Goal: Transaction & Acquisition: Book appointment/travel/reservation

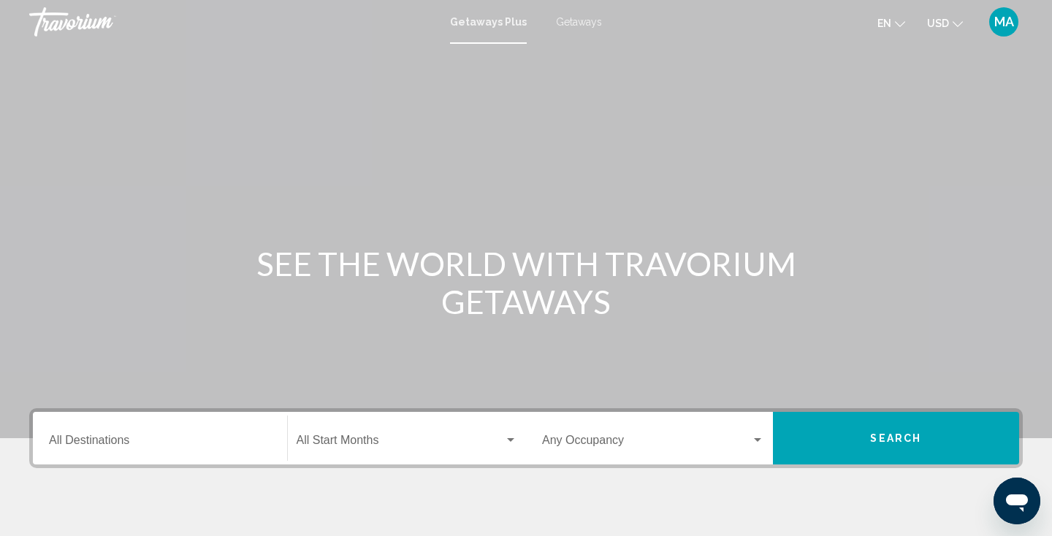
click at [591, 22] on span "Getaways" at bounding box center [579, 22] width 46 height 12
click at [112, 443] on input "Destination All Destinations" at bounding box center [160, 443] width 222 height 13
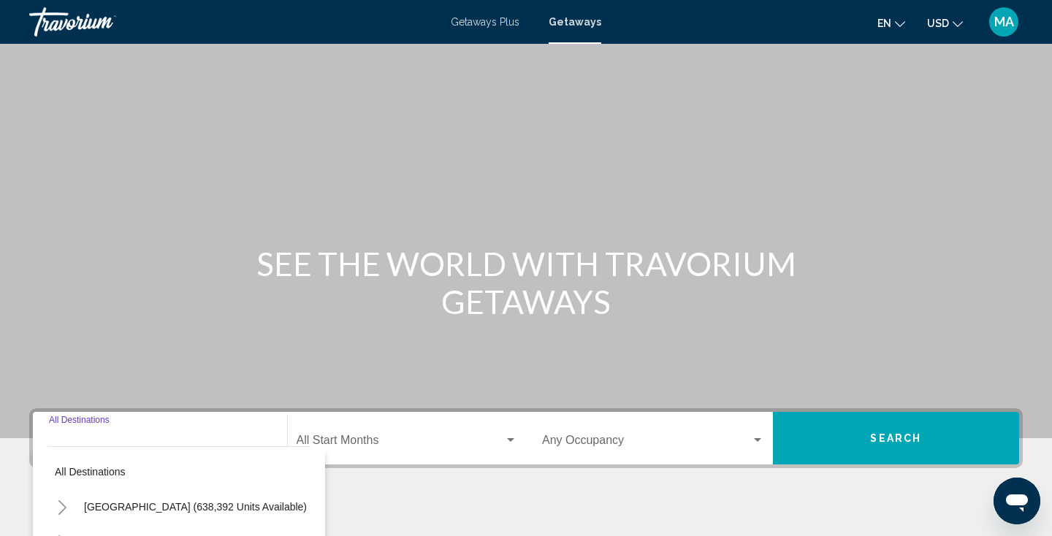
scroll to position [257, 0]
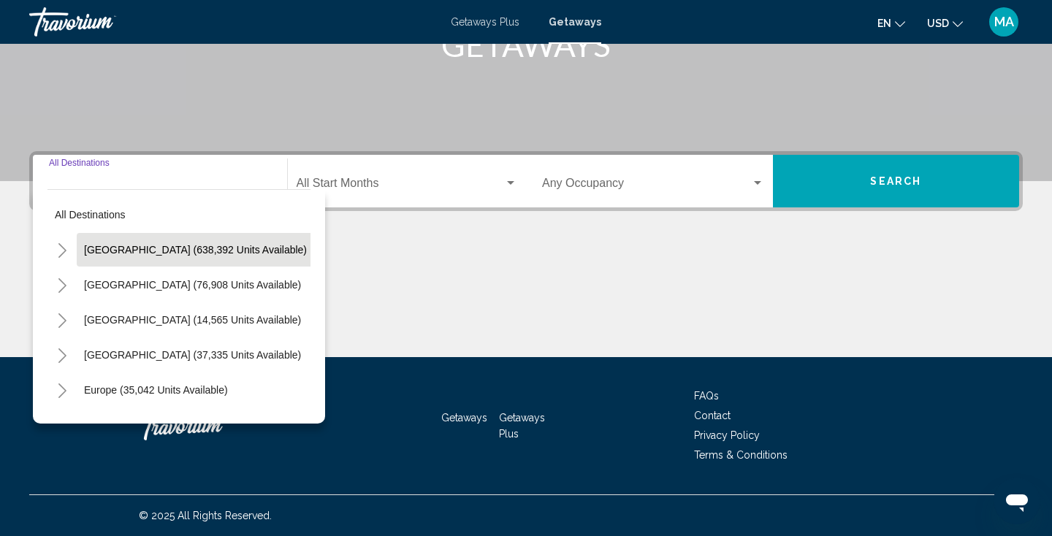
click at [178, 244] on span "United States (638,392 units available)" at bounding box center [195, 250] width 223 height 12
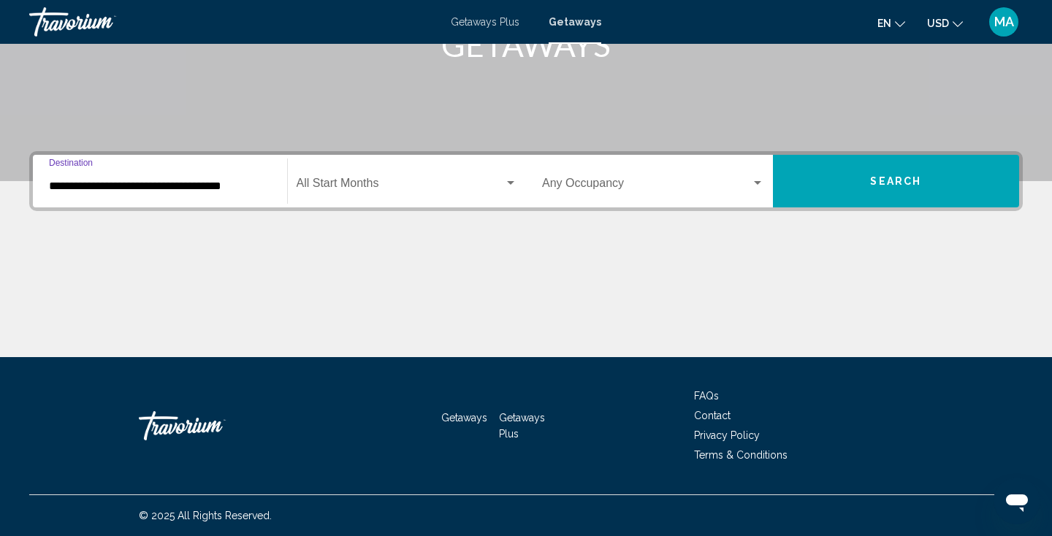
click at [177, 185] on input "**********" at bounding box center [160, 186] width 222 height 13
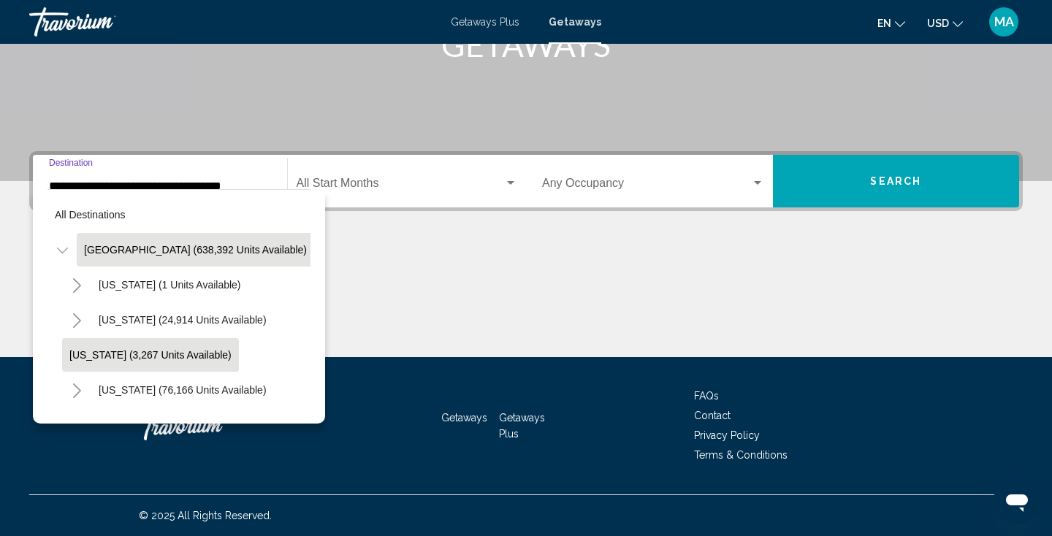
scroll to position [264, 0]
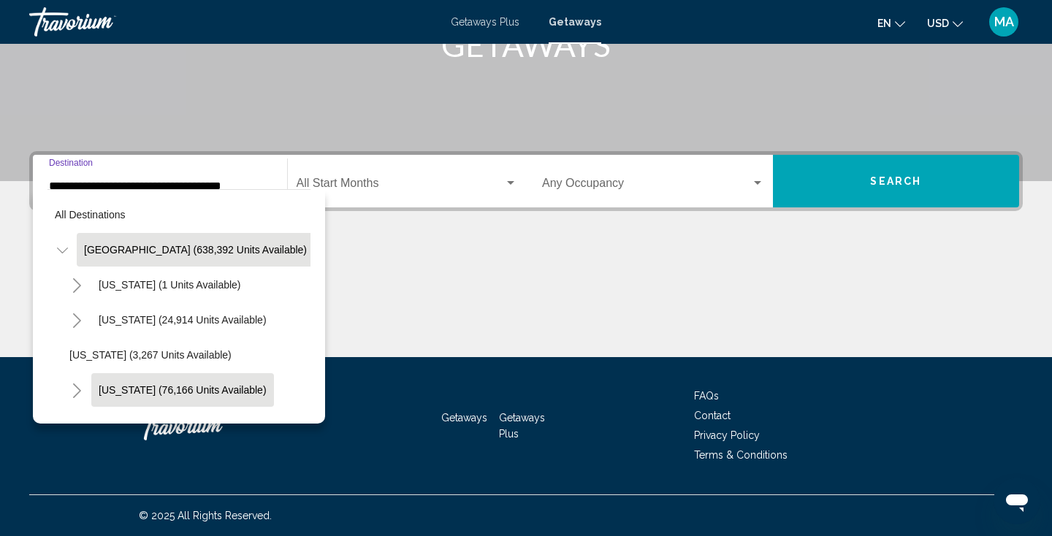
click at [129, 389] on button "California (76,166 units available)" at bounding box center [182, 390] width 183 height 34
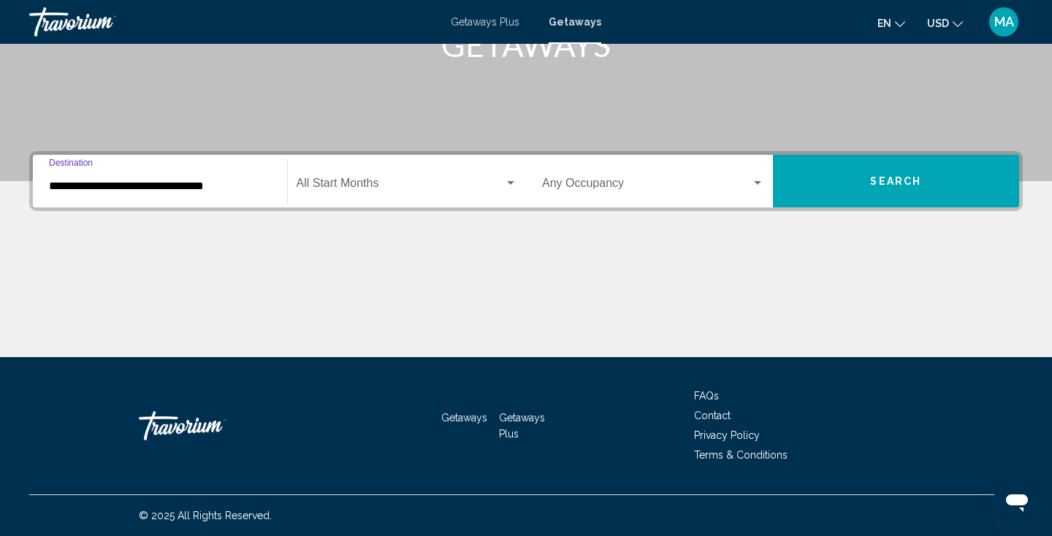
scroll to position [257, 0]
click at [142, 187] on input "**********" at bounding box center [160, 186] width 222 height 13
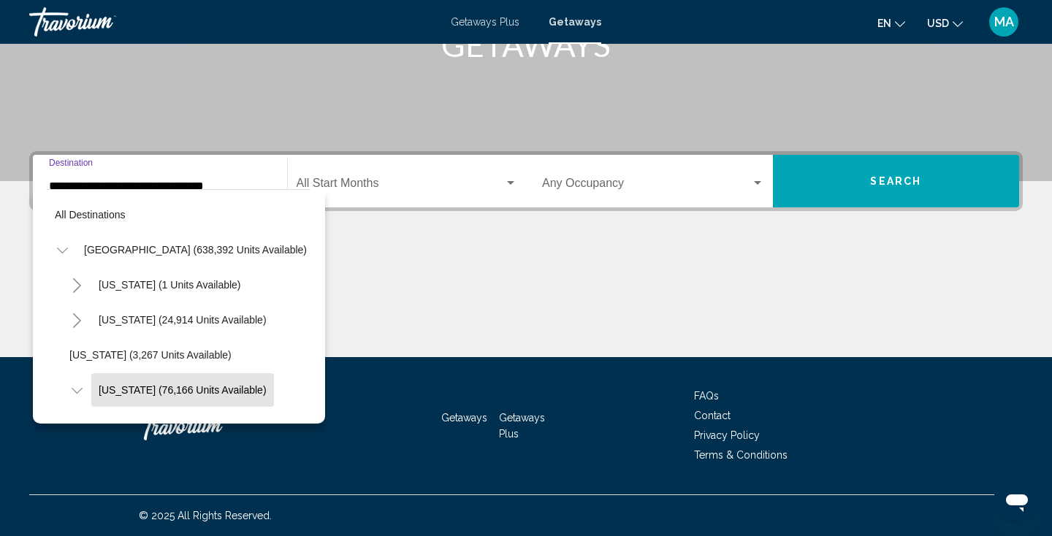
scroll to position [87, 0]
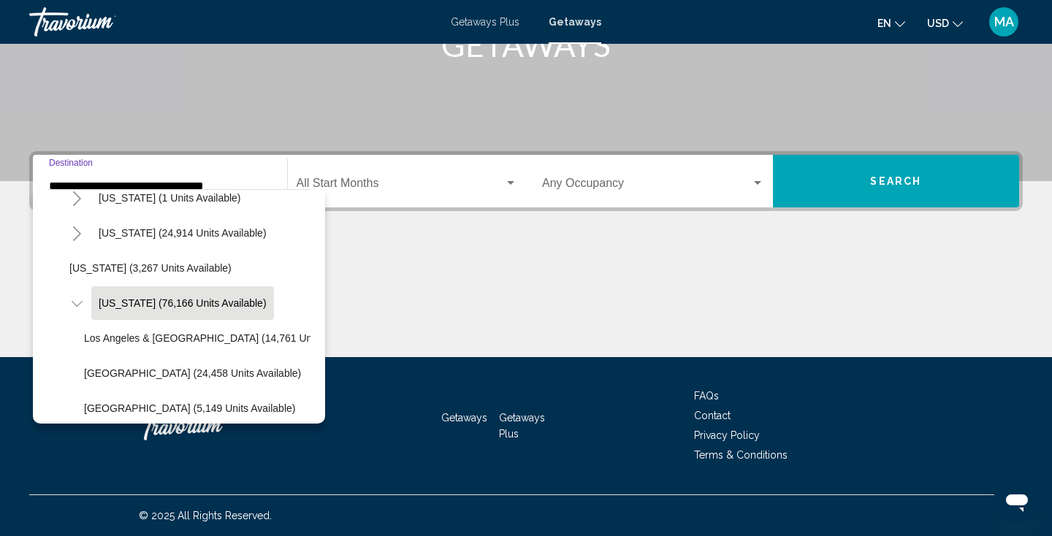
click at [306, 284] on li "Arkansas (3,267 units available)" at bounding box center [186, 268] width 248 height 35
click at [252, 416] on button "Palm Springs (5,149 units available)" at bounding box center [190, 409] width 226 height 34
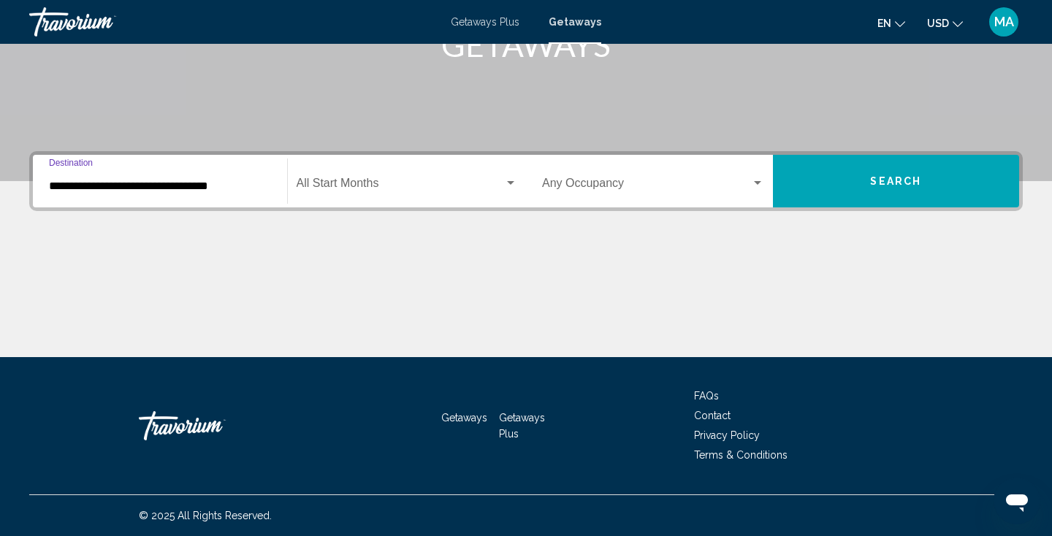
click at [190, 180] on input "**********" at bounding box center [160, 186] width 222 height 13
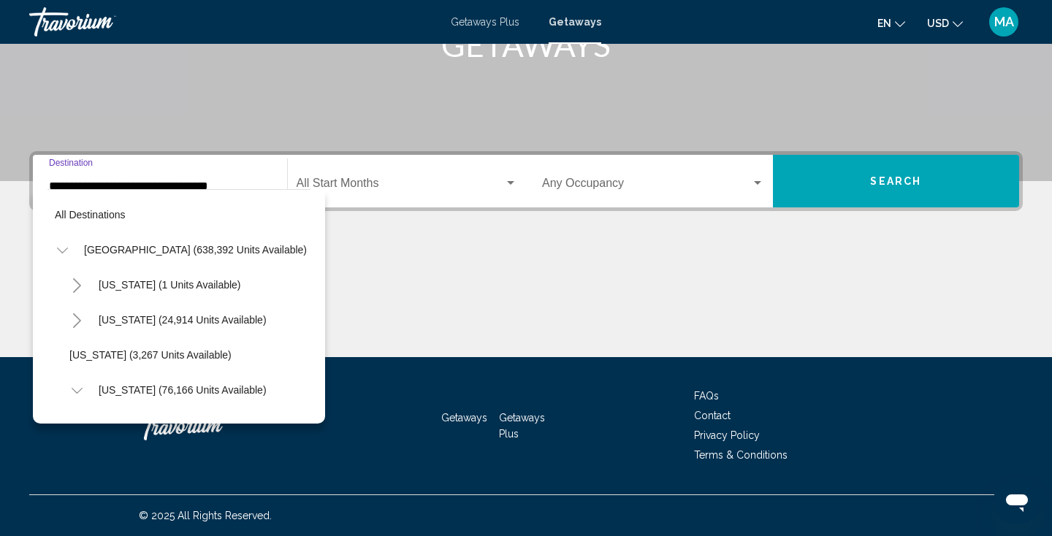
scroll to position [192, 0]
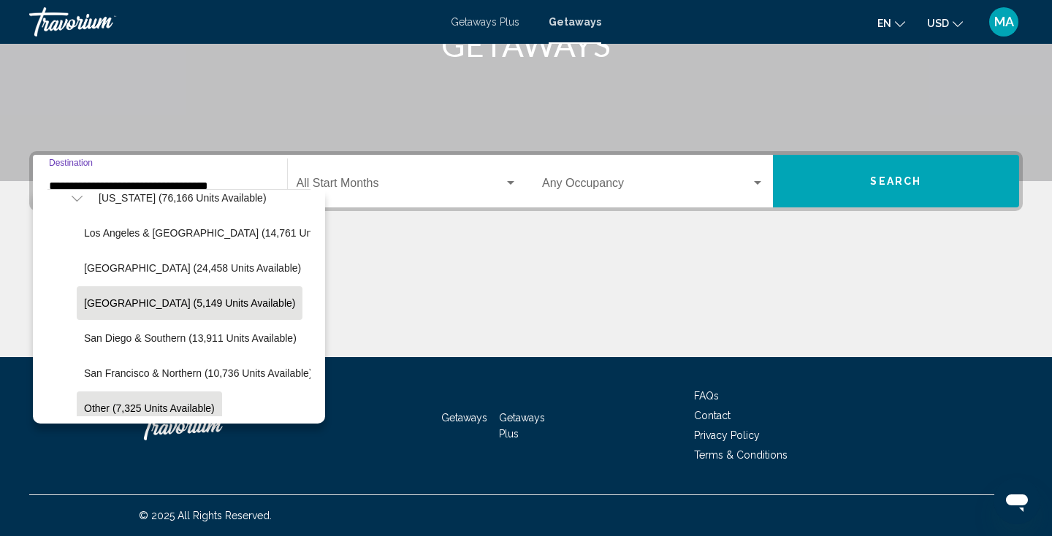
click at [199, 402] on button "Other (7,325 units available)" at bounding box center [149, 409] width 145 height 34
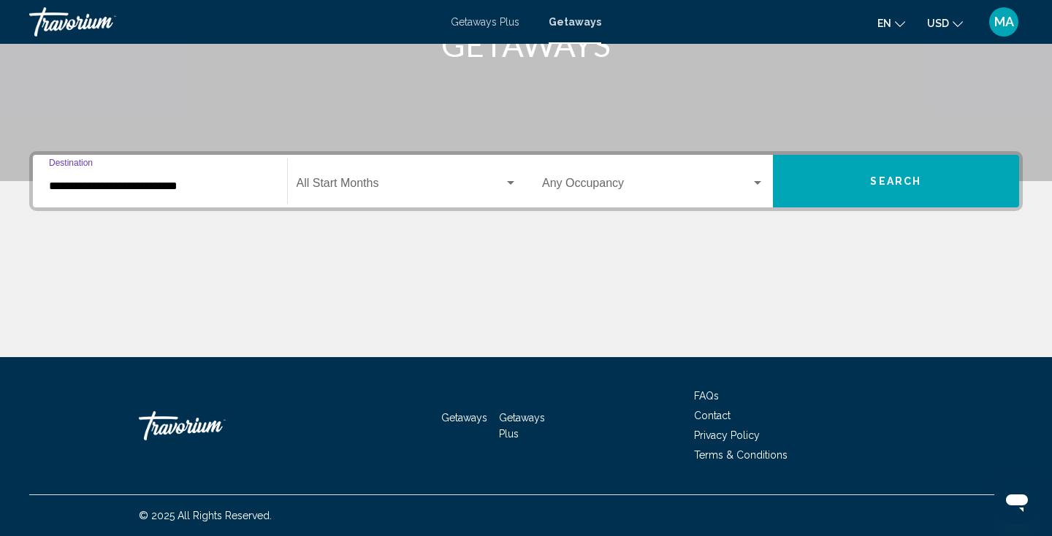
click at [167, 192] on input "**********" at bounding box center [160, 186] width 222 height 13
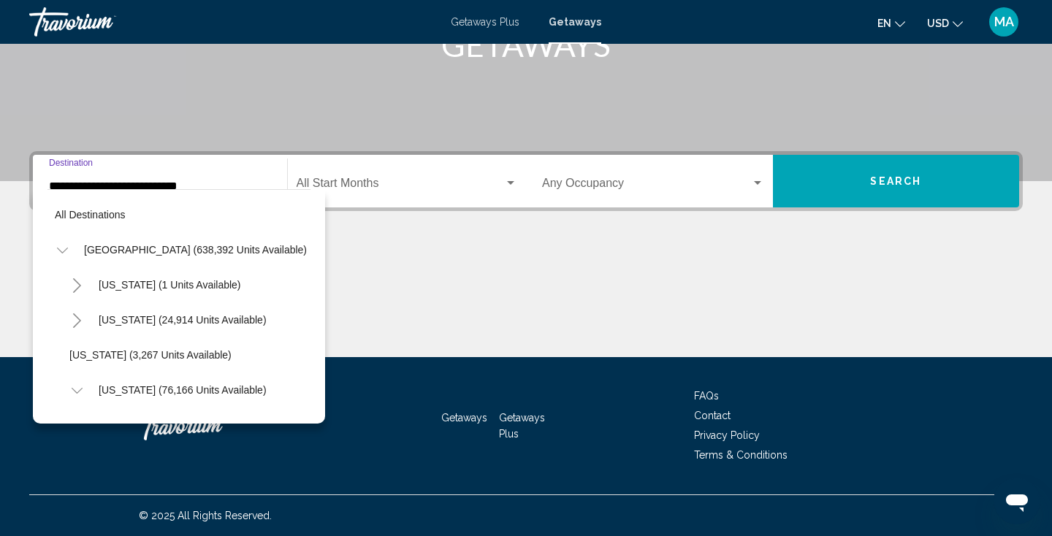
scroll to position [297, 0]
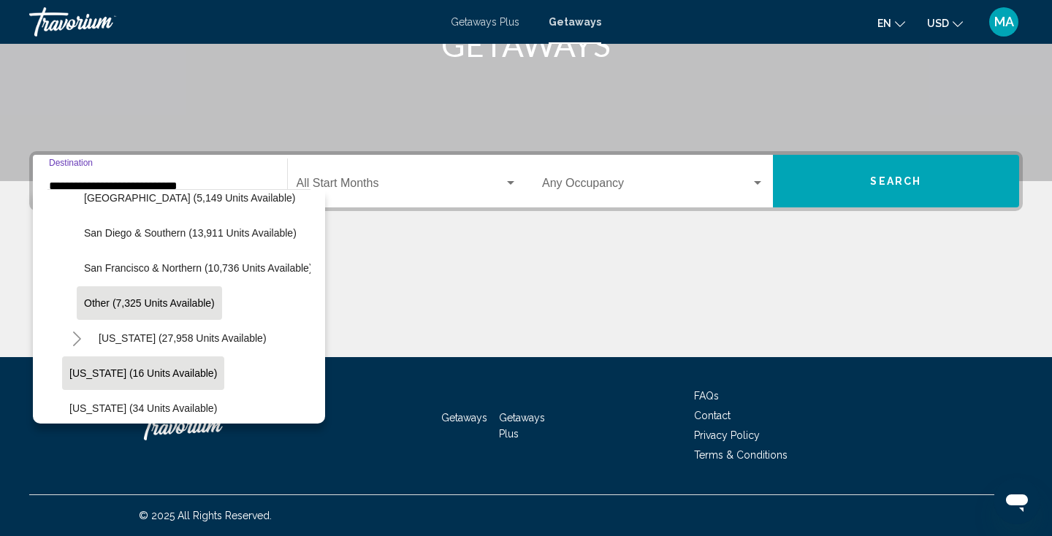
click at [183, 378] on span "Connecticut (16 units available)" at bounding box center [143, 374] width 148 height 12
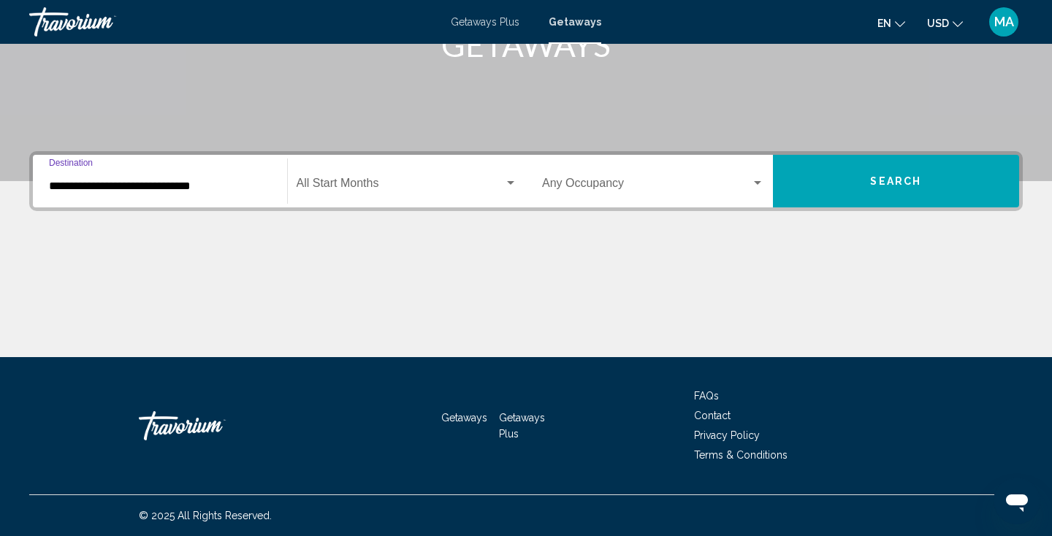
click at [123, 183] on input "**********" at bounding box center [160, 186] width 222 height 13
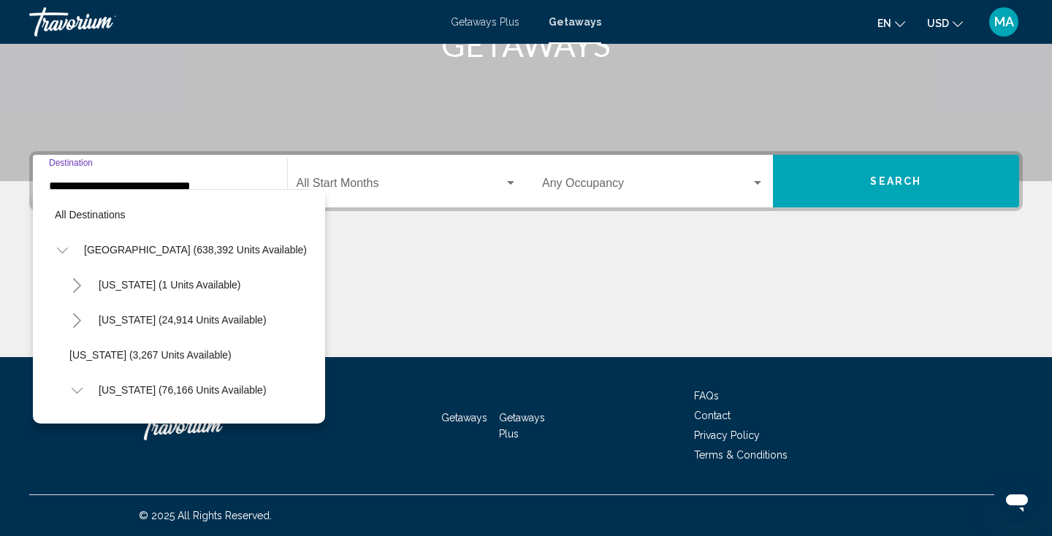
scroll to position [368, 0]
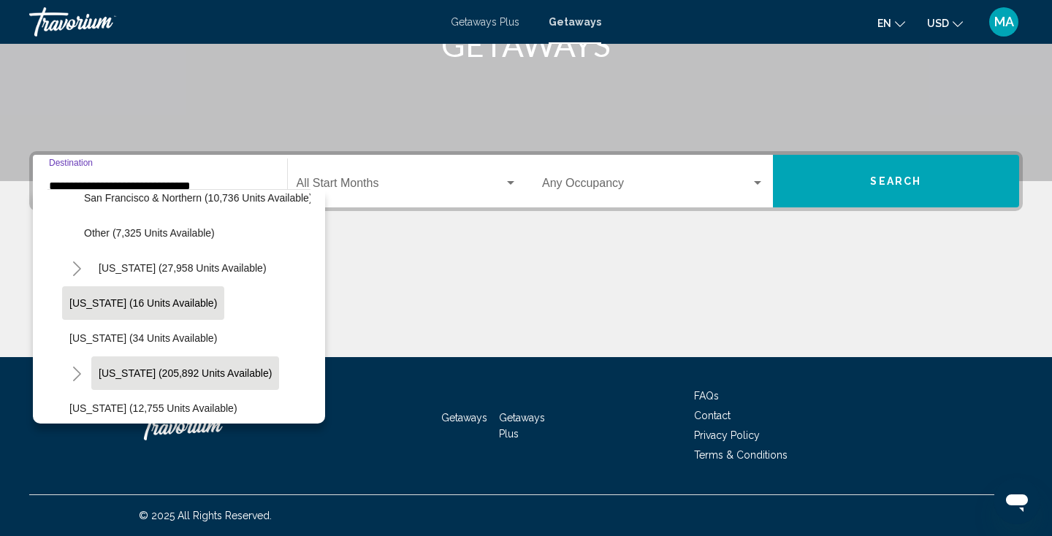
click at [116, 373] on span "Florida (205,892 units available)" at bounding box center [185, 374] width 173 height 12
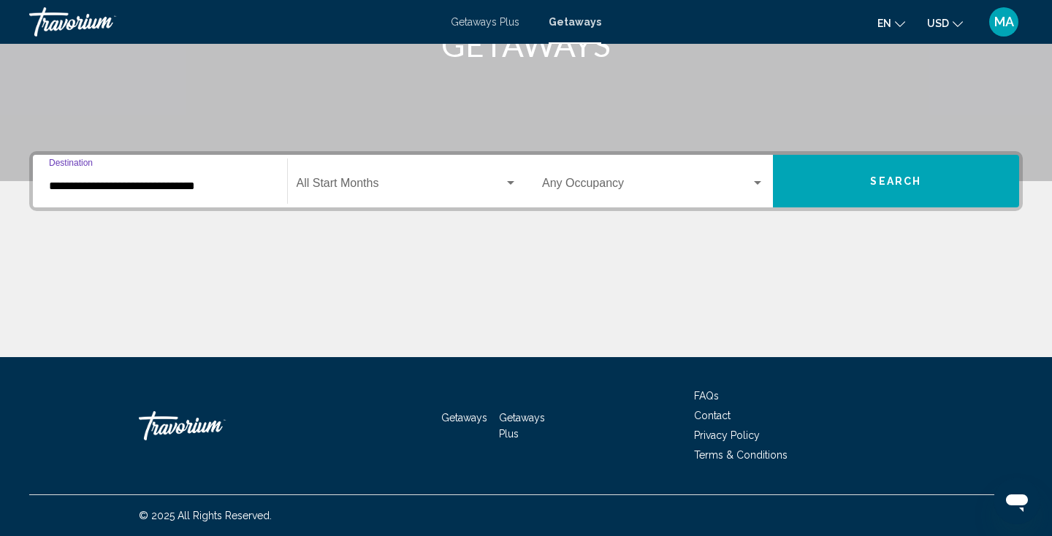
click at [143, 184] on input "**********" at bounding box center [160, 186] width 222 height 13
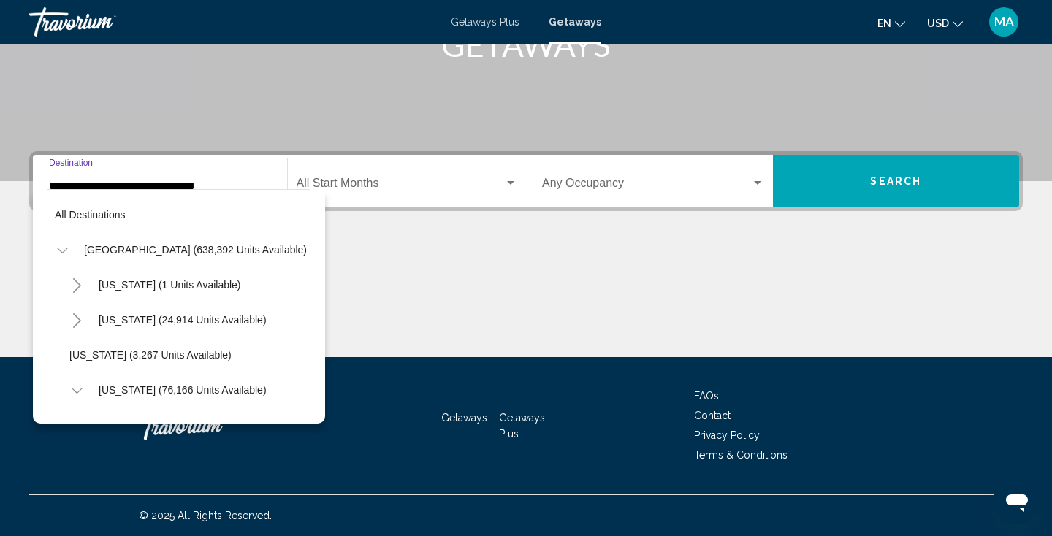
scroll to position [438, 0]
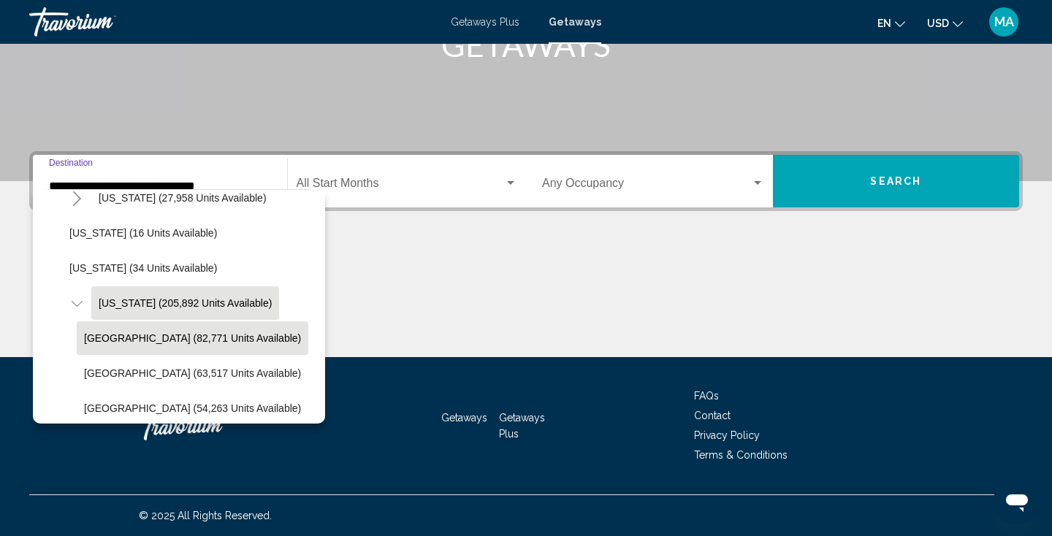
click at [134, 343] on span "Orlando & Disney Area (82,771 units available)" at bounding box center [192, 338] width 217 height 12
type input "**********"
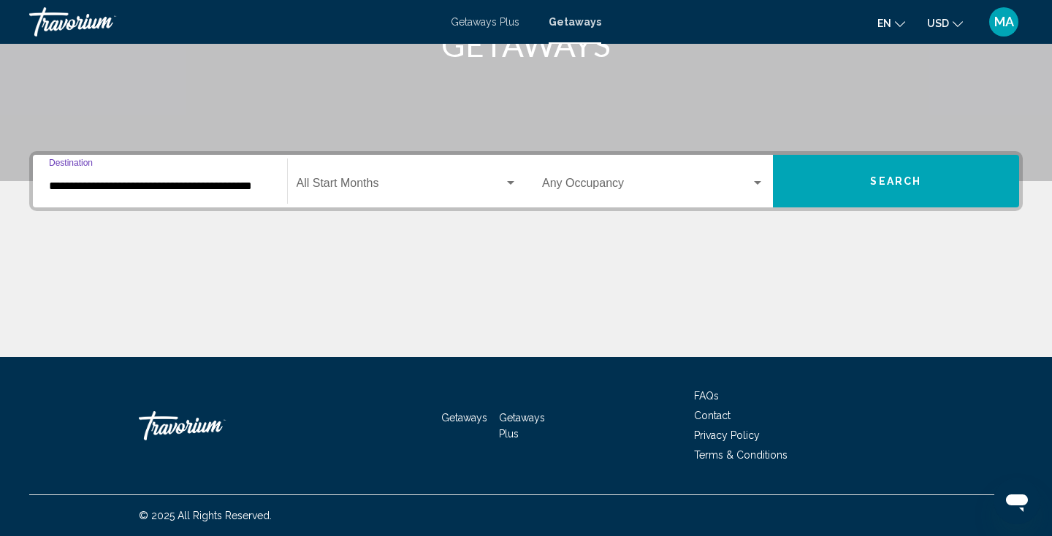
click at [416, 186] on span "Search widget" at bounding box center [401, 186] width 208 height 13
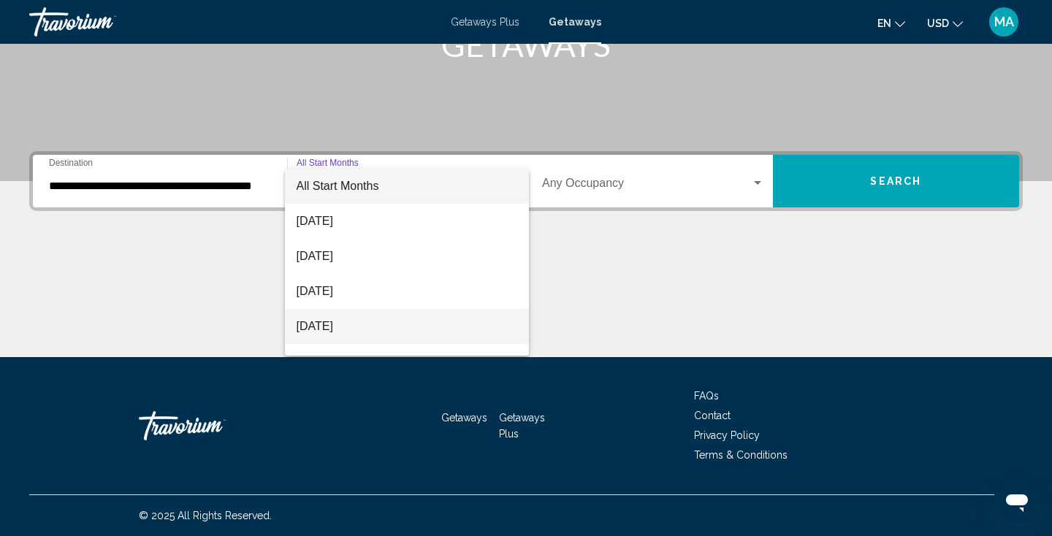
click at [395, 327] on span "November 2025" at bounding box center [407, 326] width 221 height 35
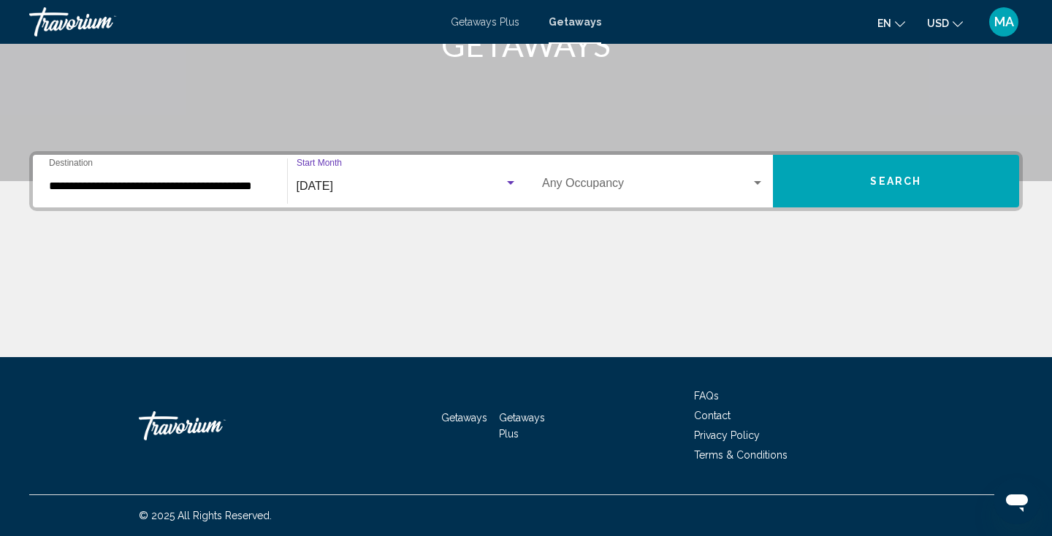
click at [690, 167] on div "Occupancy Any Occupancy" at bounding box center [653, 182] width 222 height 46
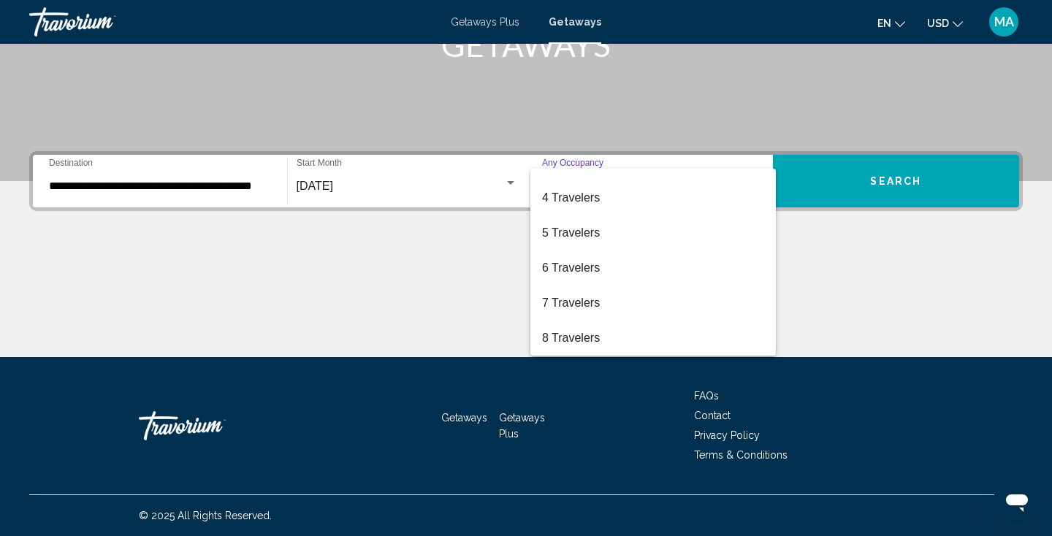
scroll to position [129, 0]
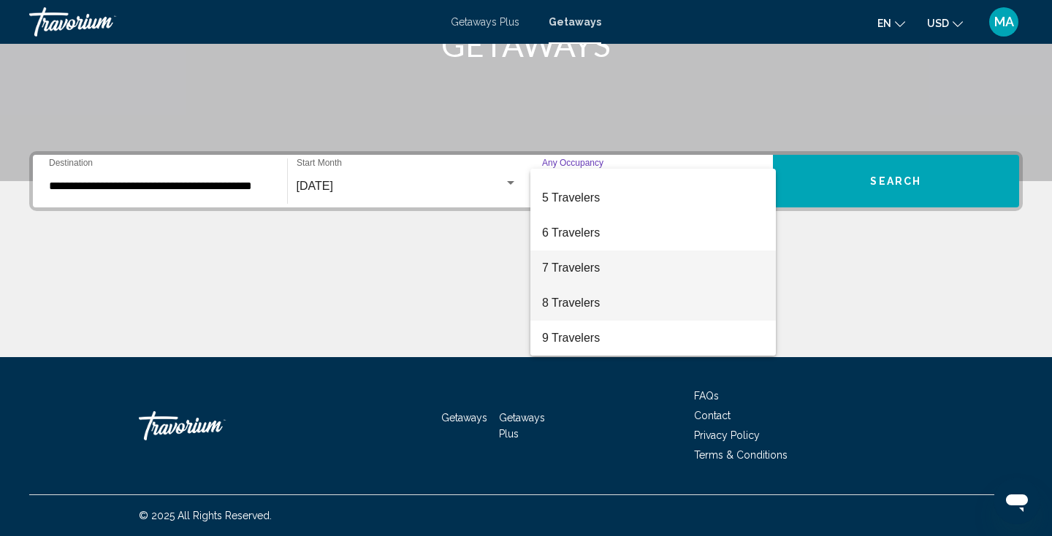
click at [629, 260] on span "7 Travelers" at bounding box center [653, 268] width 222 height 35
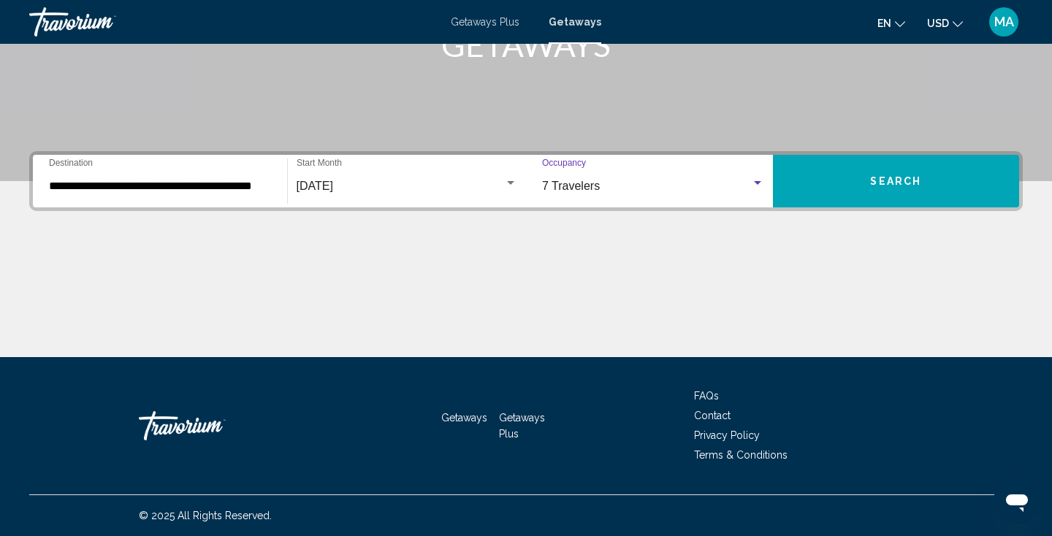
click at [817, 184] on button "Search" at bounding box center [896, 181] width 247 height 53
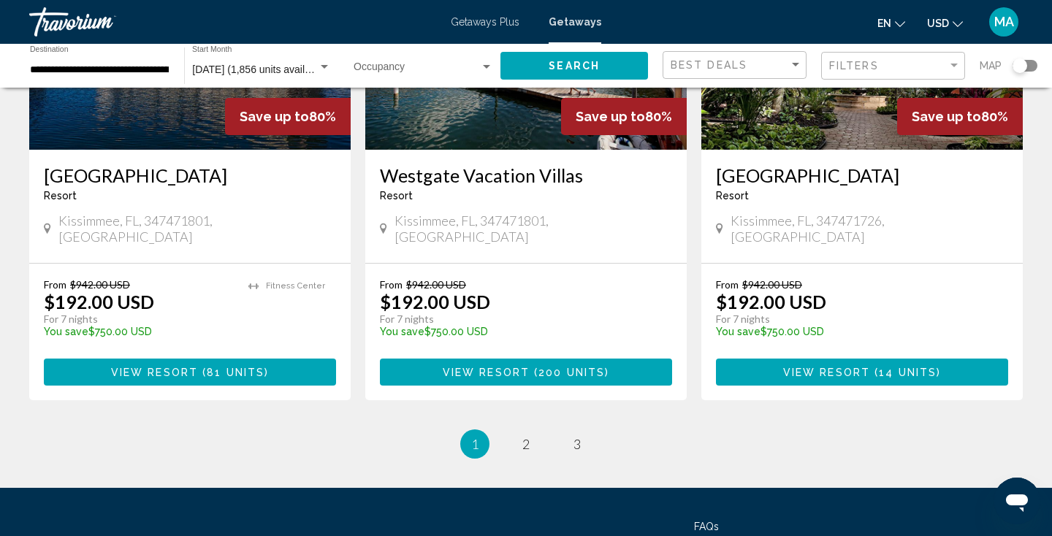
scroll to position [1862, 0]
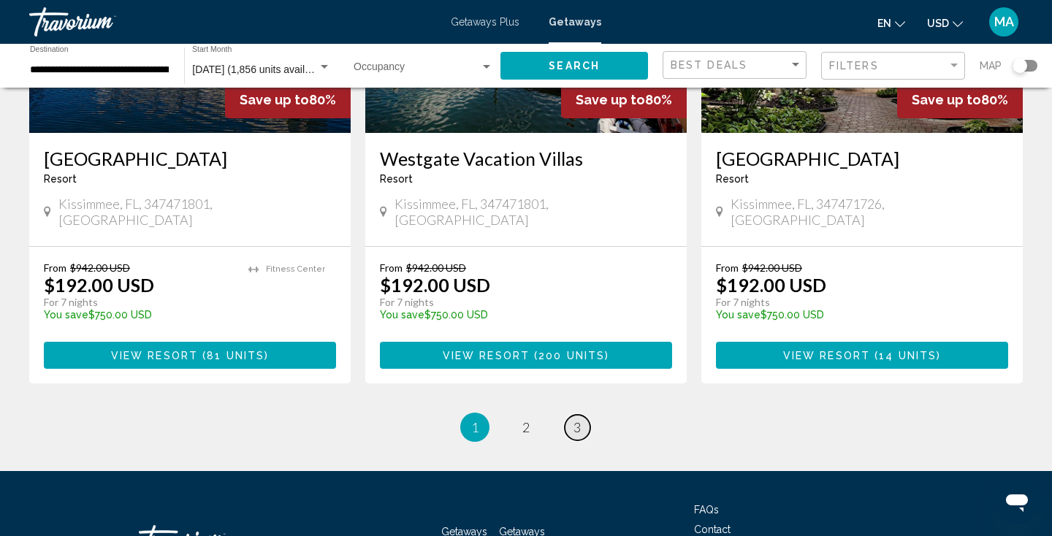
click at [565, 415] on link "page 3" at bounding box center [578, 428] width 26 height 26
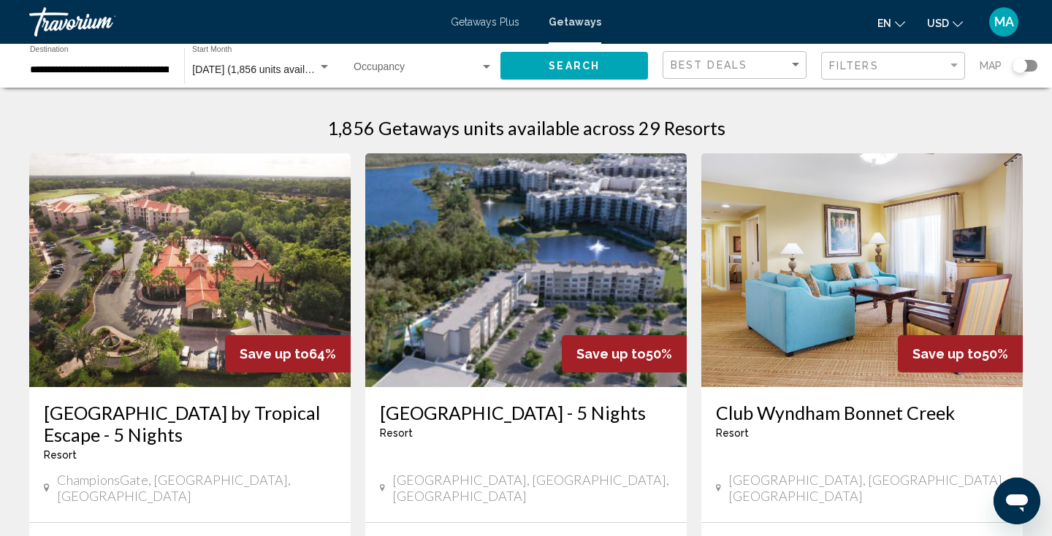
click at [481, 68] on div "Search widget" at bounding box center [486, 67] width 13 height 12
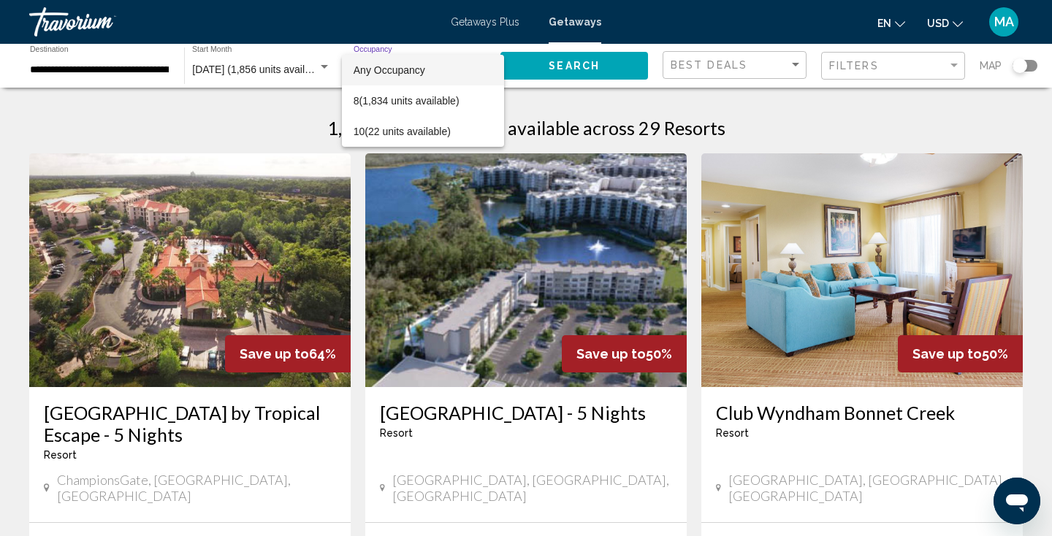
click at [927, 59] on div at bounding box center [526, 268] width 1052 height 536
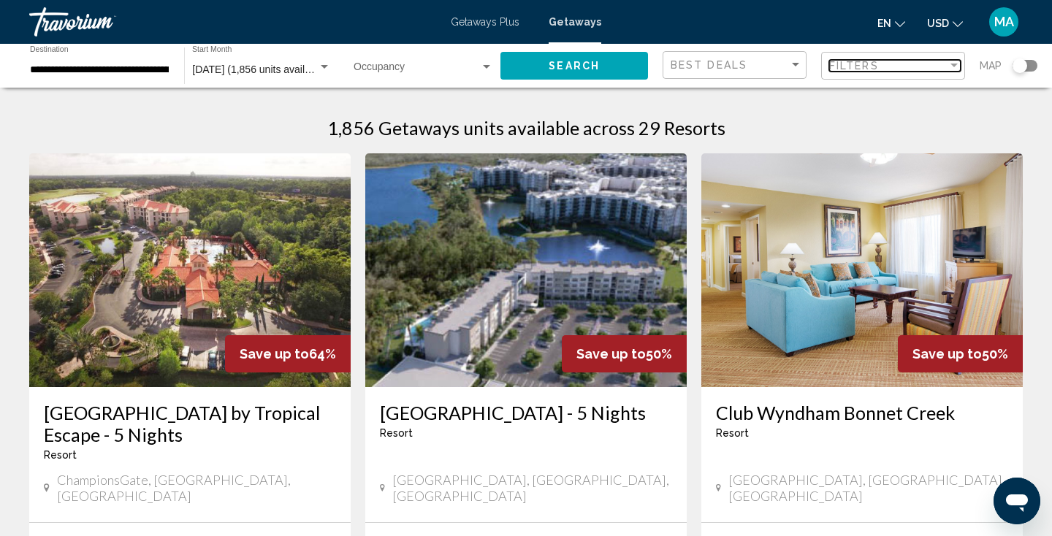
click at [954, 66] on div "Filter" at bounding box center [954, 66] width 7 height 4
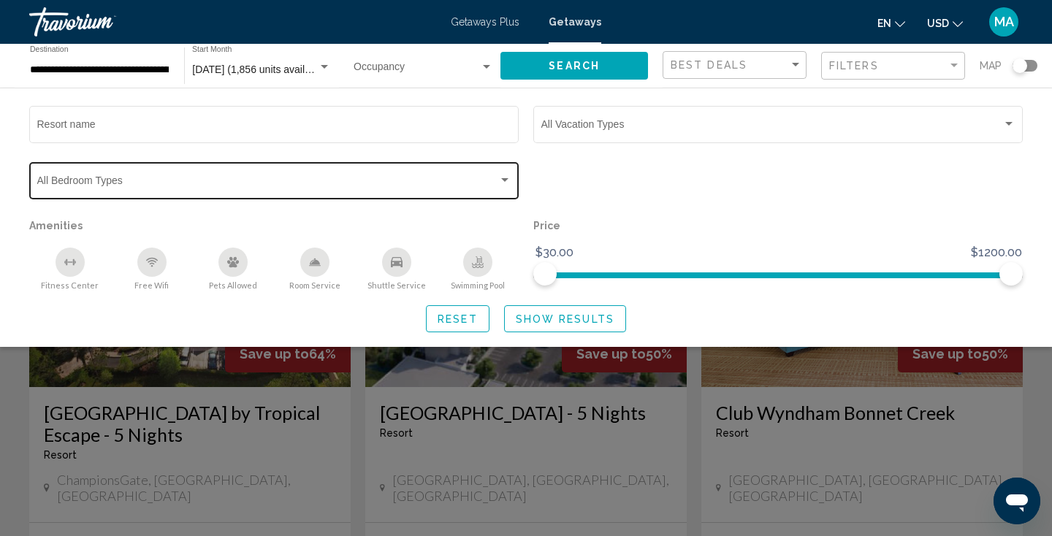
click at [508, 180] on div "Search widget" at bounding box center [504, 180] width 7 height 4
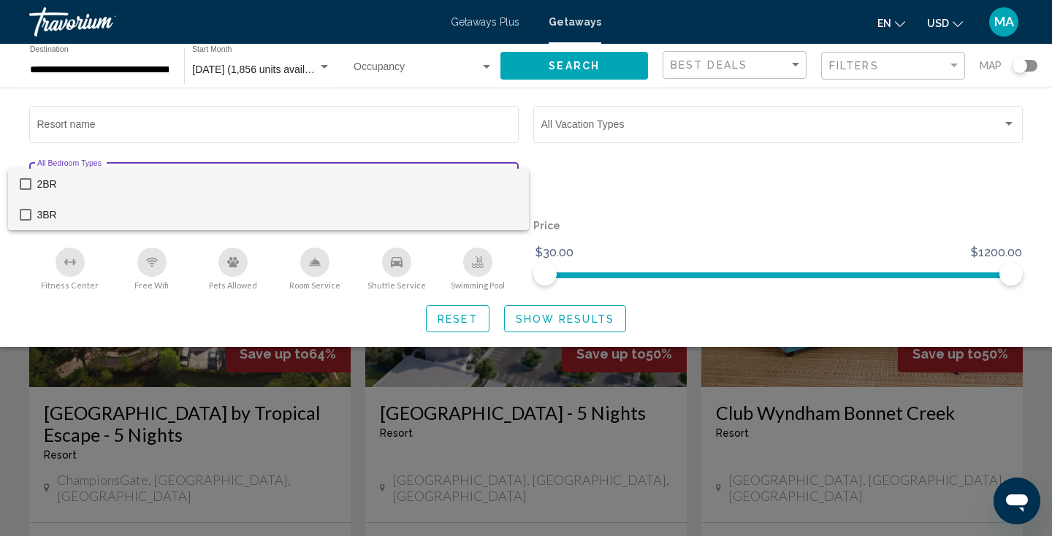
click at [411, 210] on span "3BR" at bounding box center [277, 214] width 480 height 31
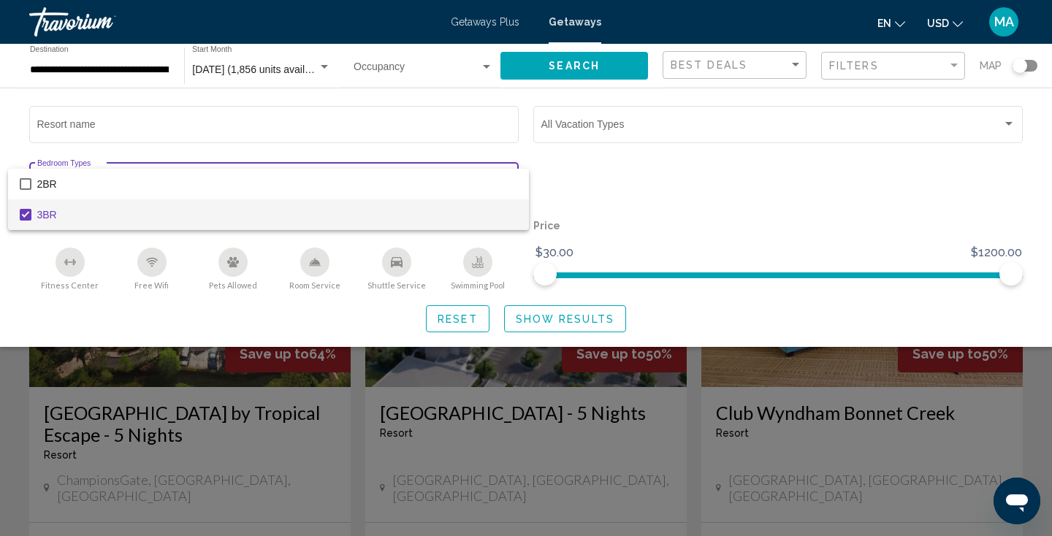
click at [548, 329] on div at bounding box center [526, 268] width 1052 height 536
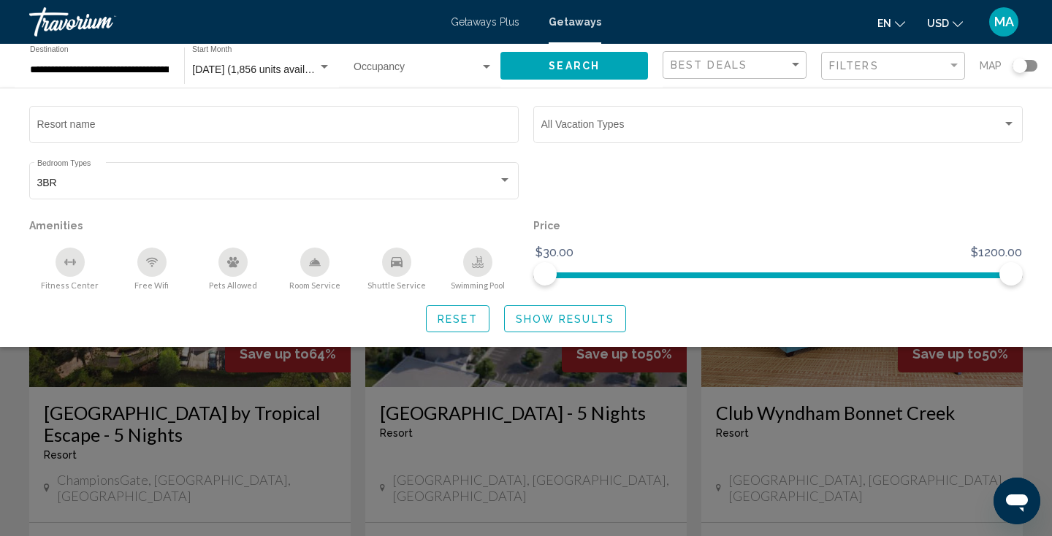
click at [545, 324] on span "Show Results" at bounding box center [565, 319] width 99 height 12
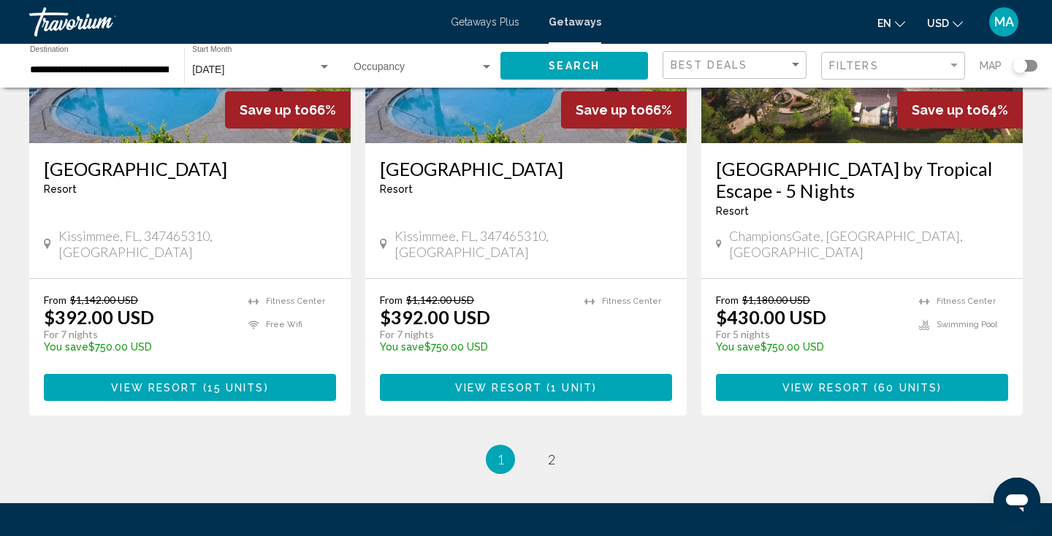
scroll to position [1841, 0]
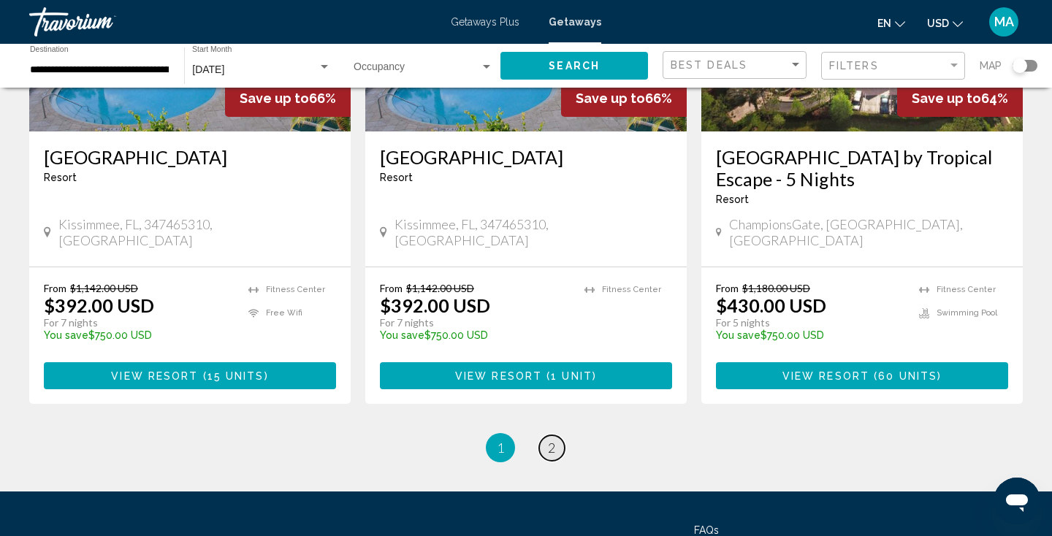
click at [557, 435] on link "page 2" at bounding box center [552, 448] width 26 height 26
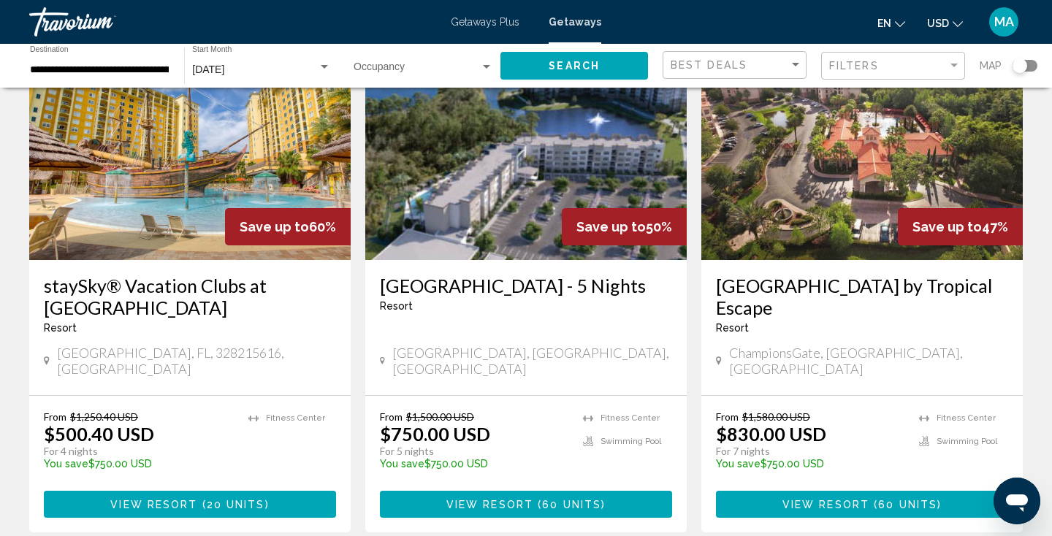
scroll to position [132, 0]
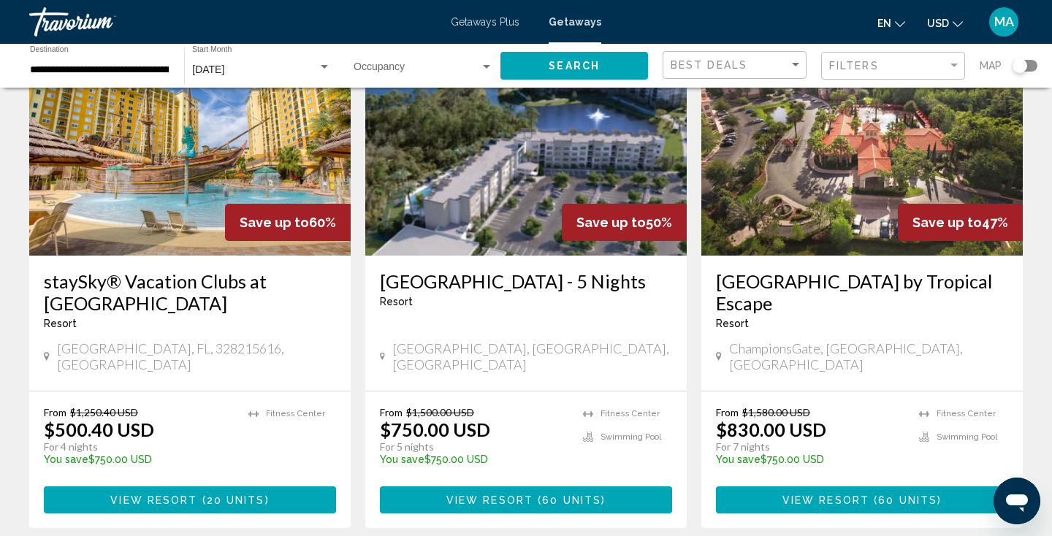
click at [172, 161] on img "Main content" at bounding box center [189, 139] width 321 height 234
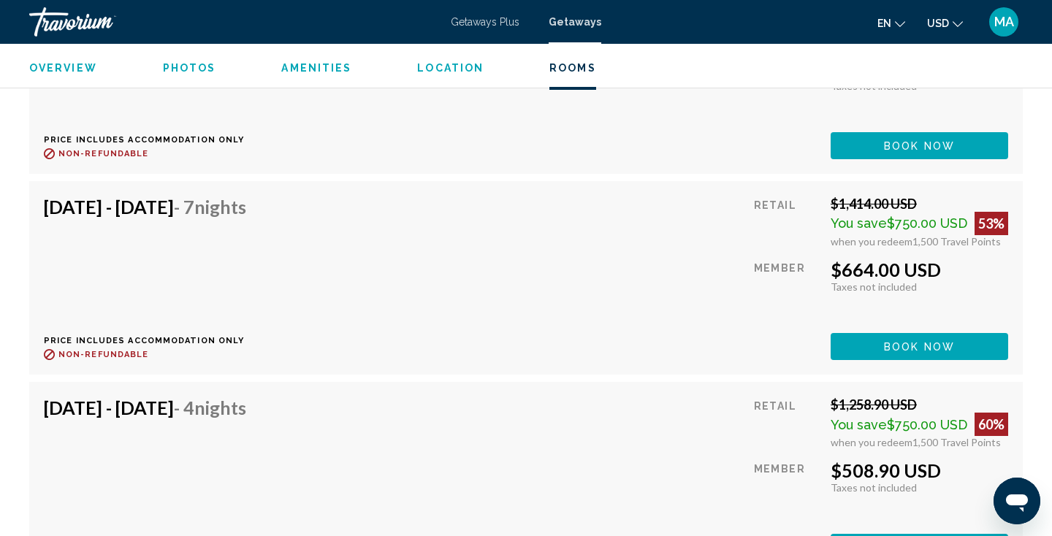
scroll to position [2957, 0]
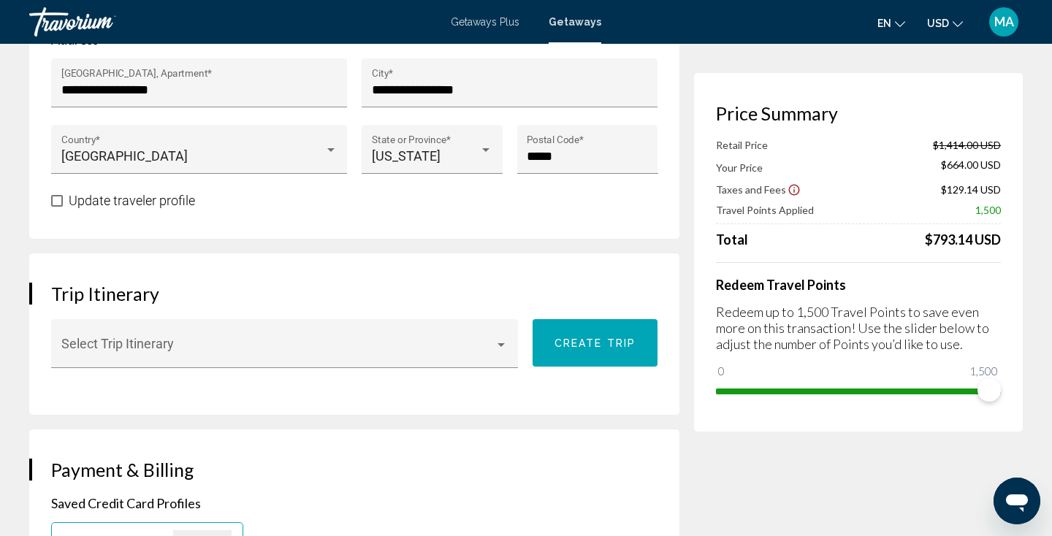
scroll to position [673, 0]
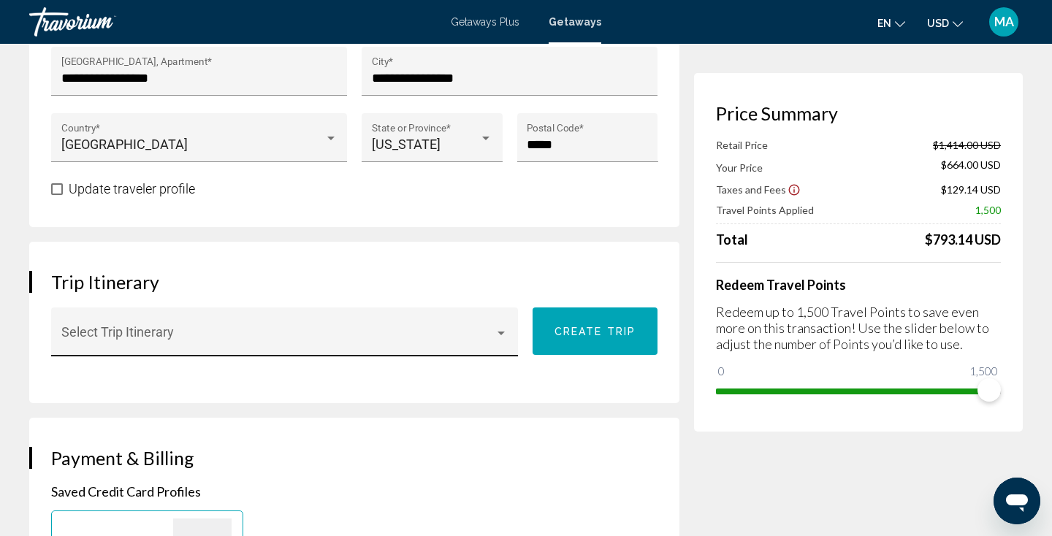
click at [506, 324] on div "Select Trip Itinerary" at bounding box center [284, 337] width 447 height 39
click at [476, 338] on span "None" at bounding box center [285, 338] width 448 height 39
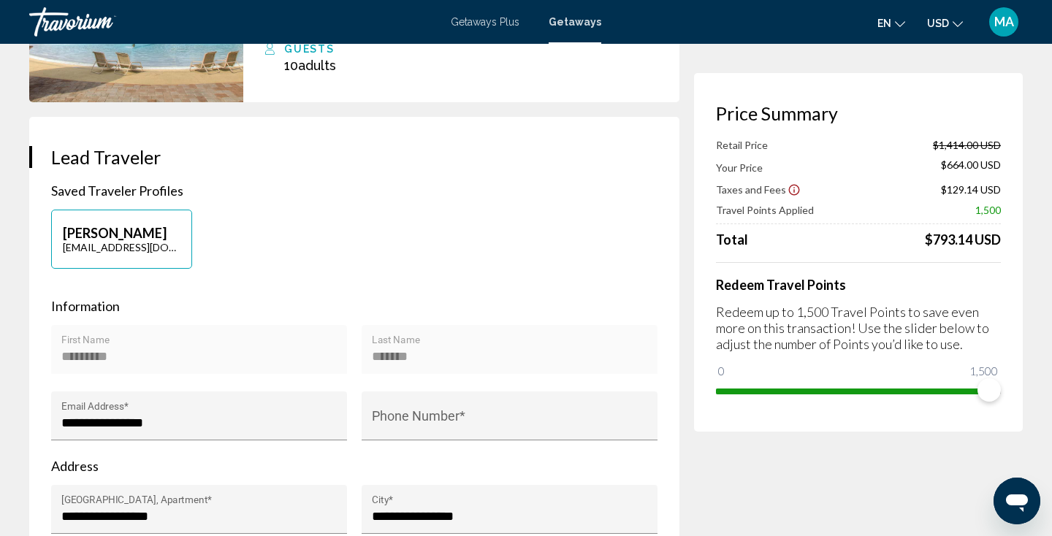
scroll to position [226, 0]
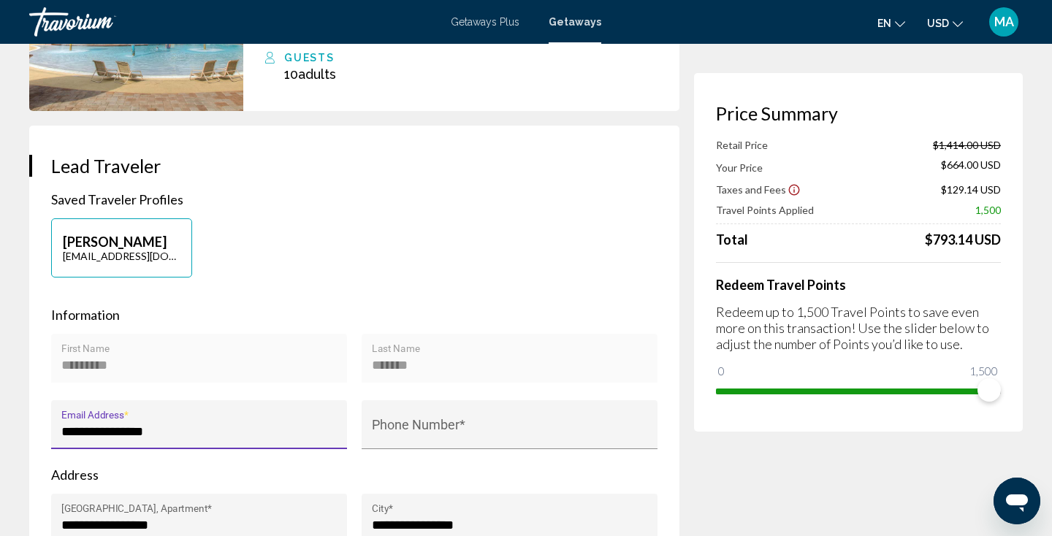
click at [178, 437] on input "**********" at bounding box center [199, 431] width 276 height 15
click at [663, 261] on div "Margarita Aminova arkadya1@aol.com" at bounding box center [354, 255] width 621 height 74
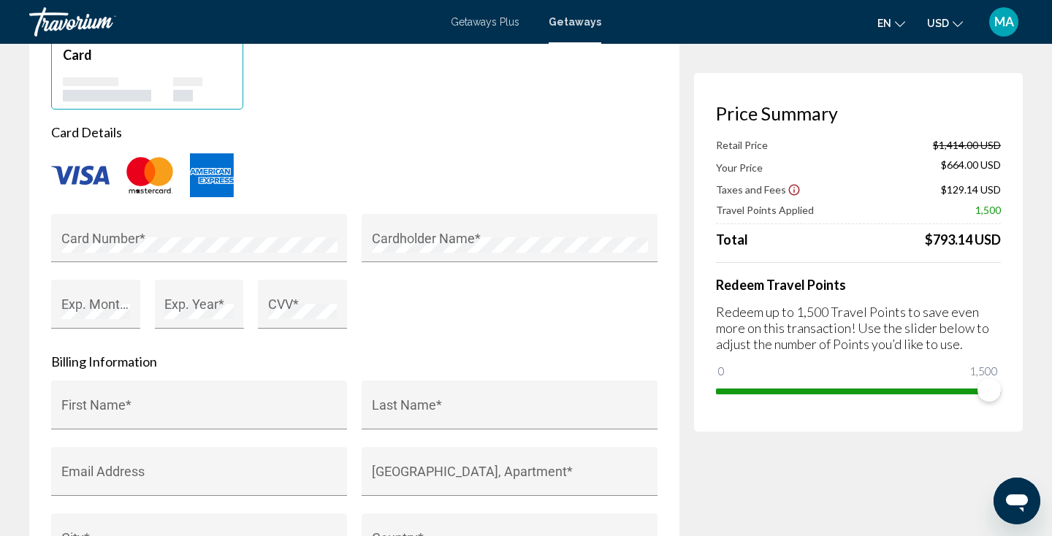
scroll to position [1213, 0]
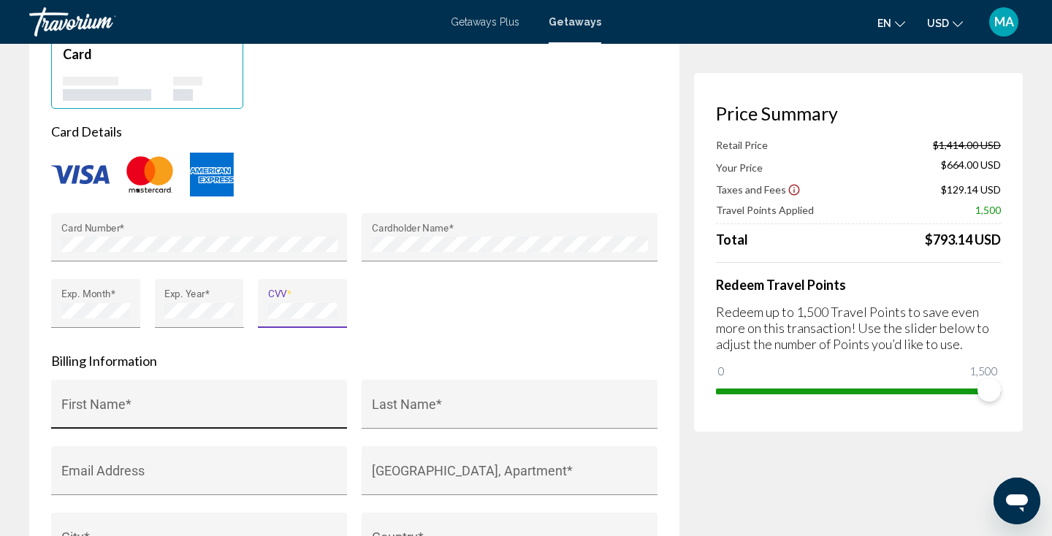
click at [259, 415] on input "First Name *" at bounding box center [199, 411] width 276 height 15
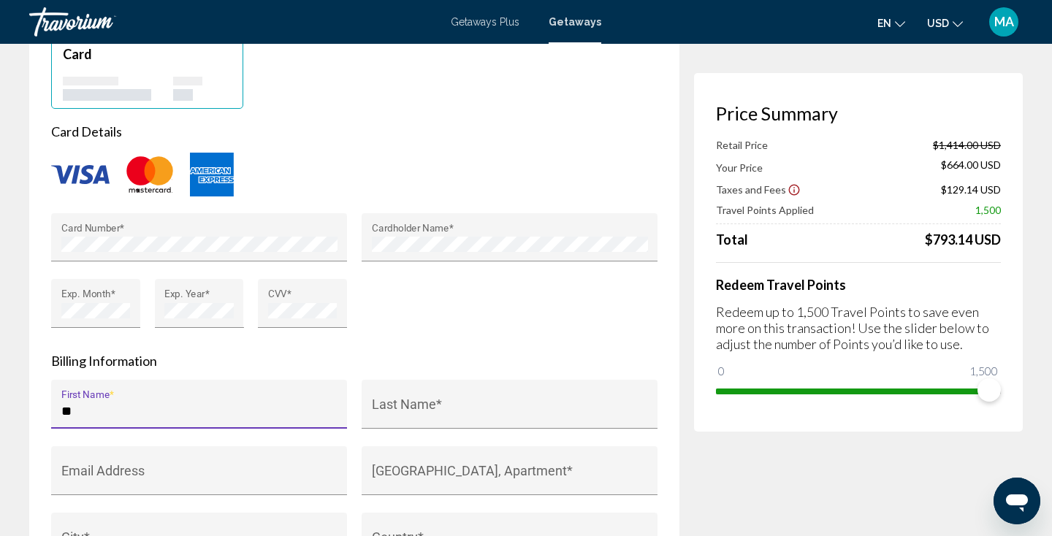
type input "*"
type input "*********"
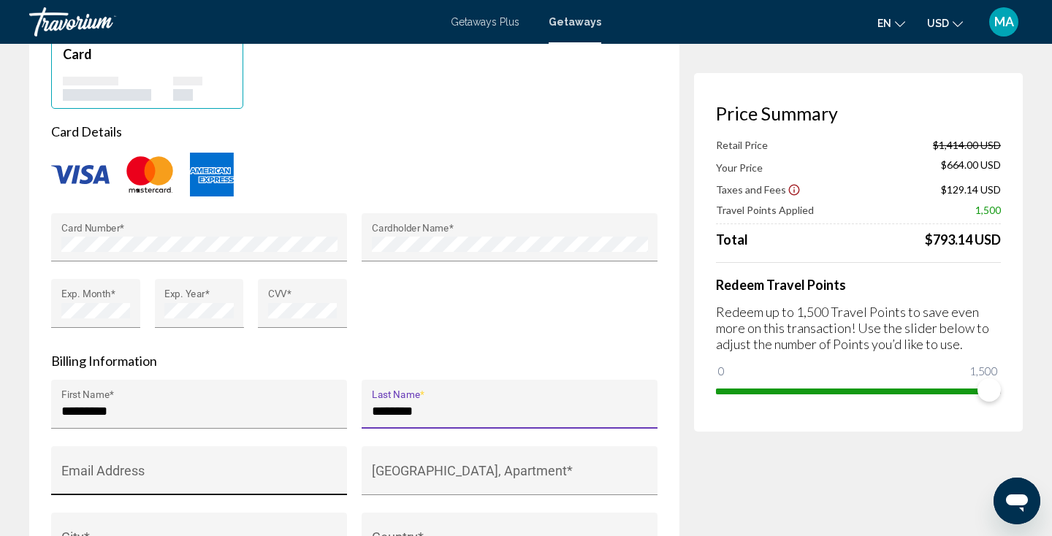
type input "********"
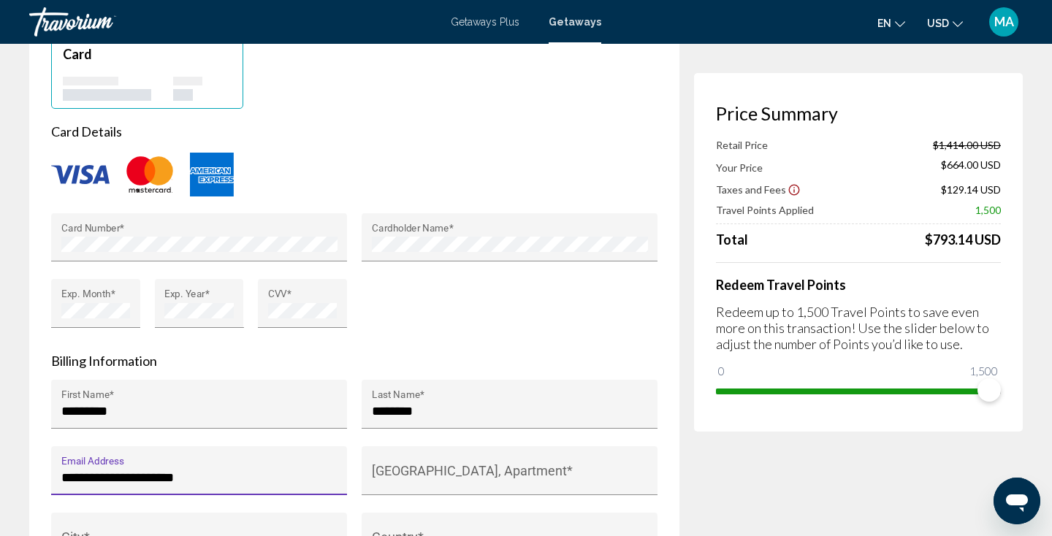
type input "**********"
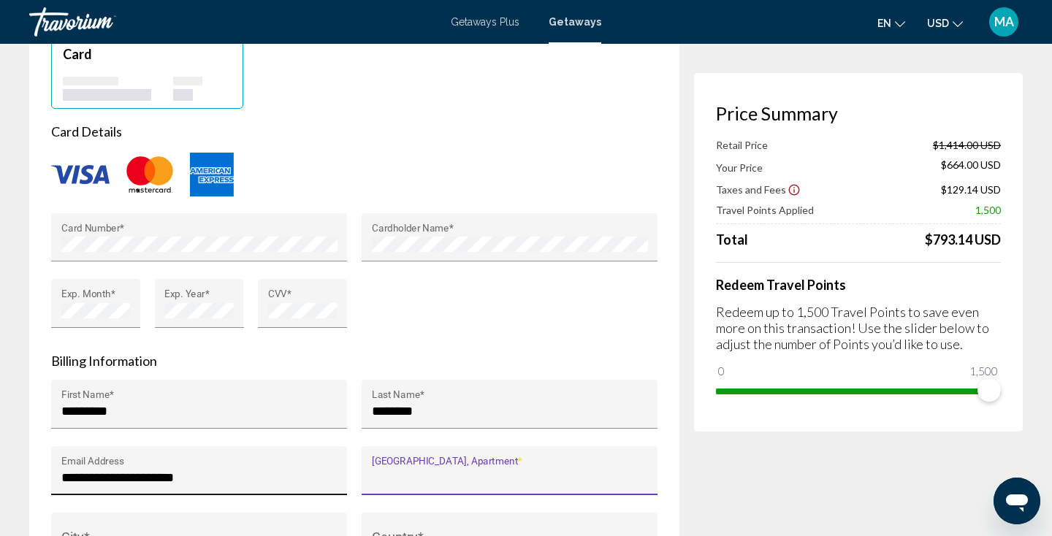
click at [103, 476] on input "**********" at bounding box center [199, 478] width 276 height 15
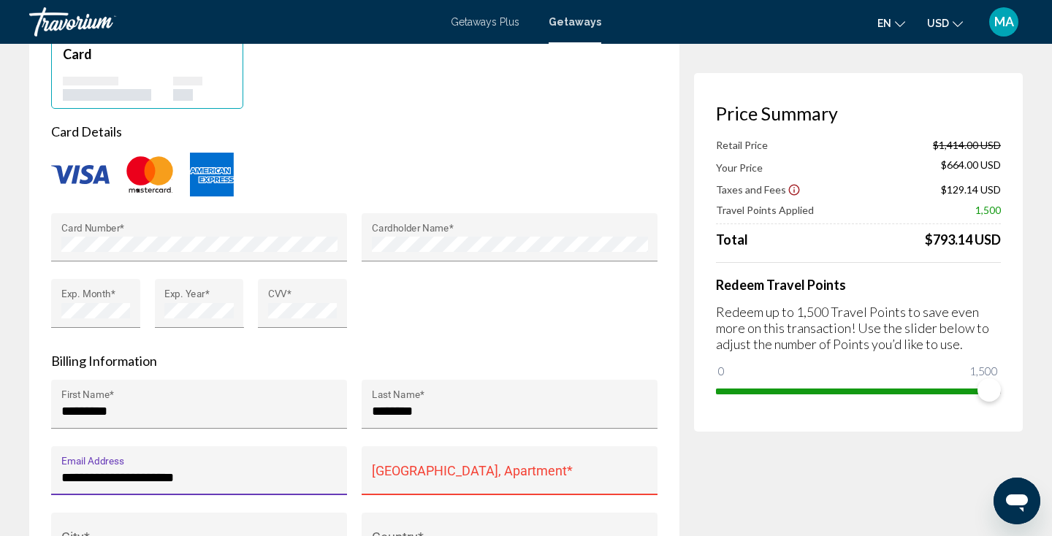
click at [538, 467] on div "House Number, Street, Apartment *" at bounding box center [510, 476] width 276 height 39
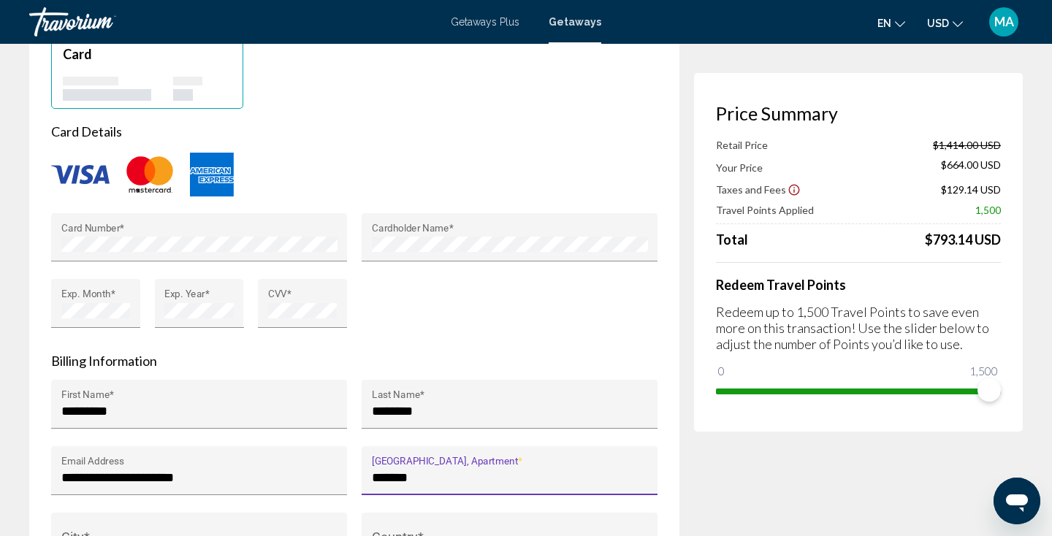
type input "******"
click at [685, 396] on div "**********" at bounding box center [361, 367] width 665 height 2941
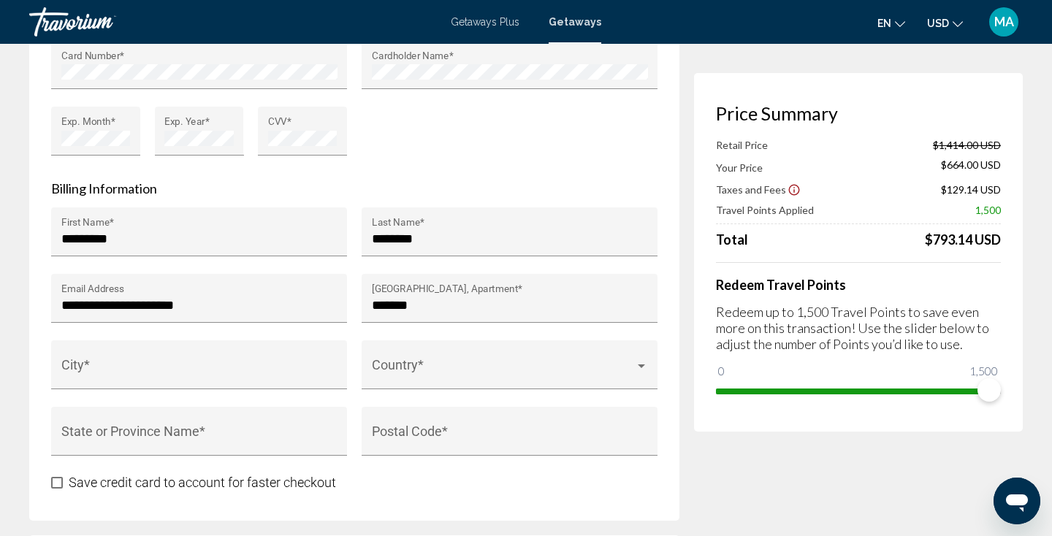
scroll to position [1397, 0]
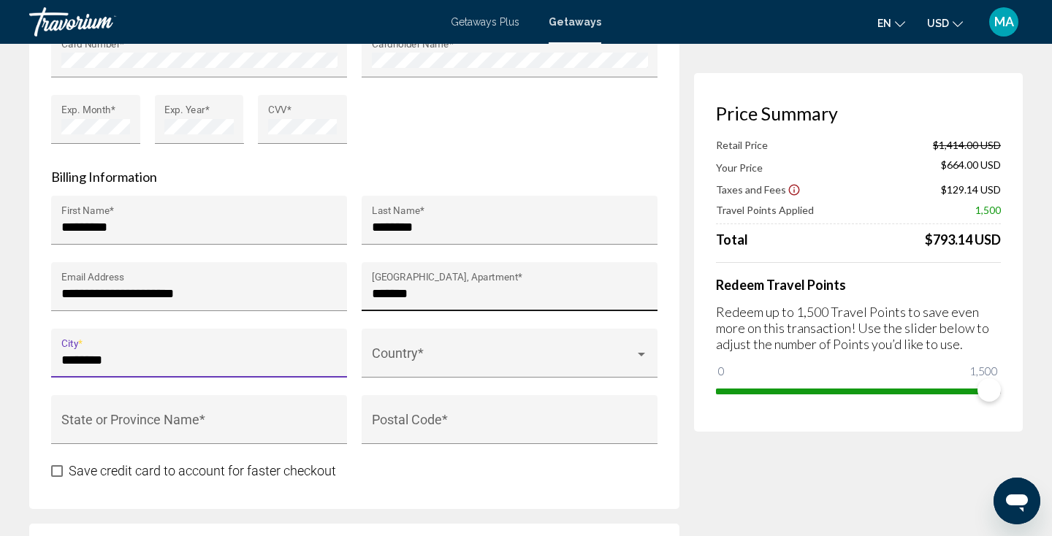
type input "********"
click at [519, 288] on input "******" at bounding box center [510, 293] width 276 height 15
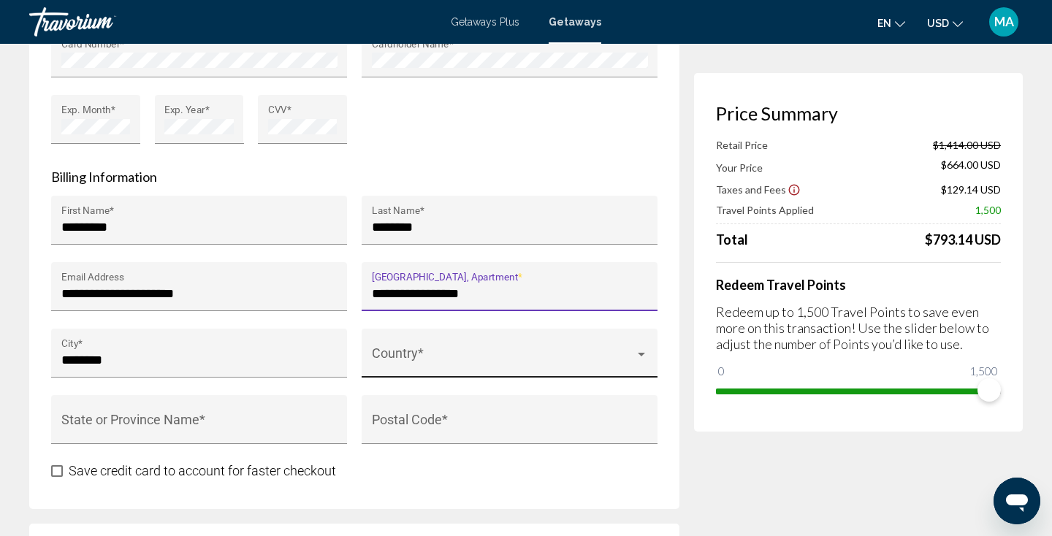
type input "**********"
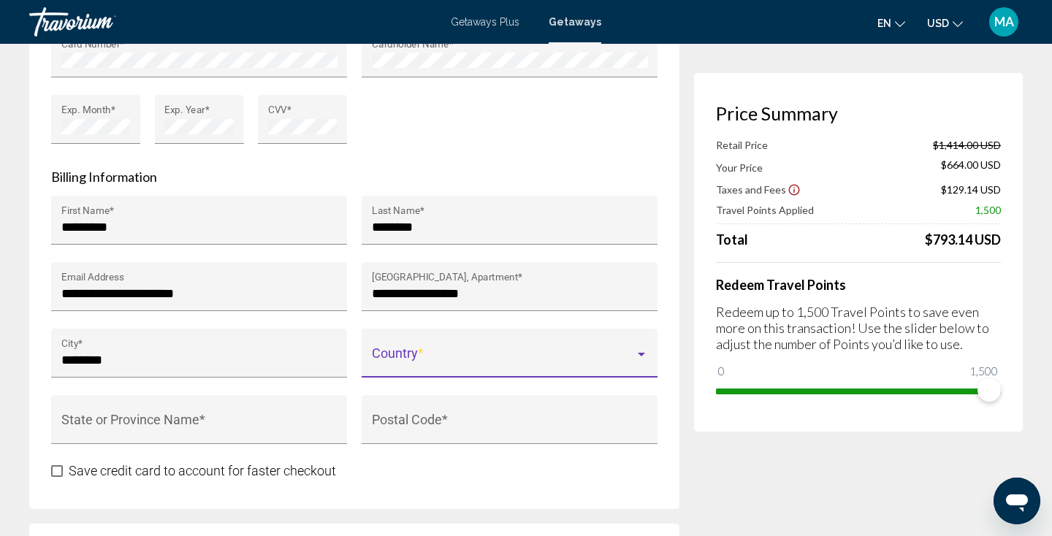
click at [549, 360] on span "Main content" at bounding box center [503, 360] width 263 height 15
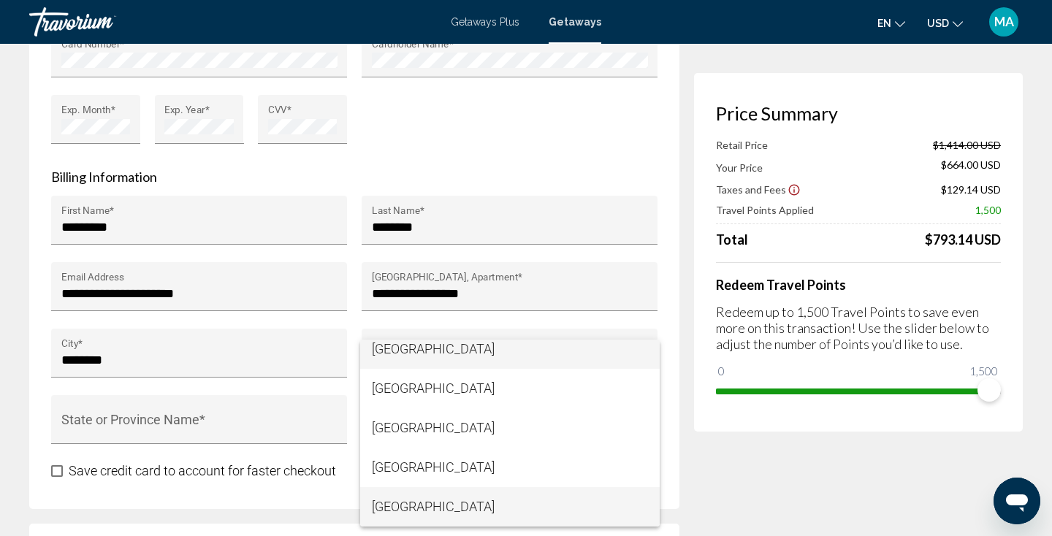
scroll to position [1539, 0]
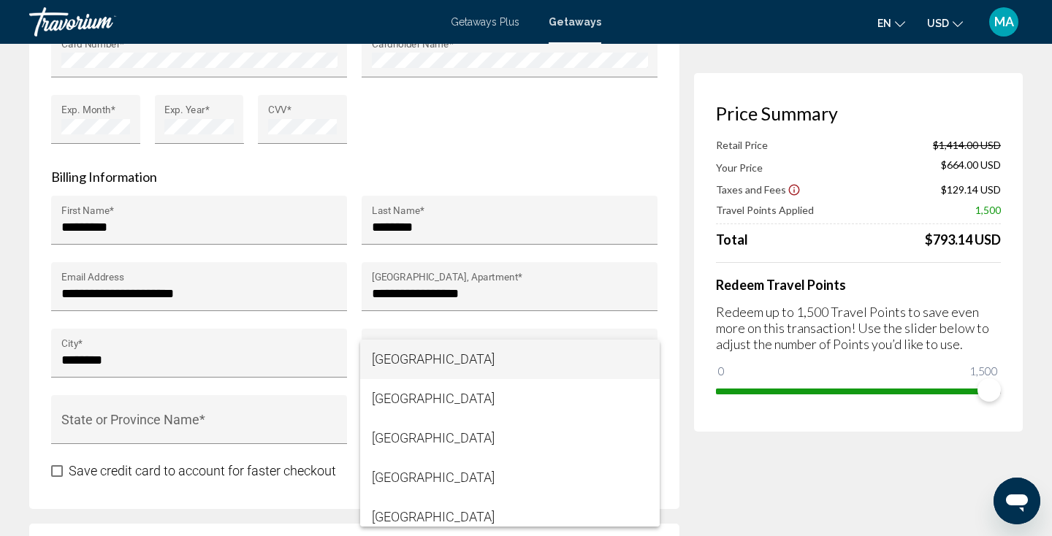
click at [560, 327] on div at bounding box center [526, 268] width 1052 height 536
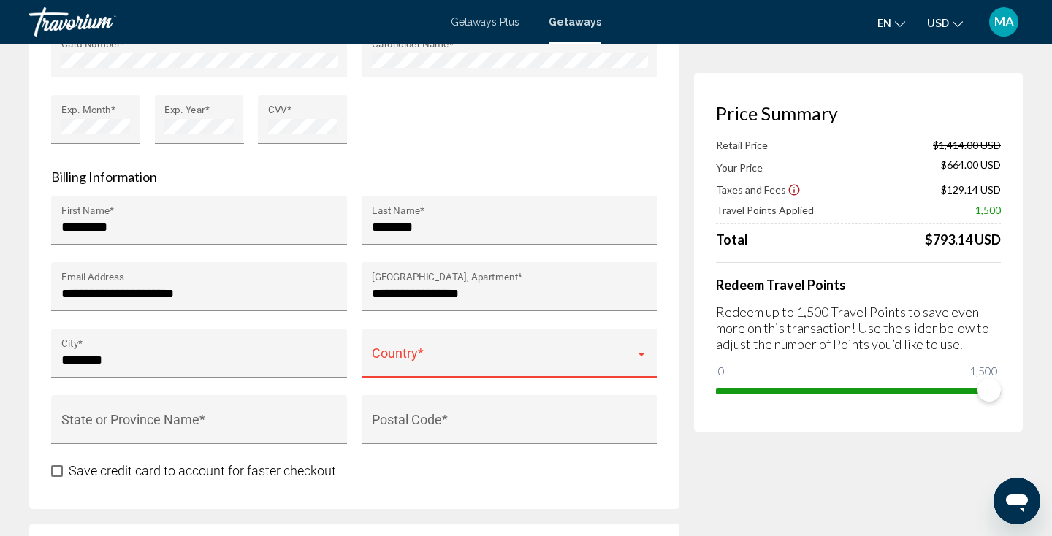
click at [529, 349] on div "Country *" at bounding box center [510, 358] width 276 height 39
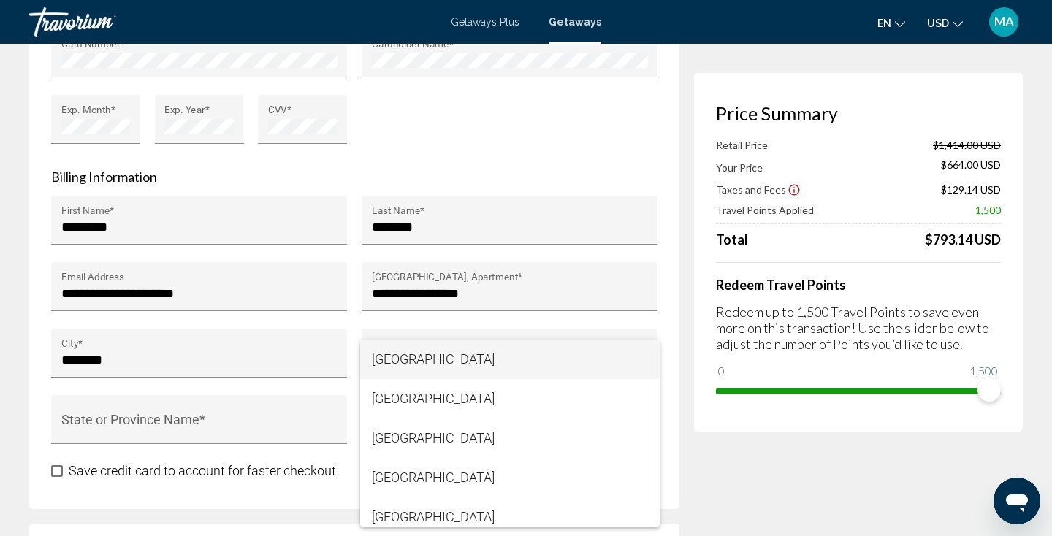
scroll to position [8690, 0]
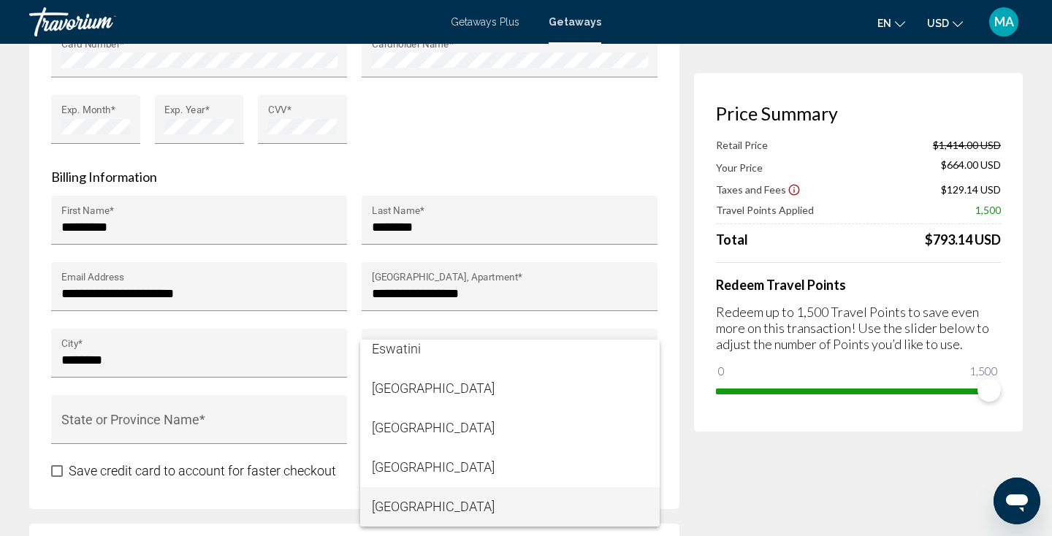
click at [527, 333] on div at bounding box center [526, 268] width 1052 height 536
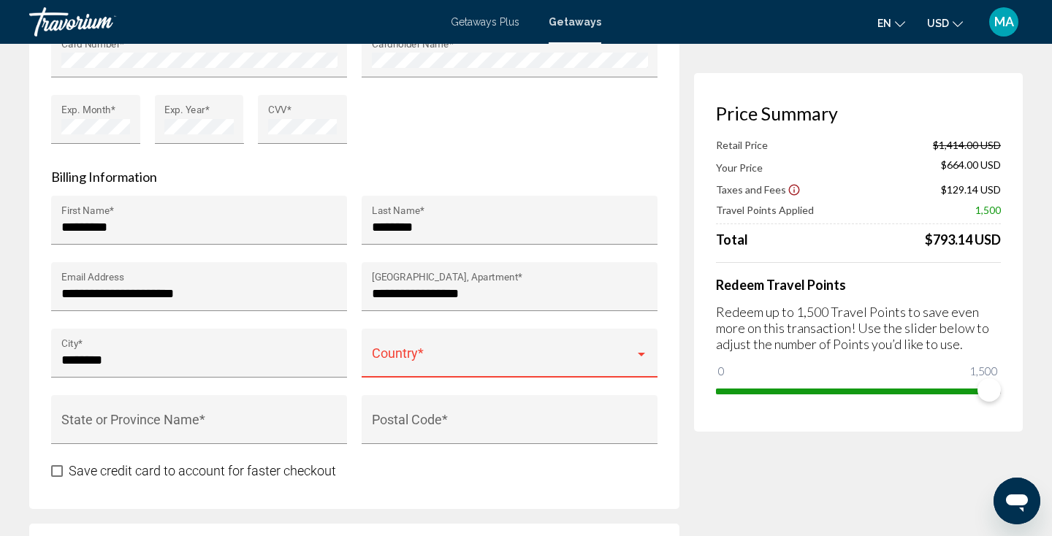
click at [506, 355] on span "Main content" at bounding box center [503, 360] width 263 height 15
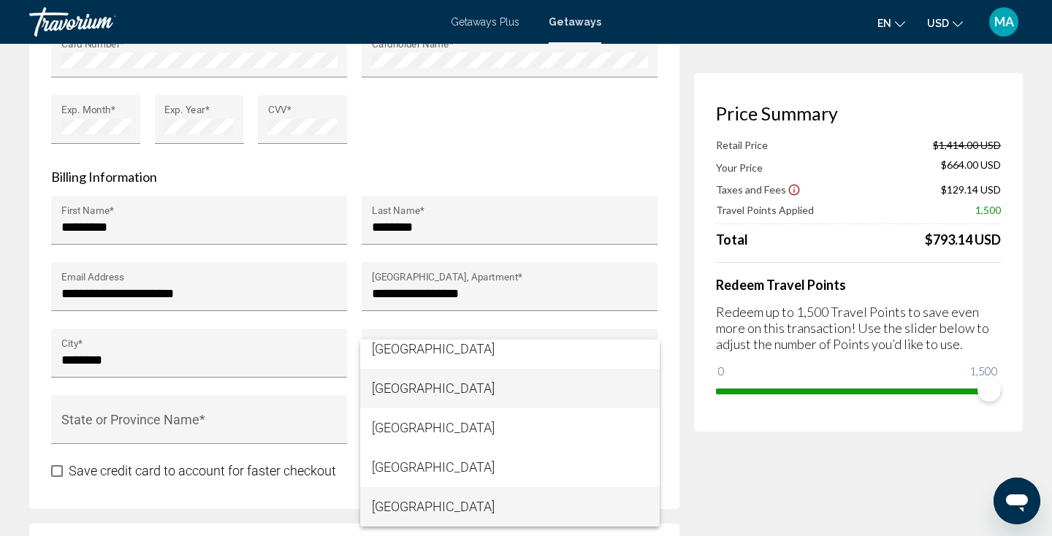
scroll to position [9440, 0]
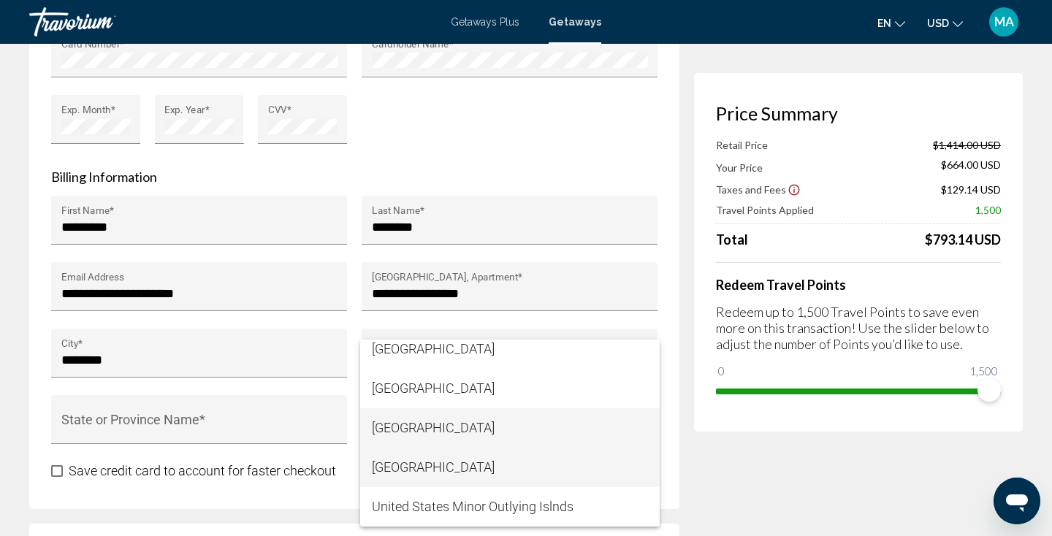
click at [436, 460] on span "United States of America" at bounding box center [510, 467] width 276 height 39
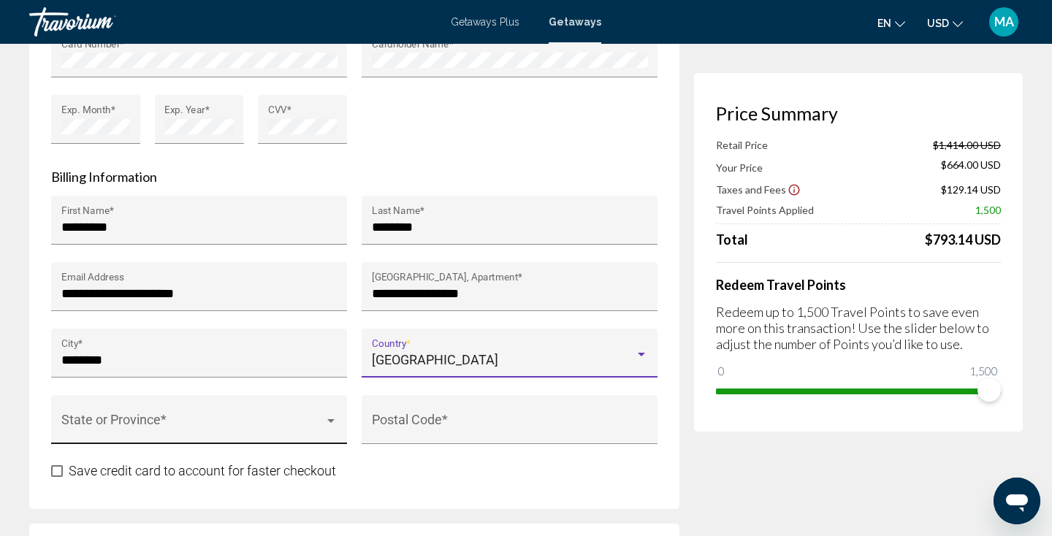
click at [327, 418] on div "Main content" at bounding box center [330, 421] width 13 height 12
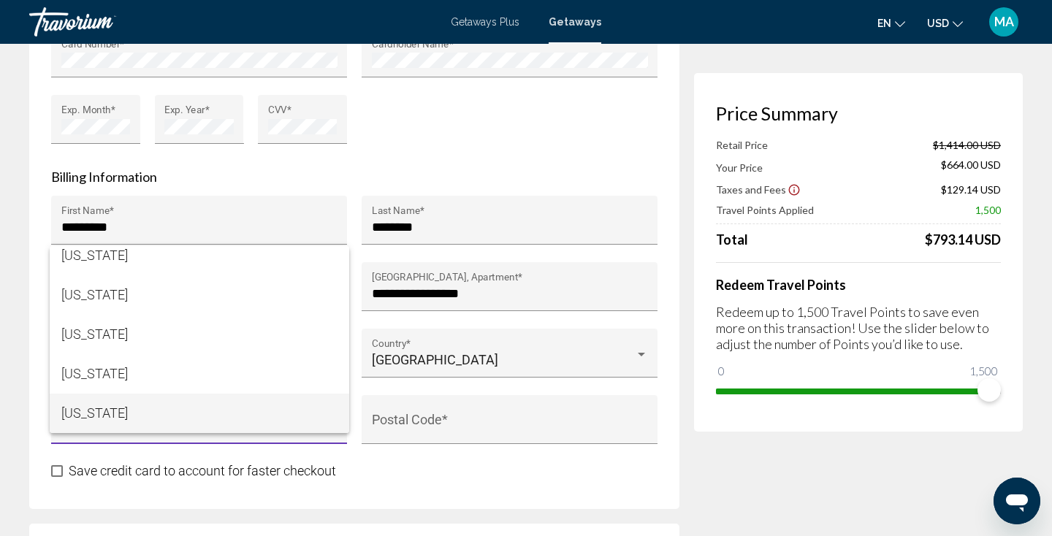
scroll to position [1115, 0]
click at [270, 424] on span "New York" at bounding box center [199, 413] width 276 height 39
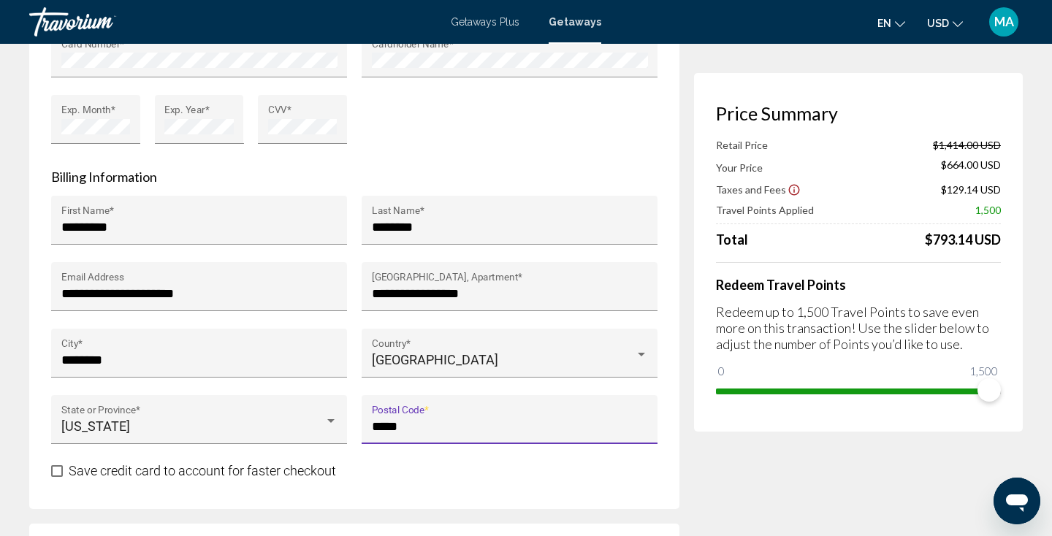
type input "*****"
click at [60, 466] on span "Main content" at bounding box center [57, 471] width 12 height 12
click at [404, 480] on div "**********" at bounding box center [354, 101] width 650 height 815
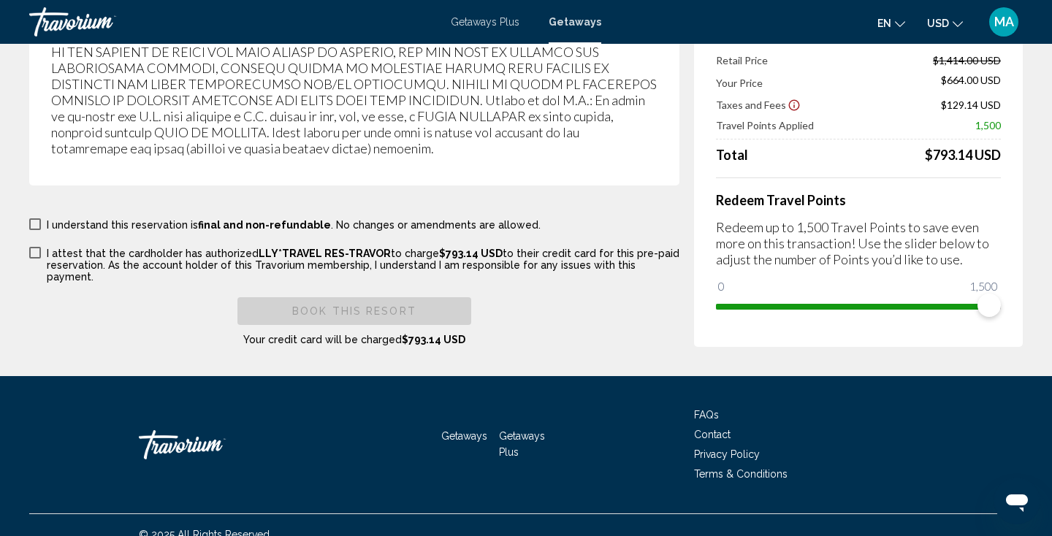
scroll to position [2702, 0]
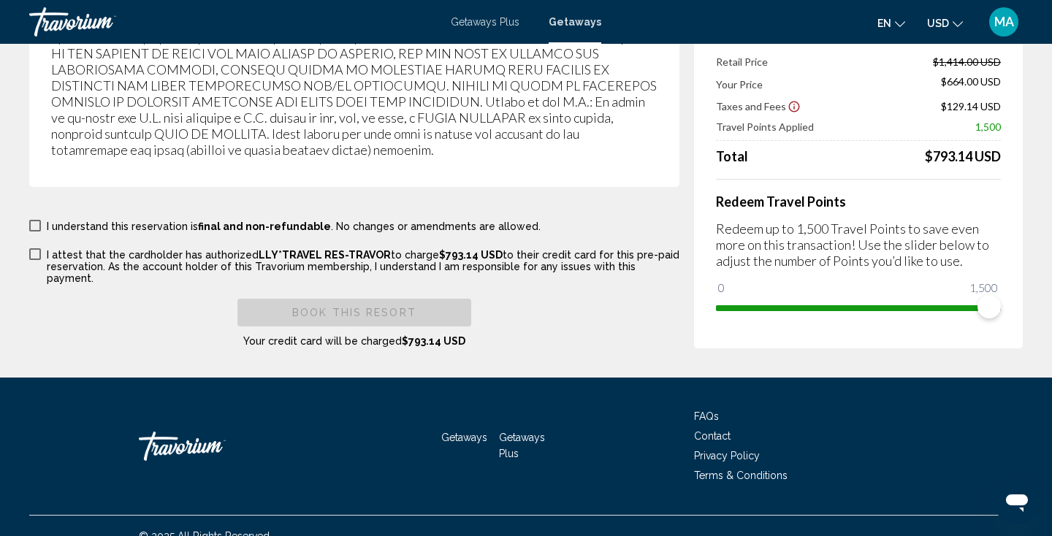
click at [32, 220] on span "Main content" at bounding box center [35, 226] width 12 height 12
click at [31, 248] on span "Main content" at bounding box center [35, 254] width 12 height 12
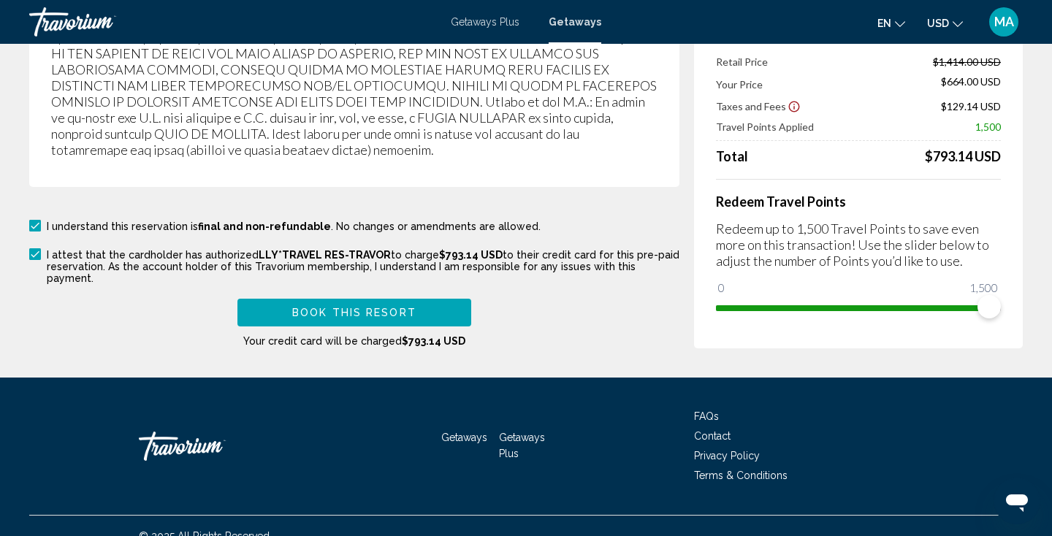
click at [340, 308] on span "Book this Resort" at bounding box center [354, 314] width 124 height 12
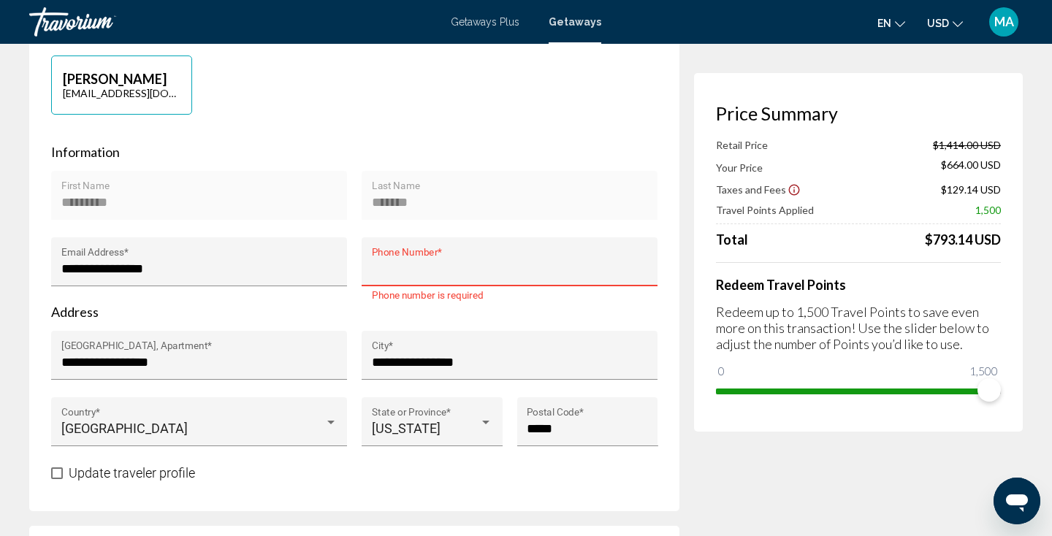
click at [385, 266] on input "Phone Number *" at bounding box center [510, 269] width 276 height 15
type input "**********"
click at [447, 476] on div "Update traveler profile" at bounding box center [354, 473] width 606 height 18
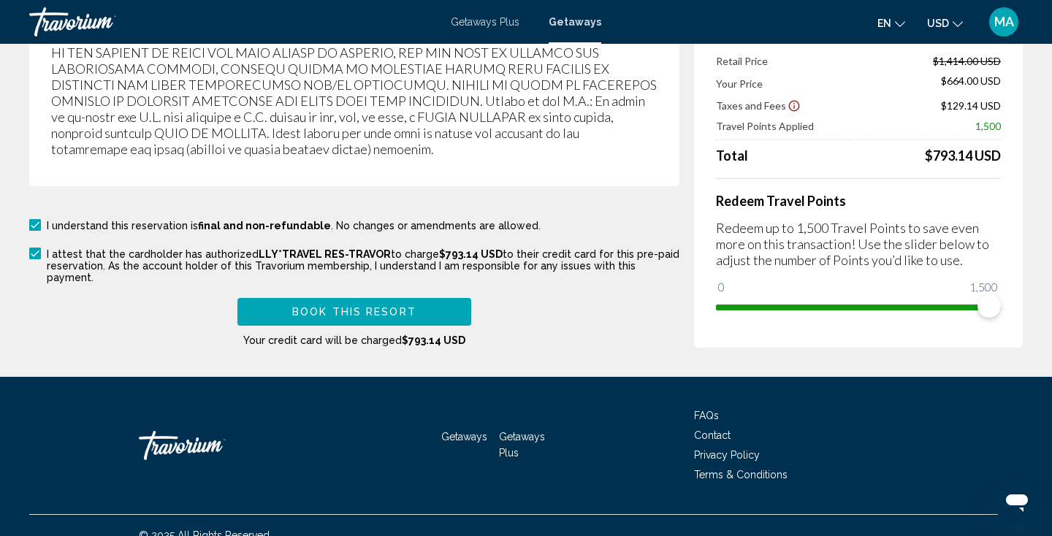
scroll to position [2702, 0]
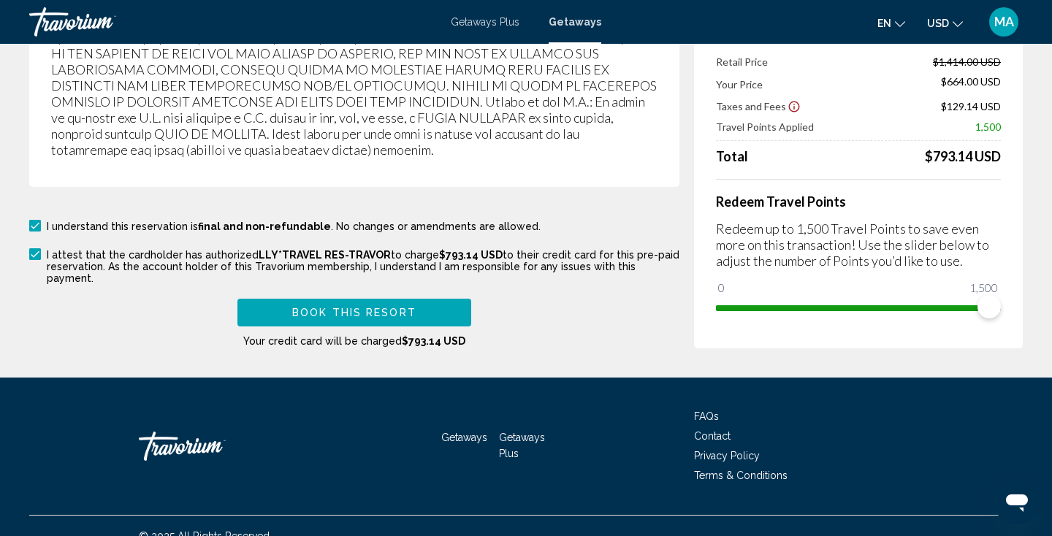
click at [365, 308] on span "Book this Resort" at bounding box center [354, 314] width 124 height 12
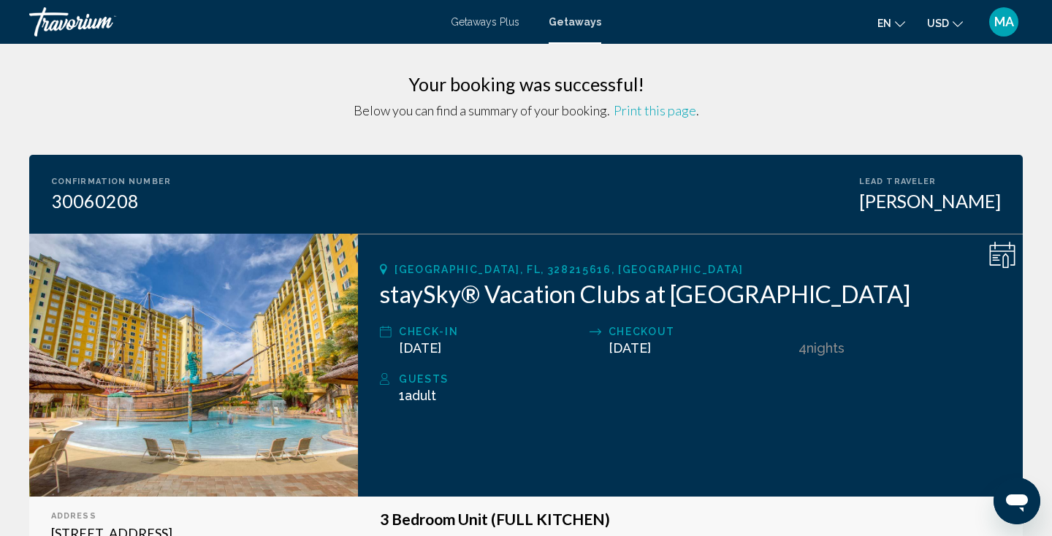
click at [723, 103] on div "Below you can find a summary of your booking. Print this page ." at bounding box center [526, 110] width 994 height 16
click at [565, 28] on div "Getaways Plus Getaways en English Español Français Italiano Português русский U…" at bounding box center [526, 22] width 1052 height 31
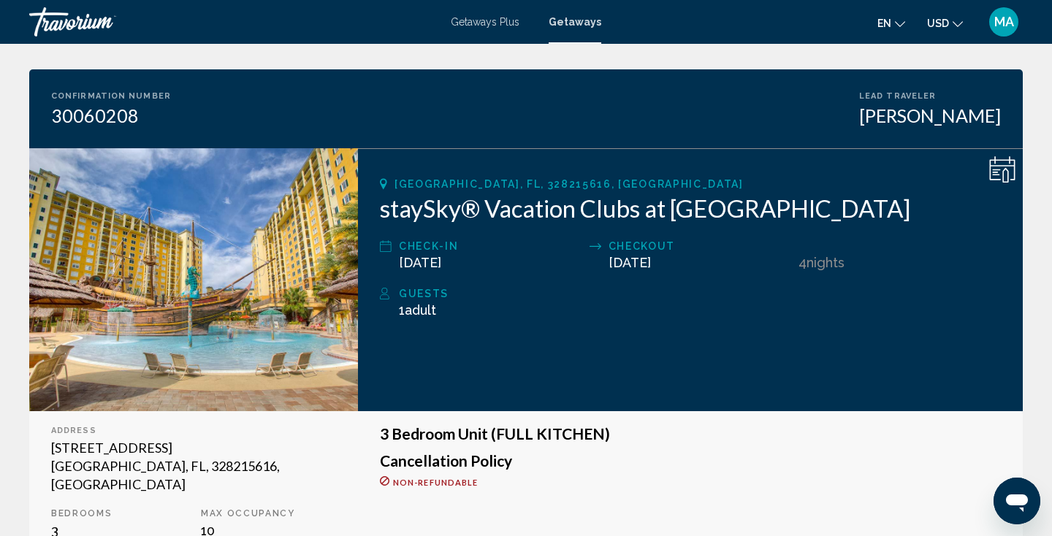
scroll to position [85, 0]
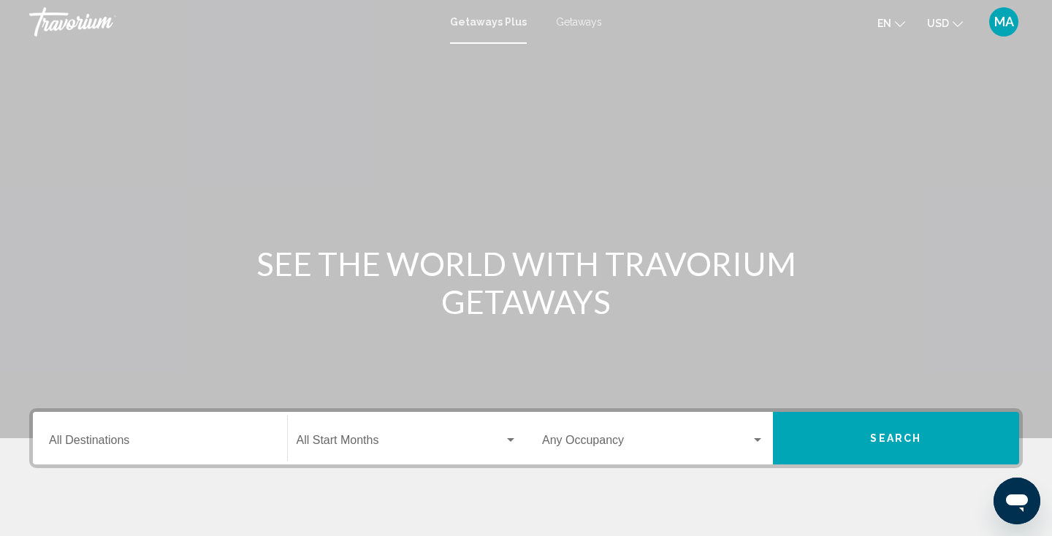
click at [561, 23] on span "Getaways" at bounding box center [579, 22] width 46 height 12
click at [162, 429] on div "Destination All Destinations" at bounding box center [160, 439] width 222 height 46
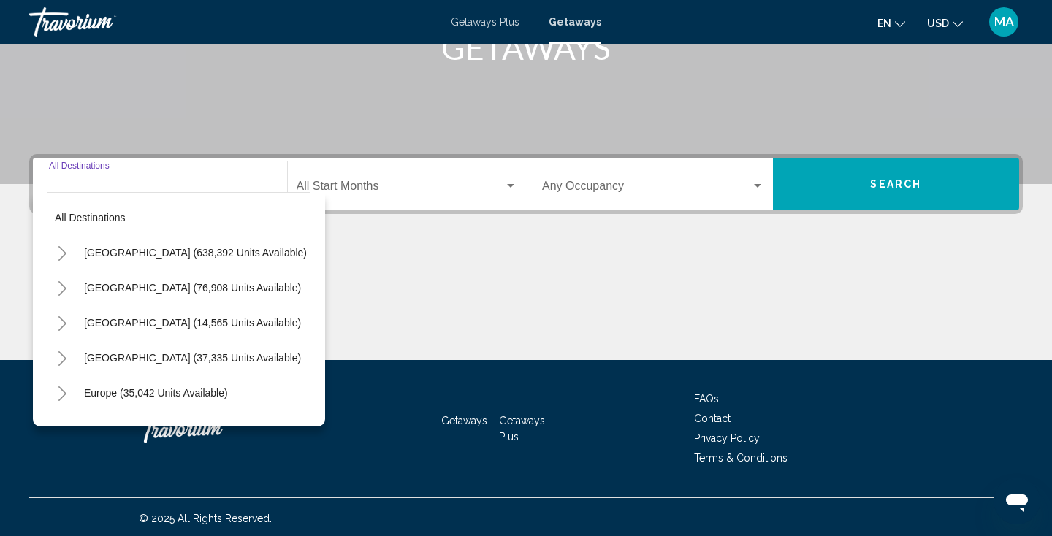
scroll to position [257, 0]
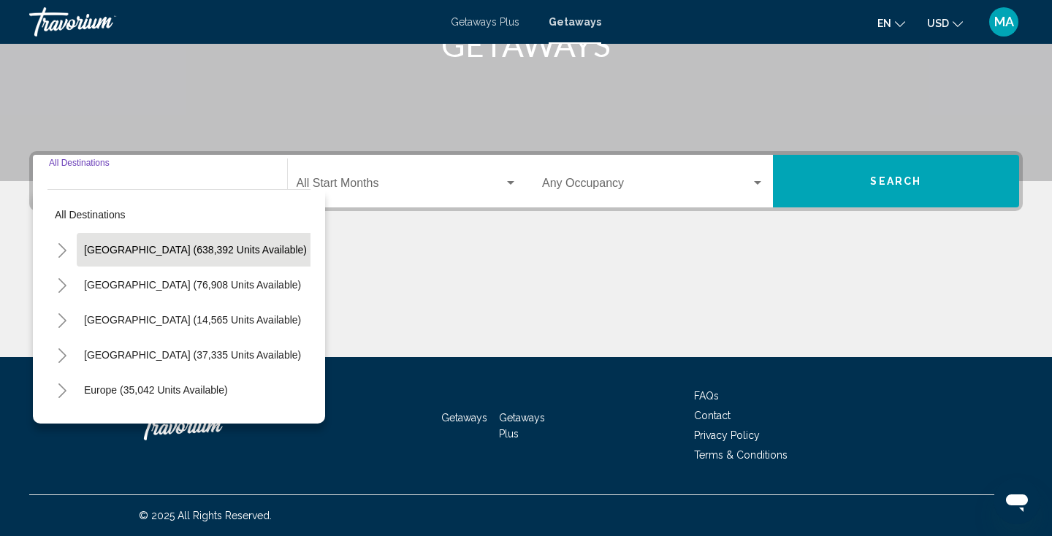
click at [156, 251] on span "[GEOGRAPHIC_DATA] (638,392 units available)" at bounding box center [195, 250] width 223 height 12
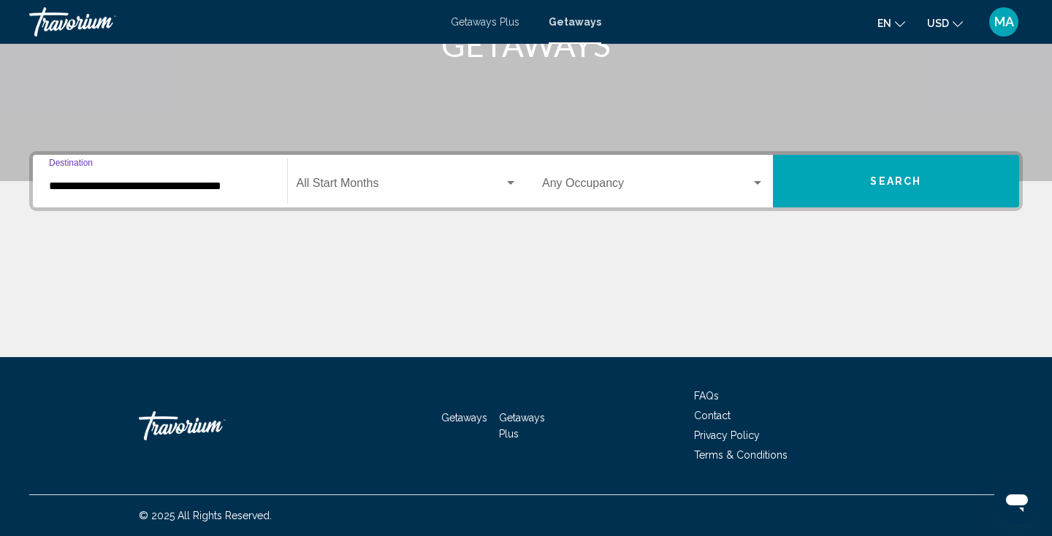
click at [155, 186] on input "**********" at bounding box center [160, 186] width 222 height 13
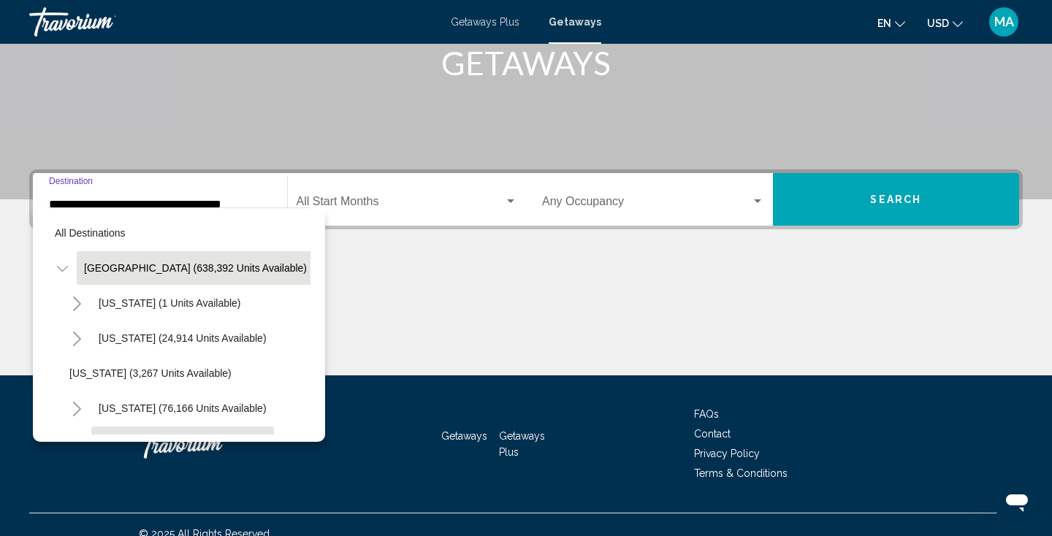
click at [145, 431] on button "Colorado (27,958 units available)" at bounding box center [182, 444] width 183 height 34
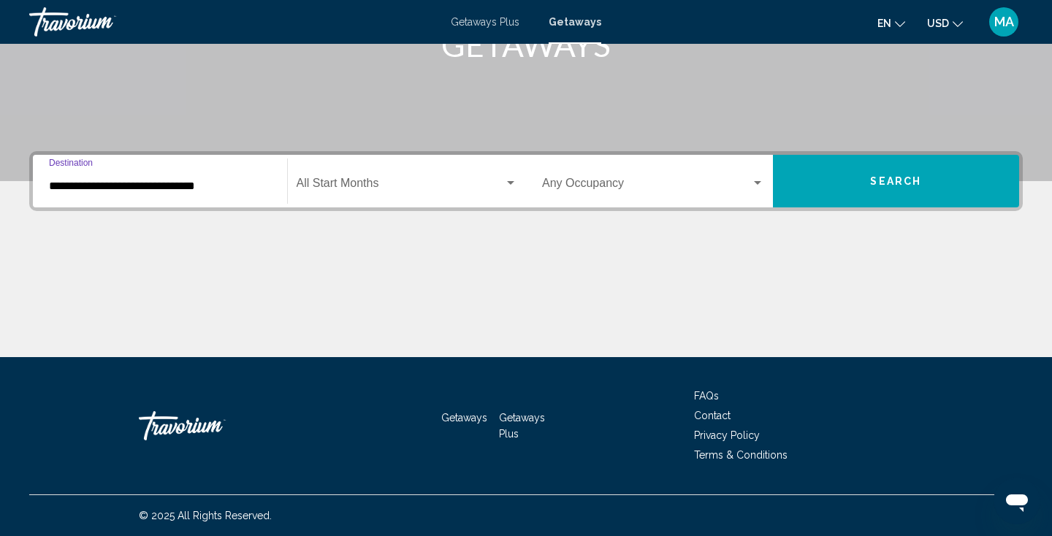
click at [129, 184] on input "**********" at bounding box center [160, 186] width 222 height 13
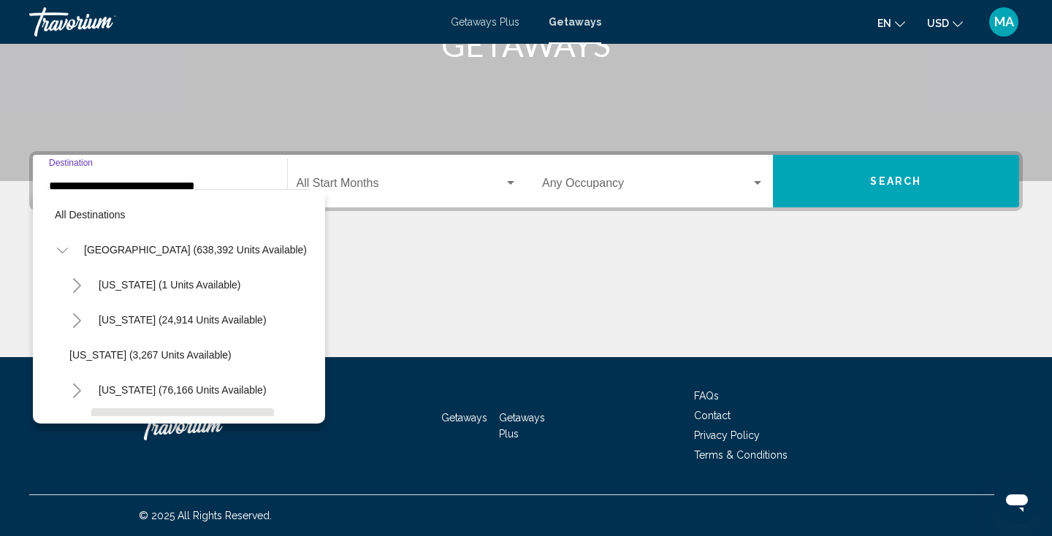
scroll to position [122, 0]
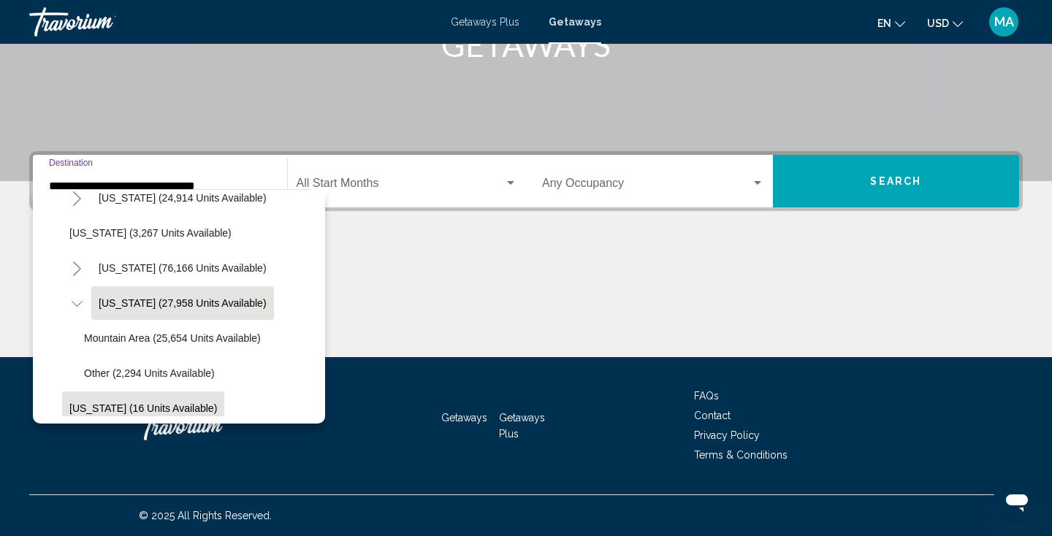
click at [118, 408] on span "Connecticut (16 units available)" at bounding box center [143, 409] width 148 height 12
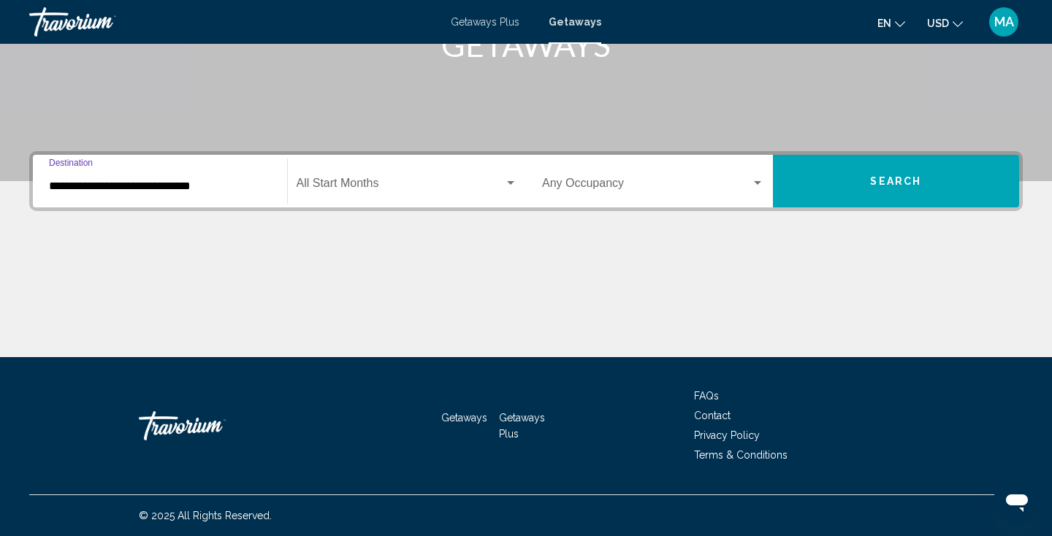
click at [125, 188] on input "**********" at bounding box center [160, 186] width 222 height 13
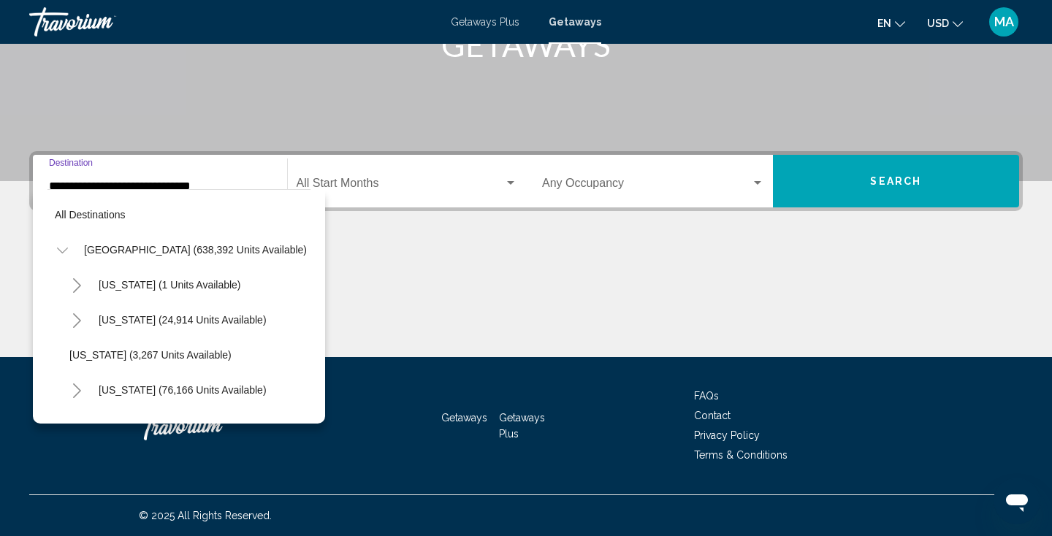
scroll to position [227, 0]
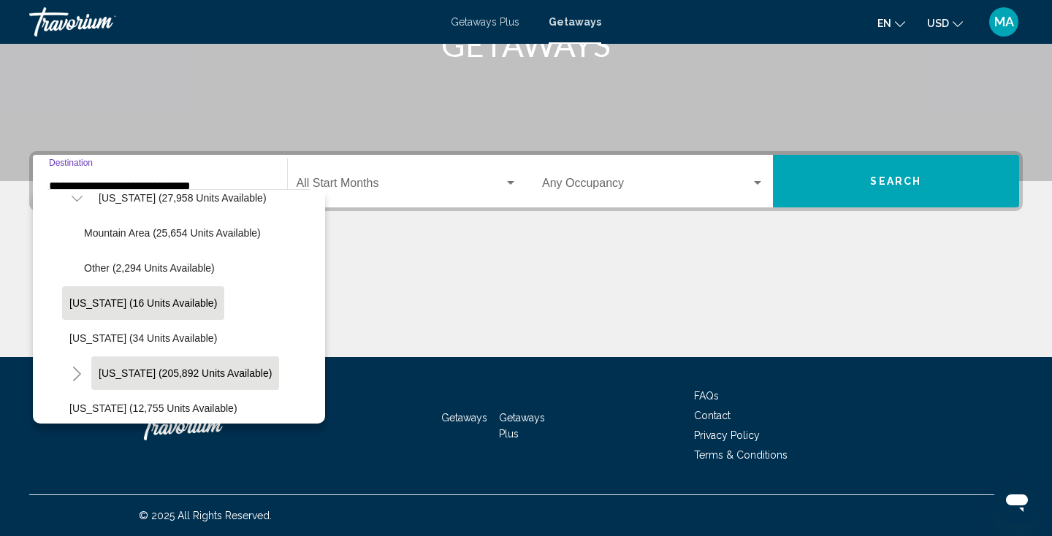
click at [111, 376] on span "Florida (205,892 units available)" at bounding box center [185, 374] width 173 height 12
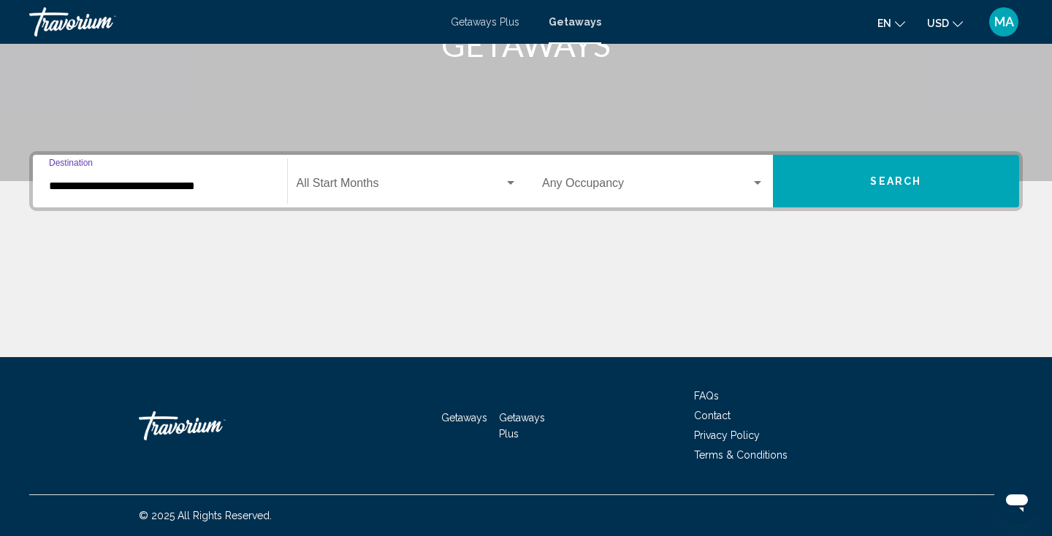
click at [145, 186] on input "**********" at bounding box center [160, 186] width 222 height 13
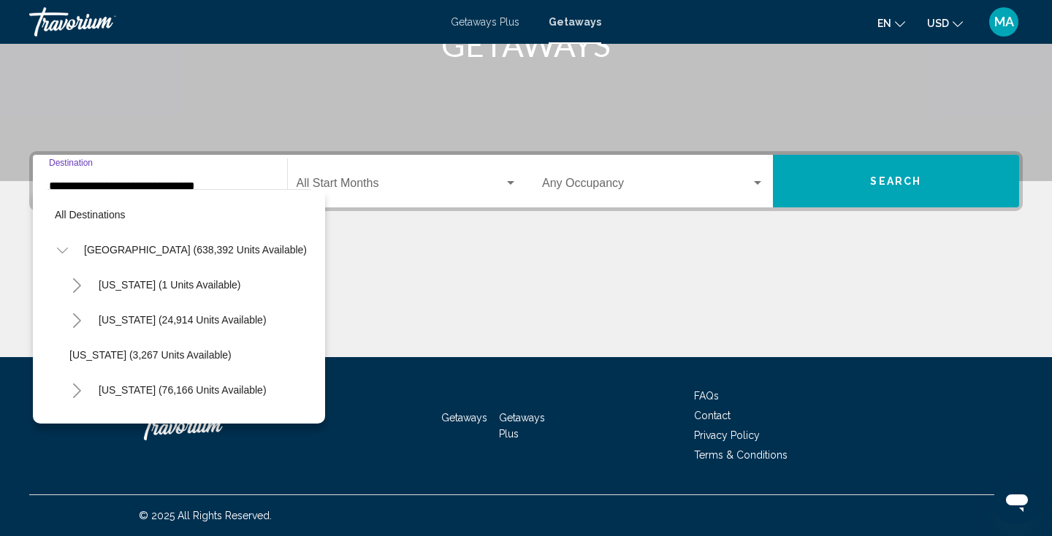
scroll to position [297, 0]
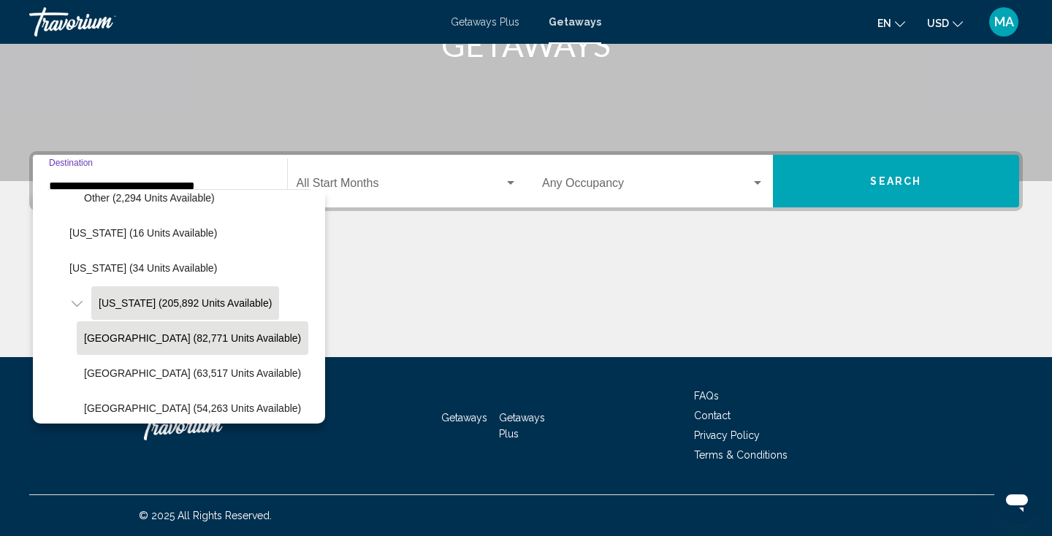
click at [136, 336] on span "Orlando & Disney Area (82,771 units available)" at bounding box center [192, 338] width 217 height 12
type input "**********"
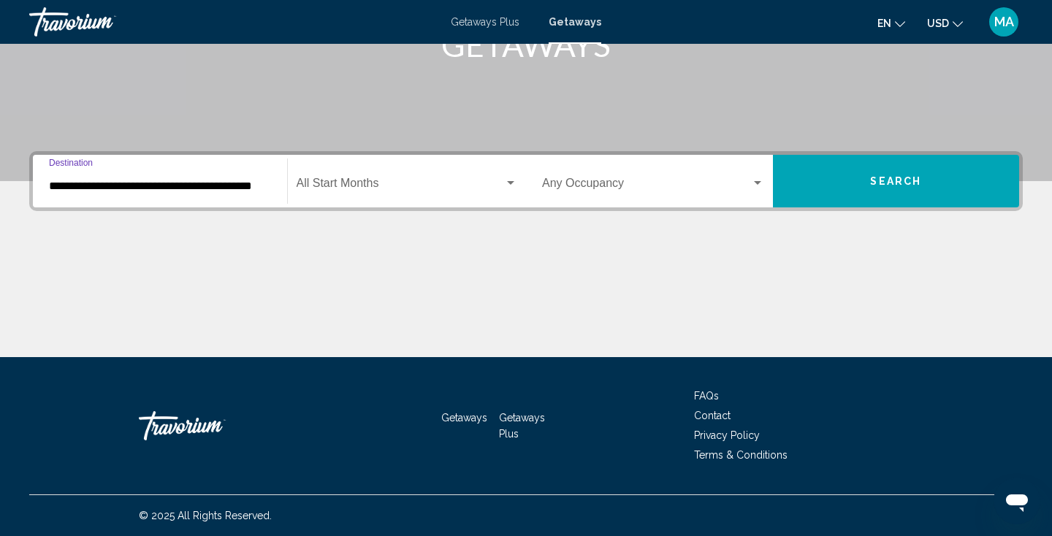
click at [370, 188] on span "Search widget" at bounding box center [401, 186] width 208 height 13
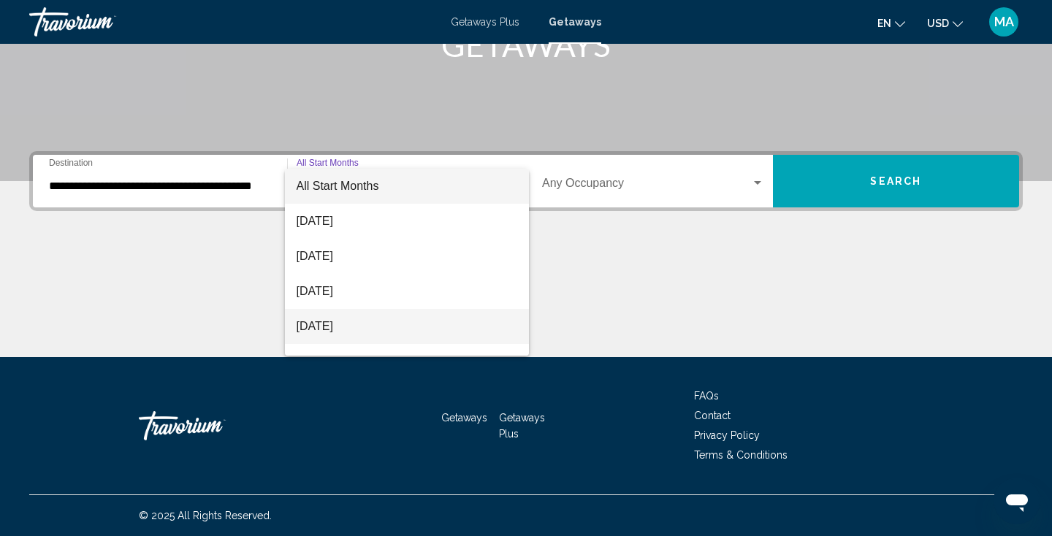
click at [349, 327] on span "November 2025" at bounding box center [407, 326] width 221 height 35
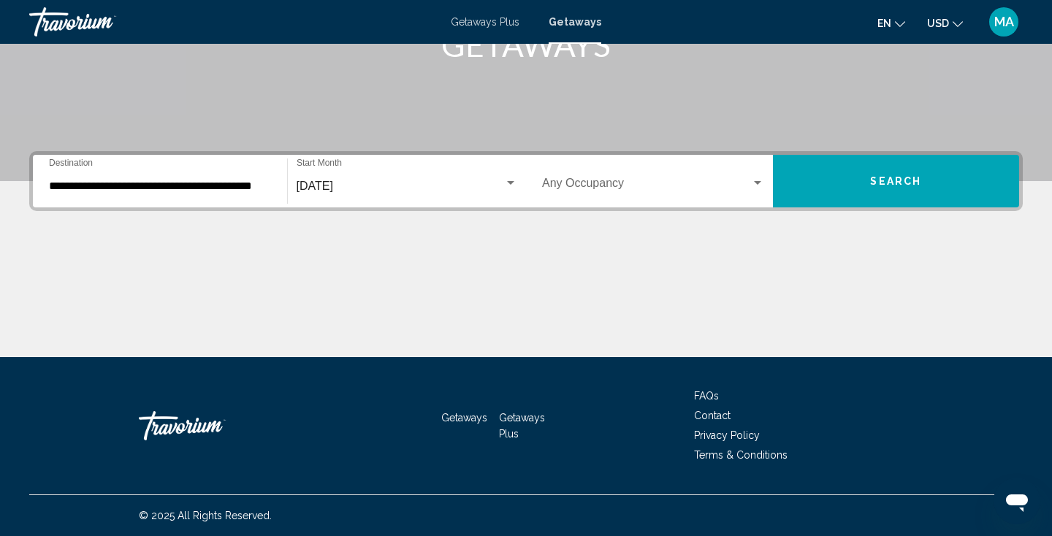
click at [656, 194] on div "Occupancy Any Occupancy" at bounding box center [653, 182] width 222 height 46
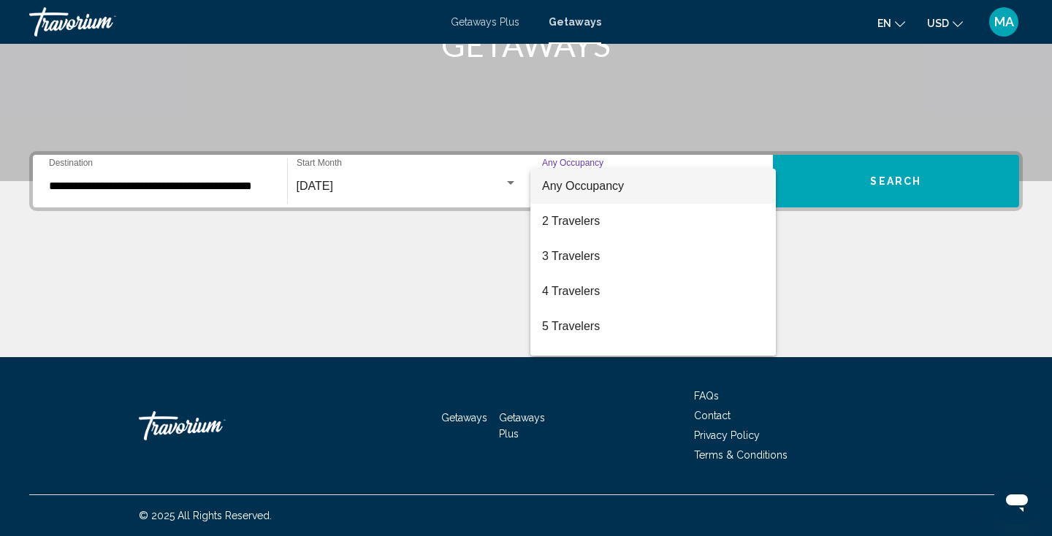
click at [831, 188] on div at bounding box center [526, 268] width 1052 height 536
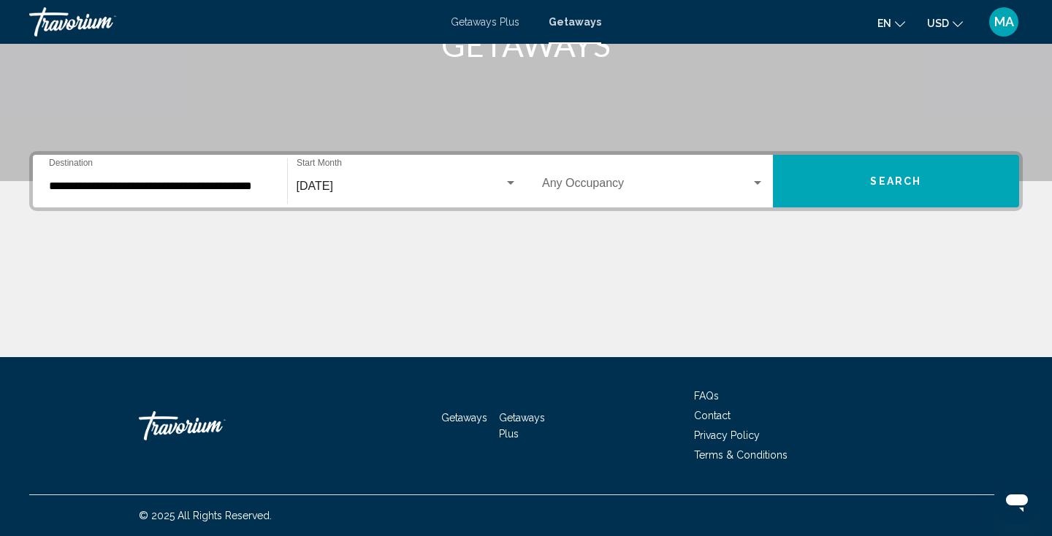
click at [831, 188] on button "Search" at bounding box center [896, 181] width 247 height 53
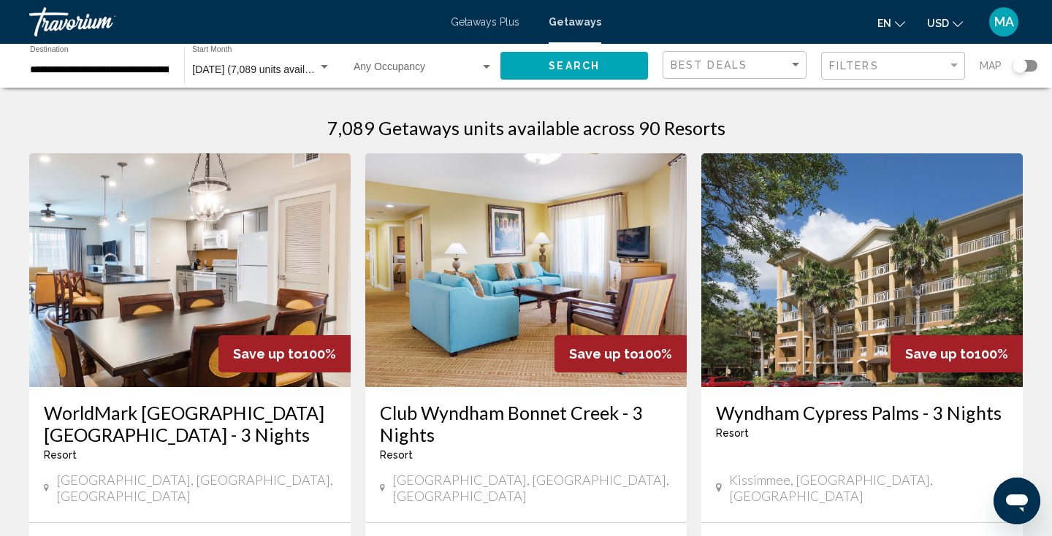
click at [822, 69] on mat-form-field "Filters" at bounding box center [893, 66] width 144 height 28
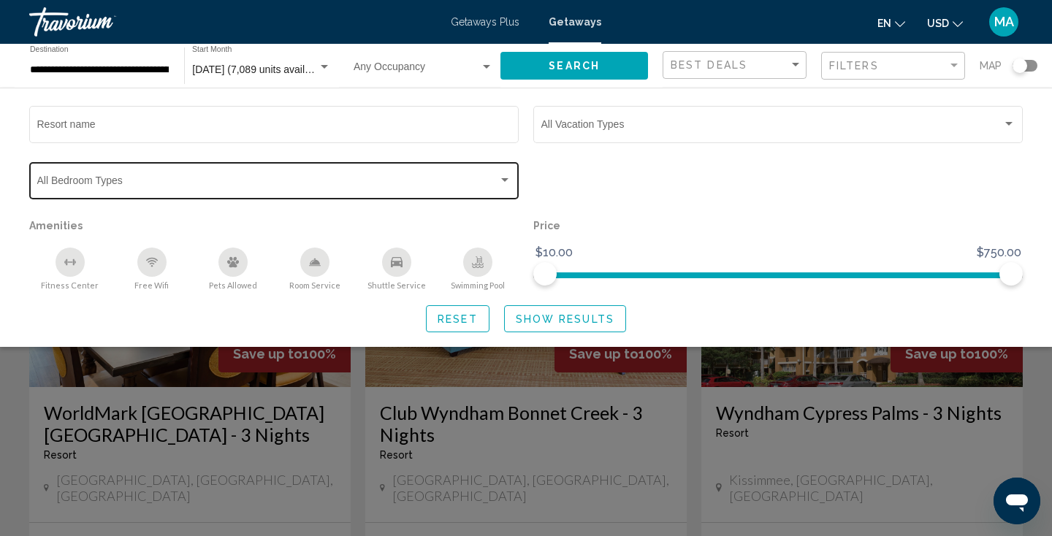
click at [403, 176] on div "Bedroom Types All Bedroom Types" at bounding box center [274, 179] width 474 height 40
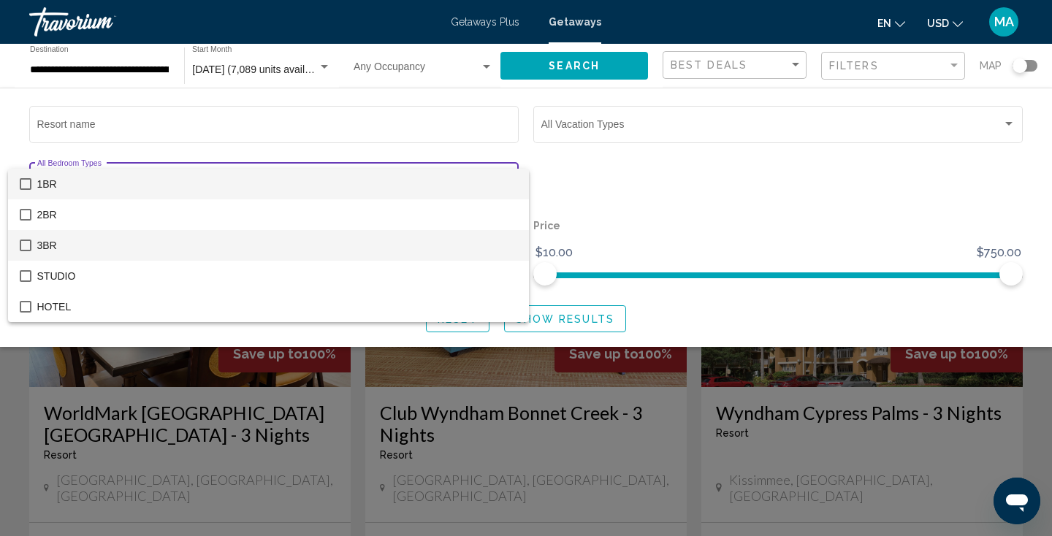
click at [336, 234] on span "3BR" at bounding box center [277, 245] width 480 height 31
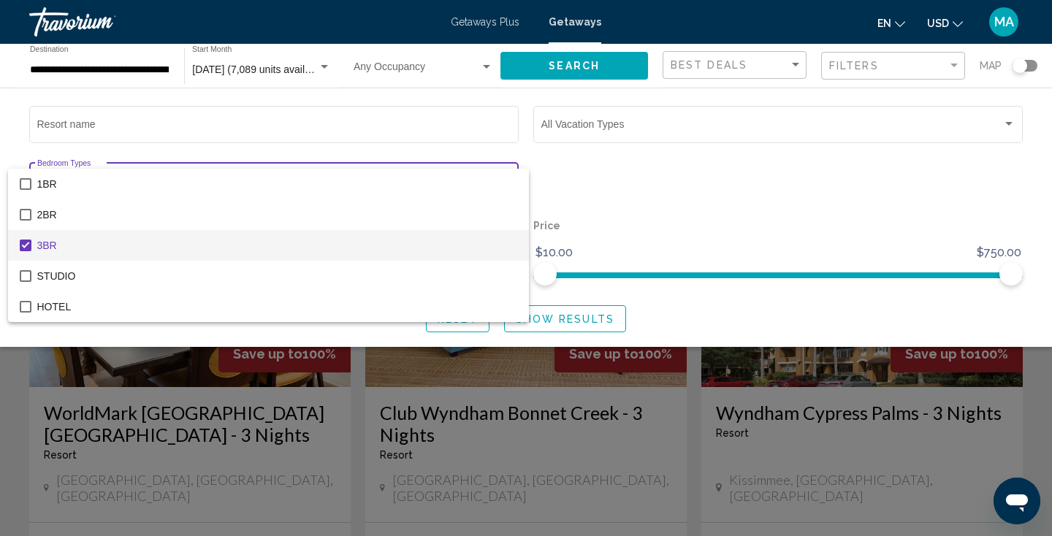
click at [705, 208] on div at bounding box center [526, 268] width 1052 height 536
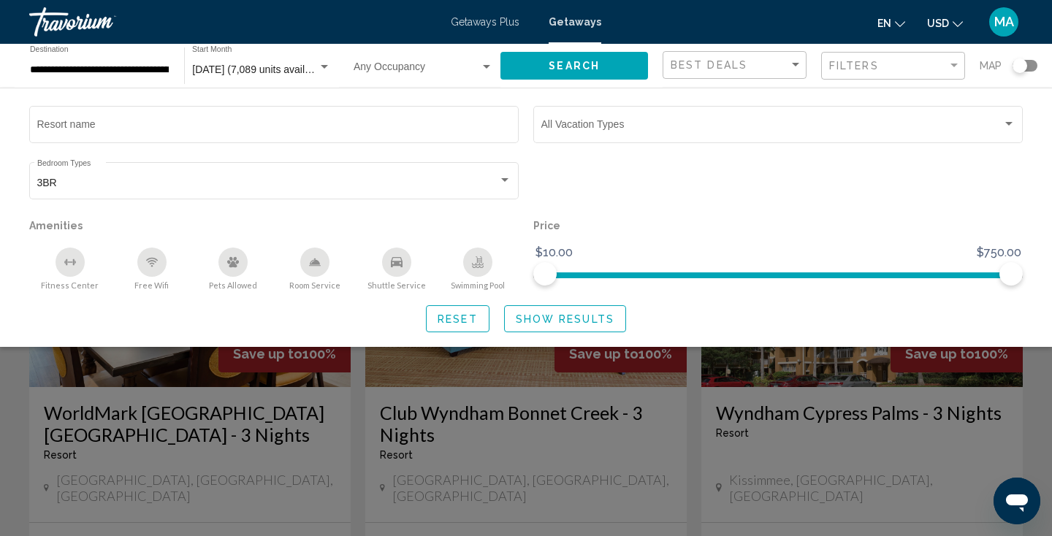
click at [584, 318] on span "Show Results" at bounding box center [565, 319] width 99 height 12
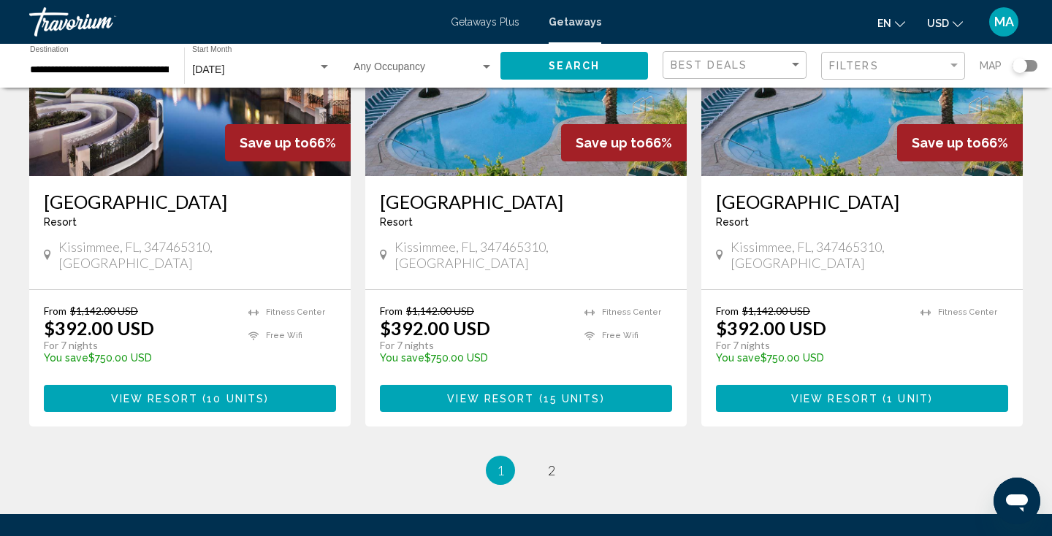
scroll to position [1843, 0]
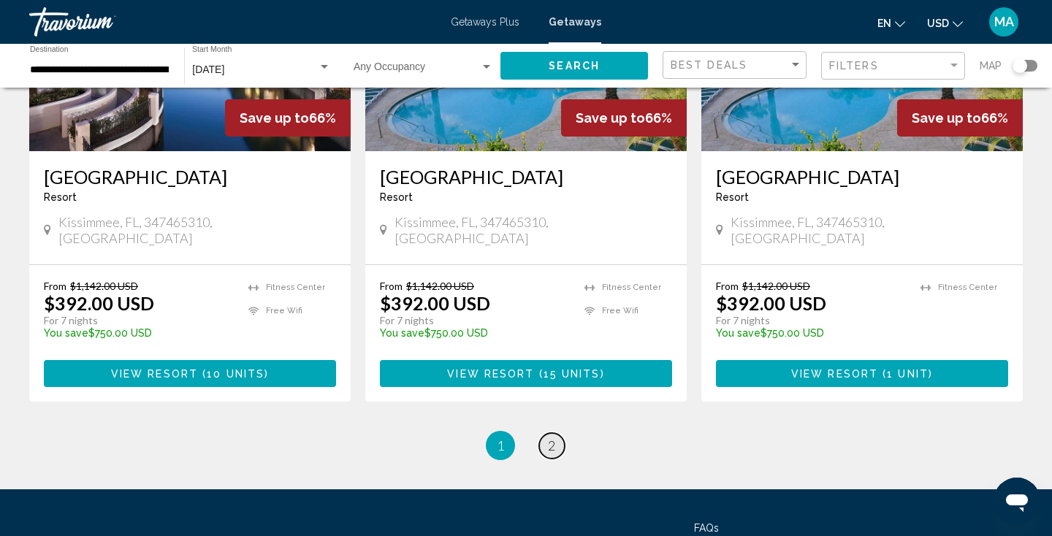
click at [555, 438] on span "2" at bounding box center [551, 446] width 7 height 16
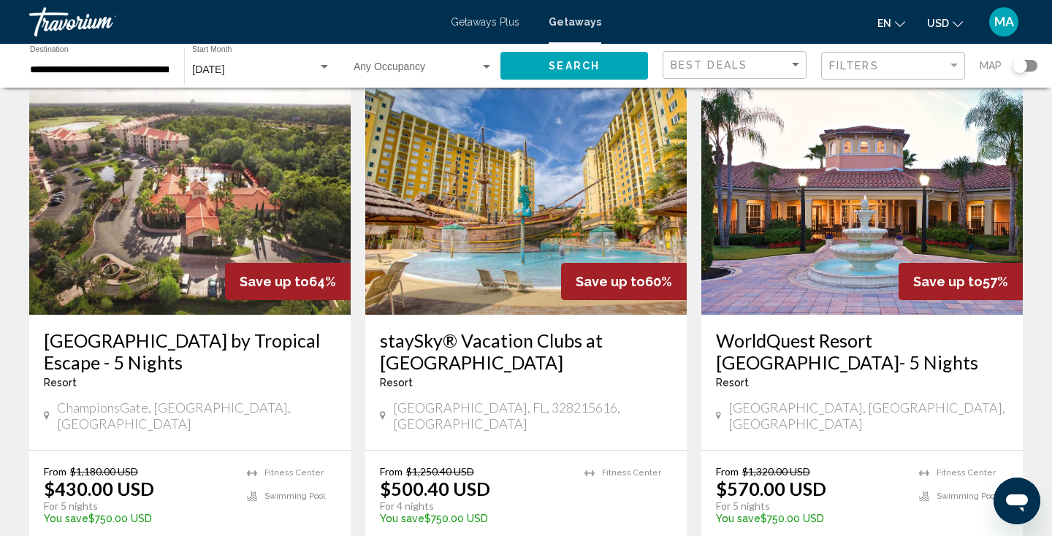
scroll to position [142, 0]
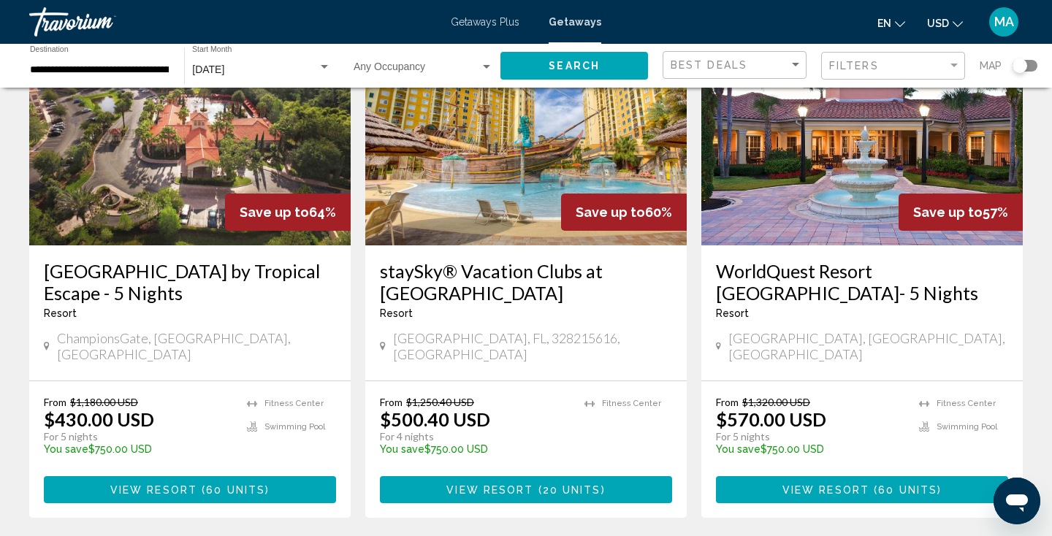
click at [427, 150] on img "Main content" at bounding box center [525, 129] width 321 height 234
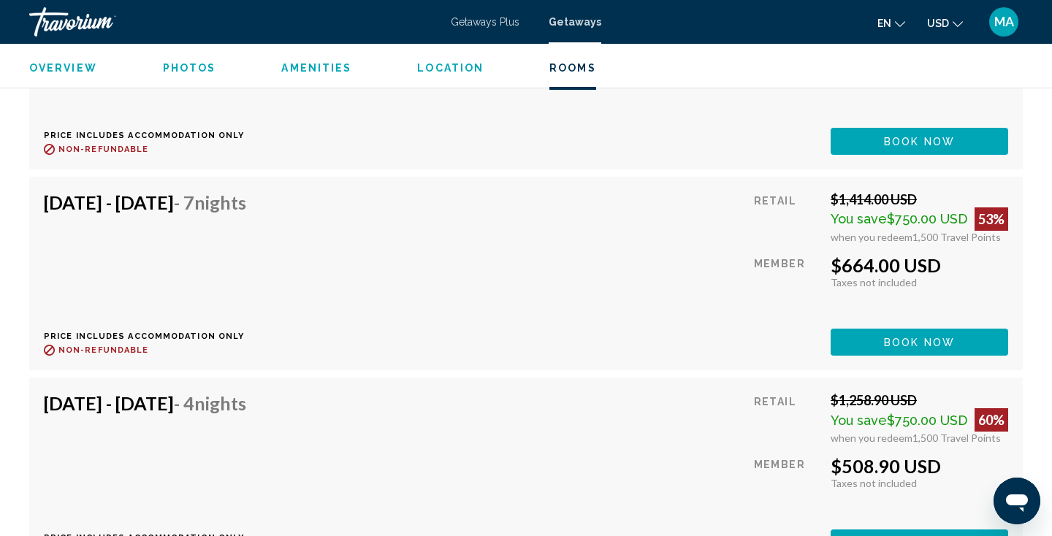
scroll to position [2952, 0]
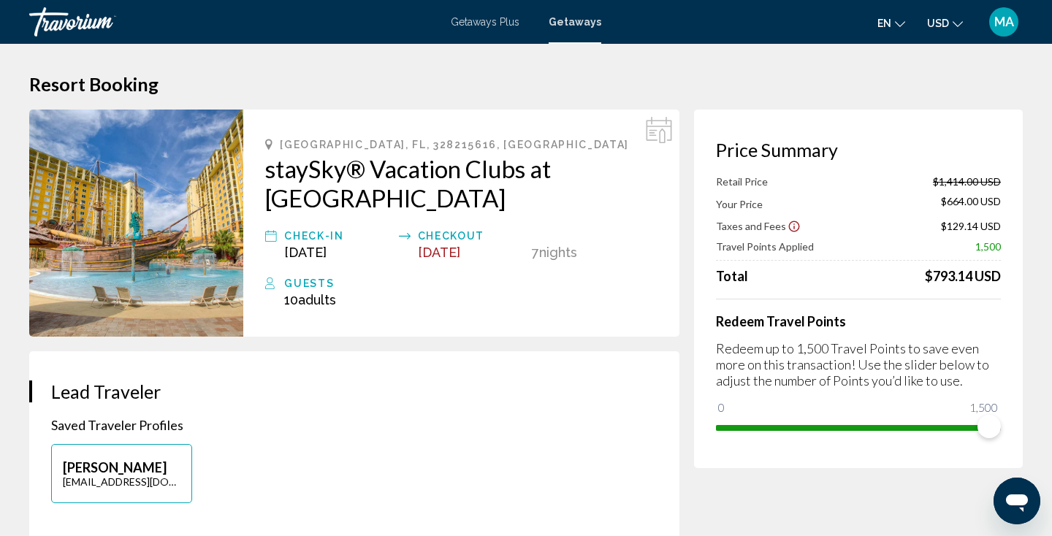
click at [566, 427] on p "Saved Traveler Profiles" at bounding box center [354, 425] width 606 height 16
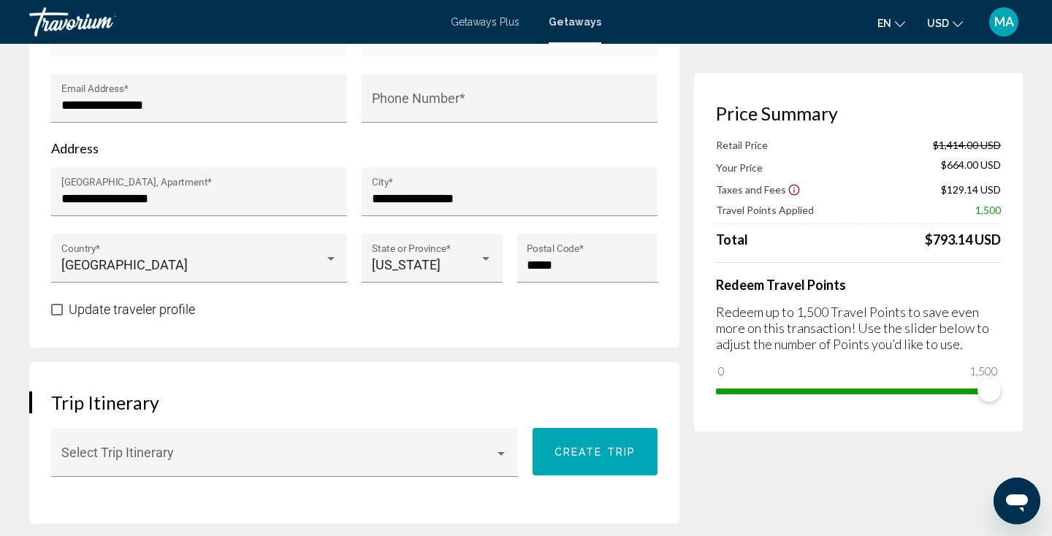
scroll to position [577, 0]
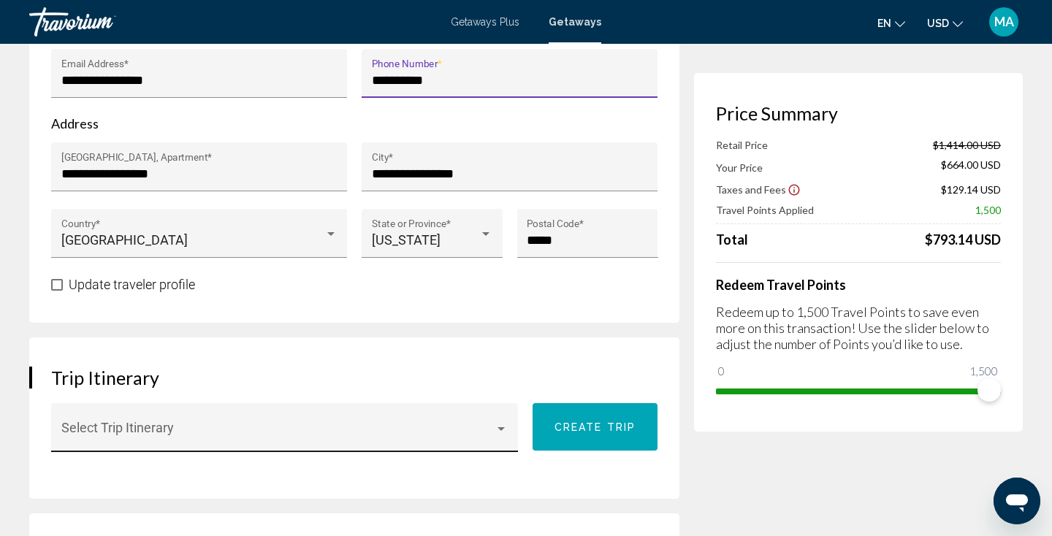
type input "**********"
click at [495, 434] on span "Main content" at bounding box center [278, 434] width 434 height 15
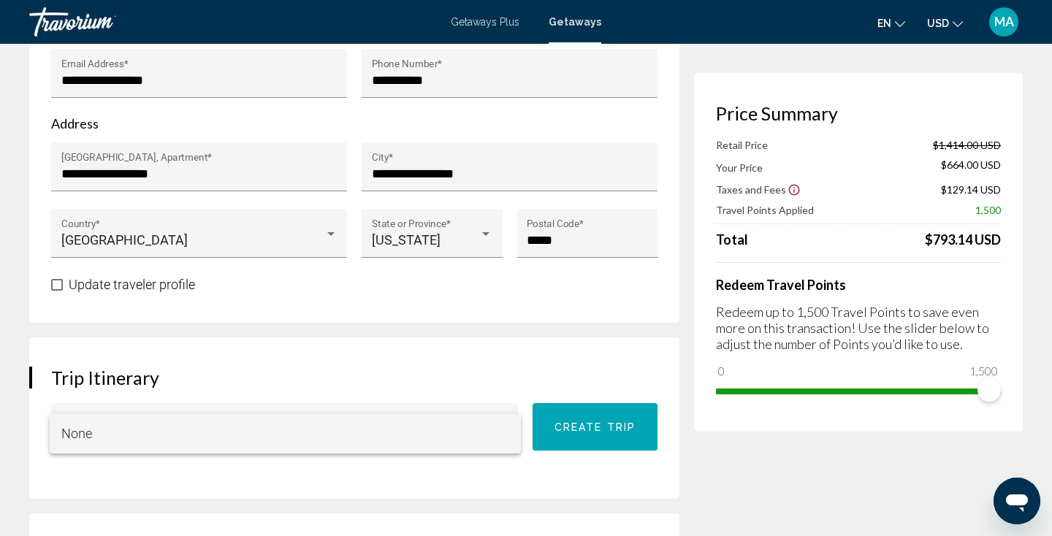
click at [473, 449] on span "None" at bounding box center [285, 433] width 448 height 39
click at [473, 449] on div "Select Trip Itinerary" at bounding box center [284, 433] width 447 height 39
click at [446, 432] on span "None" at bounding box center [285, 433] width 448 height 39
click at [410, 470] on div "Trip Itinerary Select Trip Itinerary Create trip" at bounding box center [354, 418] width 650 height 161
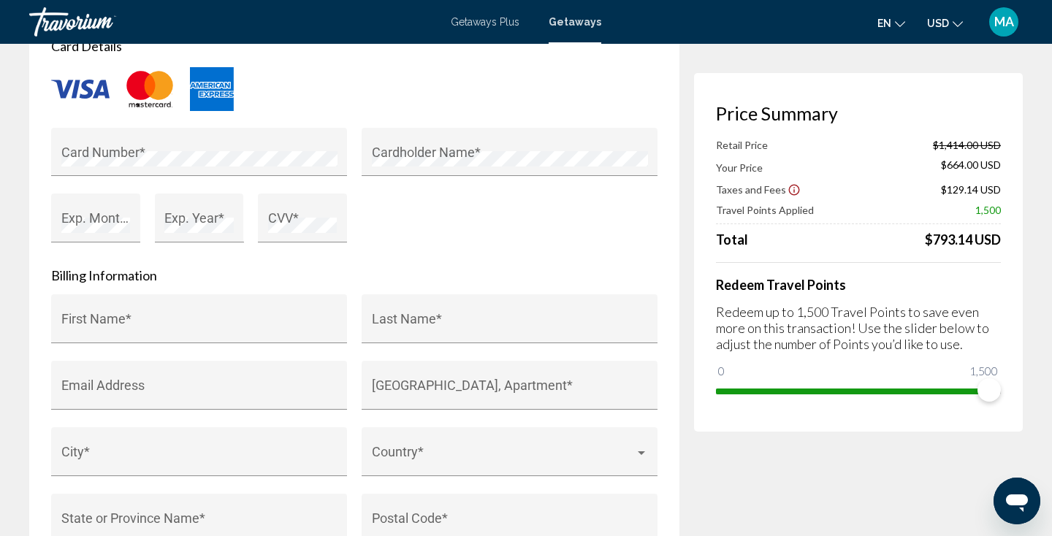
scroll to position [1297, 0]
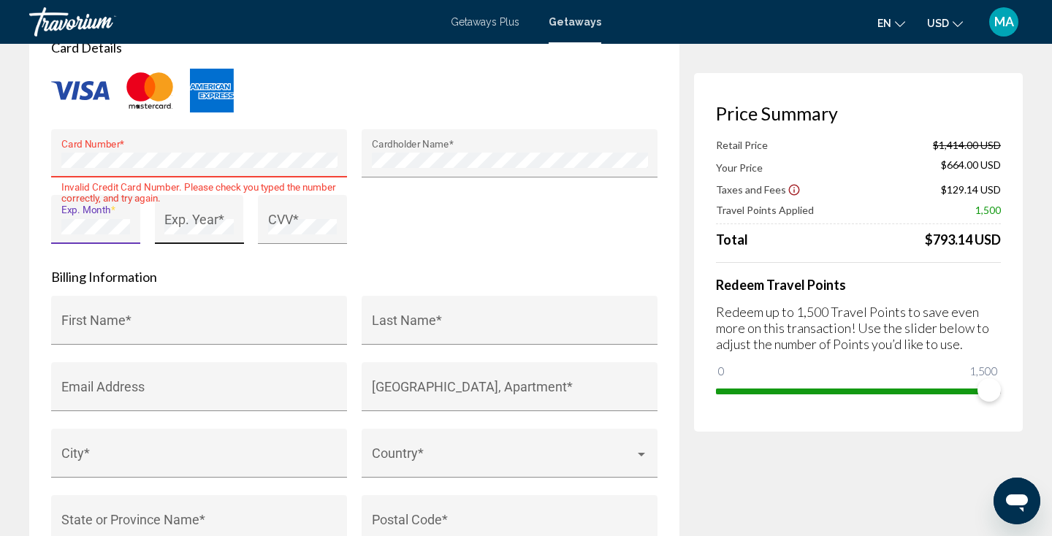
click at [174, 212] on div "Exp. Year *" at bounding box center [198, 224] width 69 height 39
click at [195, 321] on input "First Name *" at bounding box center [199, 327] width 276 height 15
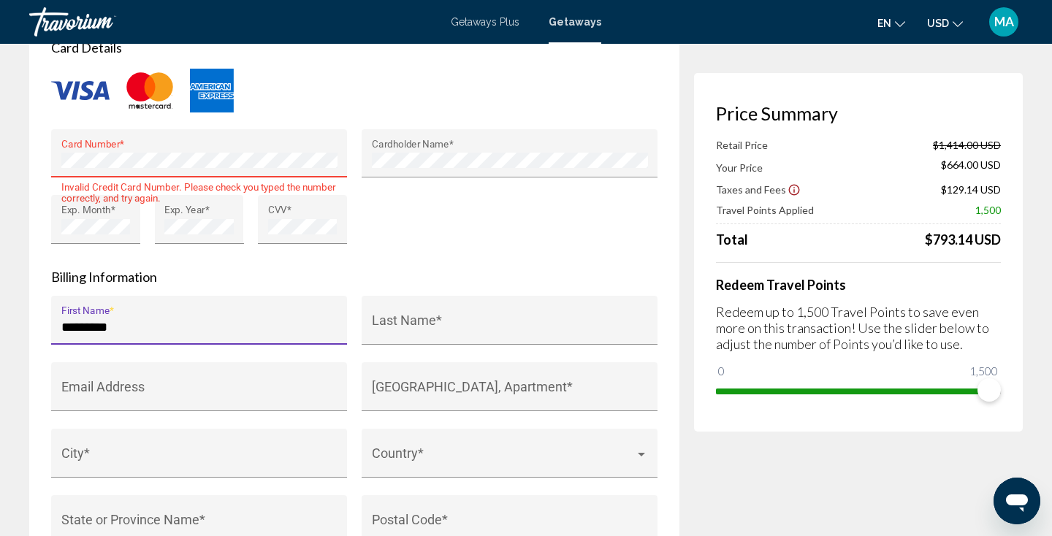
type input "*********"
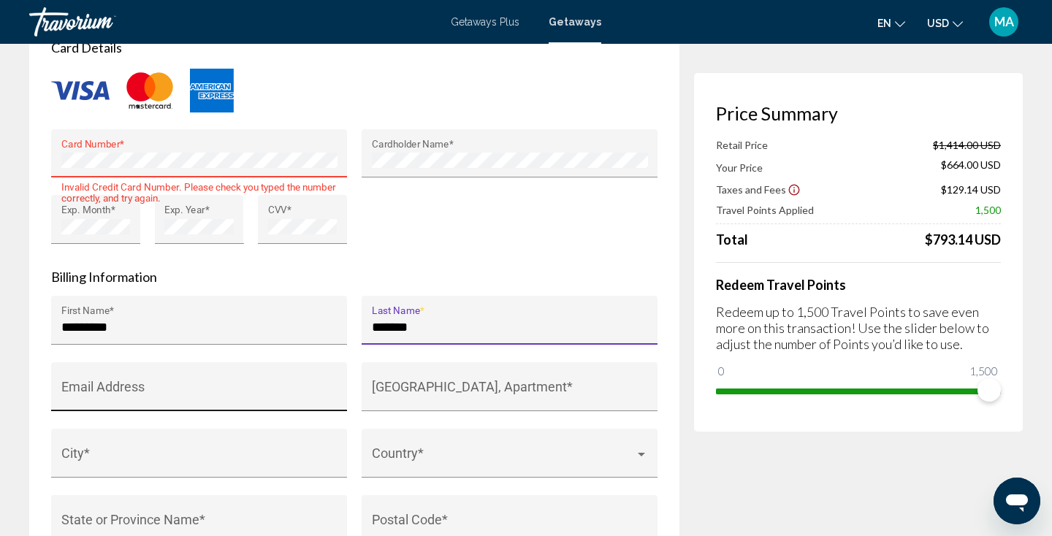
type input "*******"
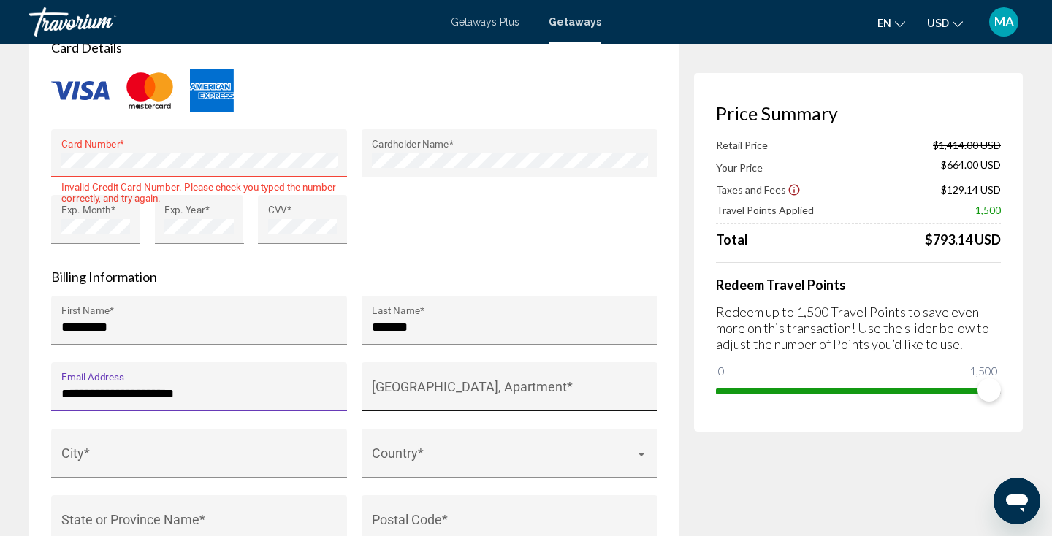
type input "**********"
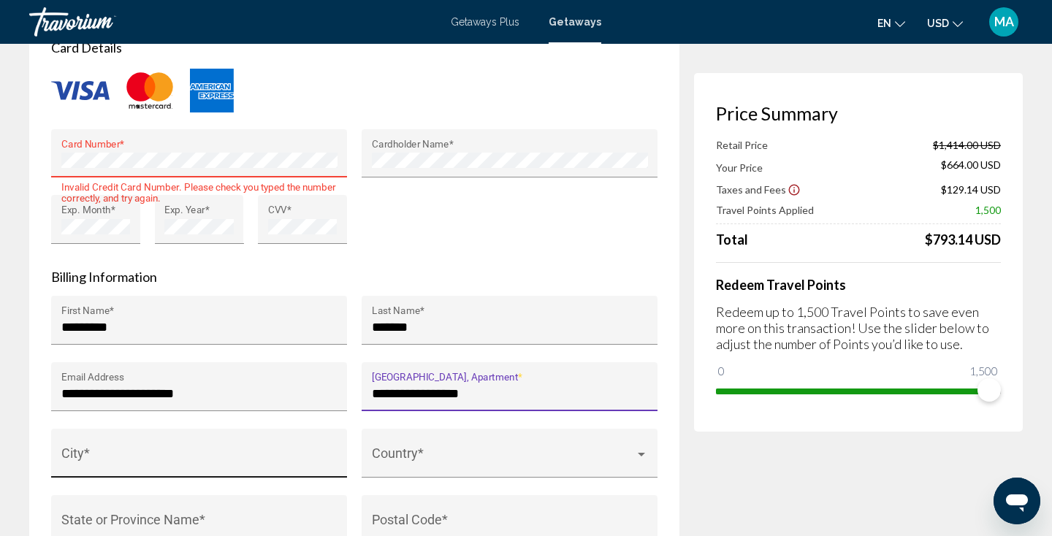
type input "**********"
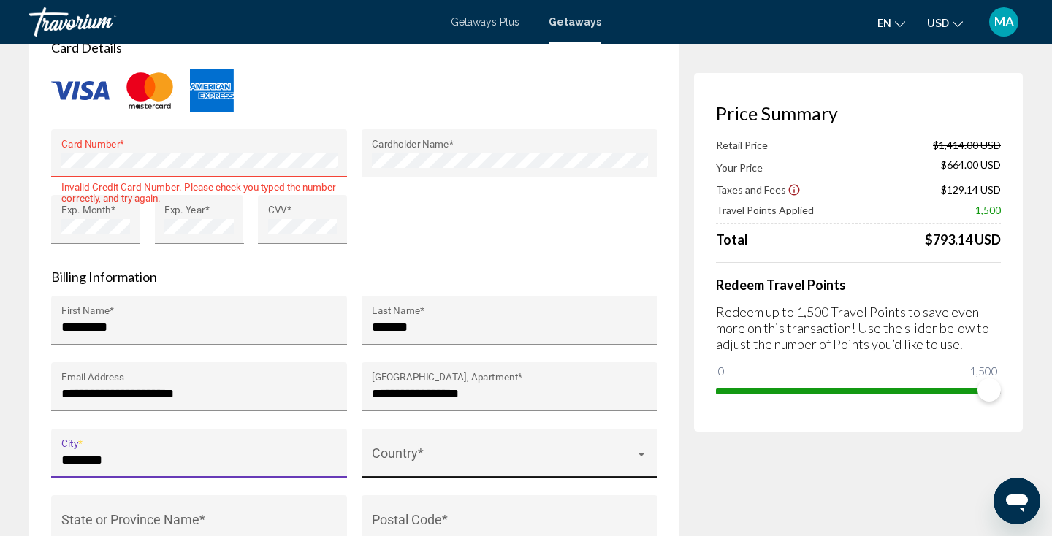
type input "********"
click at [473, 459] on span "Main content" at bounding box center [503, 460] width 263 height 15
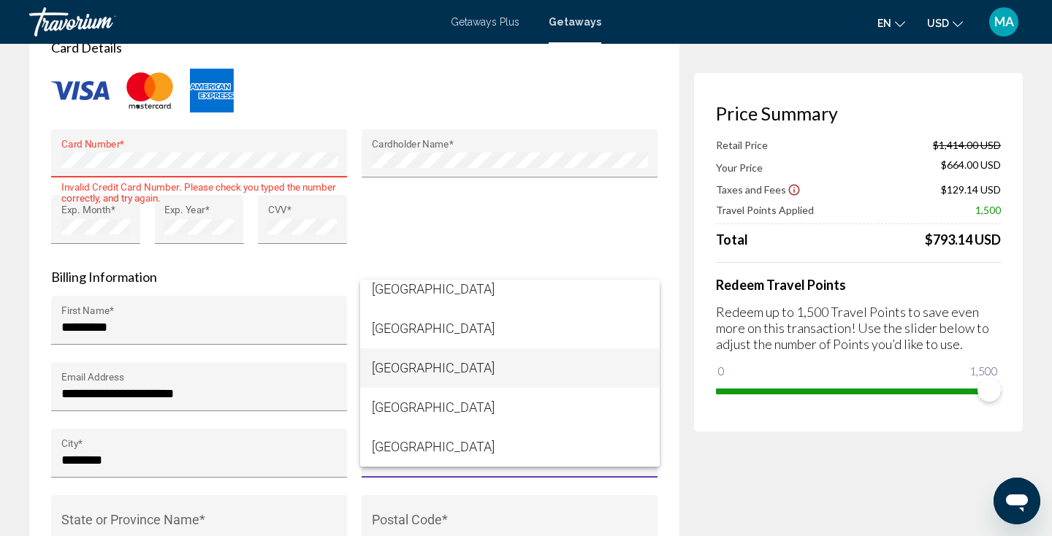
scroll to position [9440, 0]
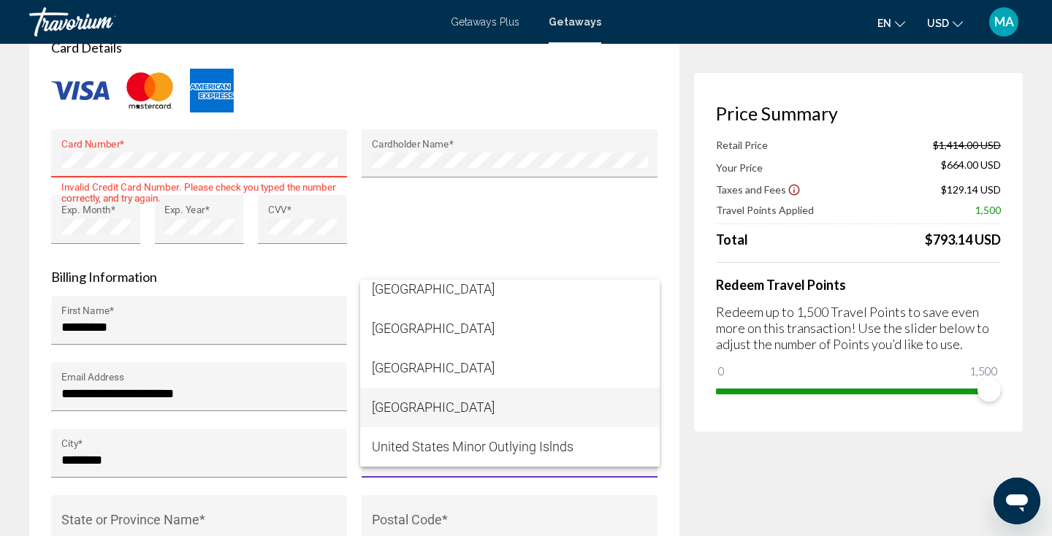
click at [441, 408] on span "United States of America" at bounding box center [510, 407] width 276 height 39
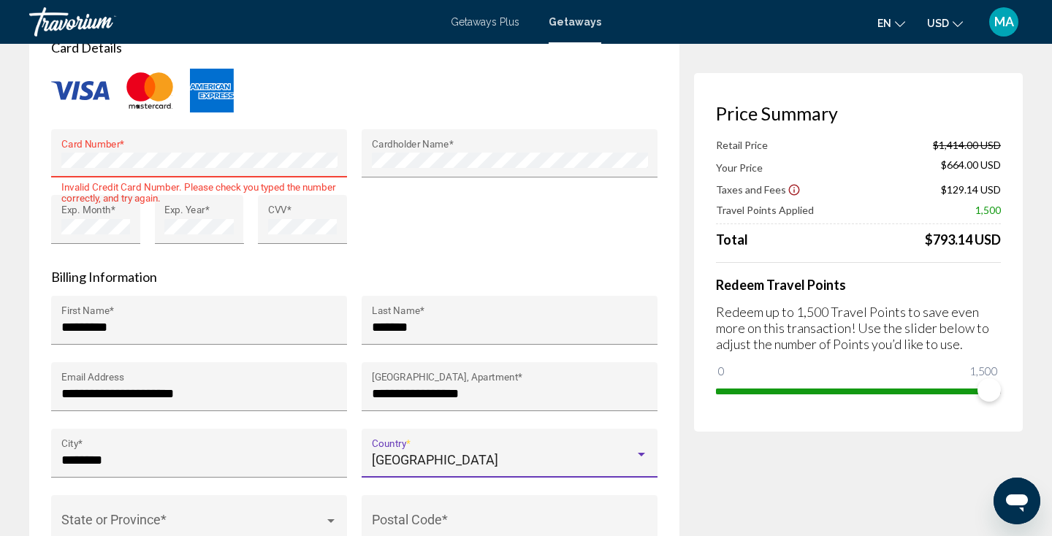
click at [267, 512] on div "State or Province *" at bounding box center [199, 525] width 276 height 39
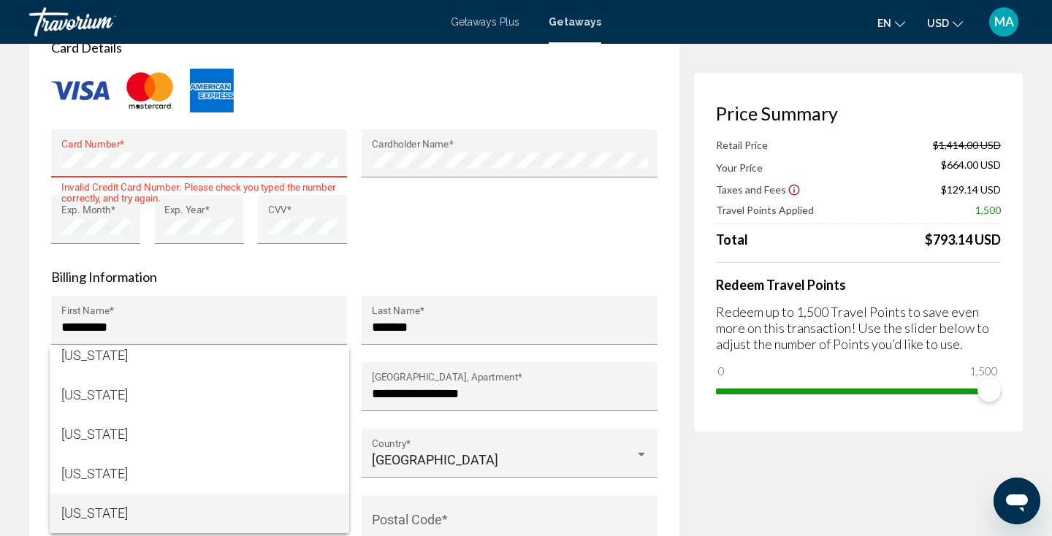
scroll to position [1115, 0]
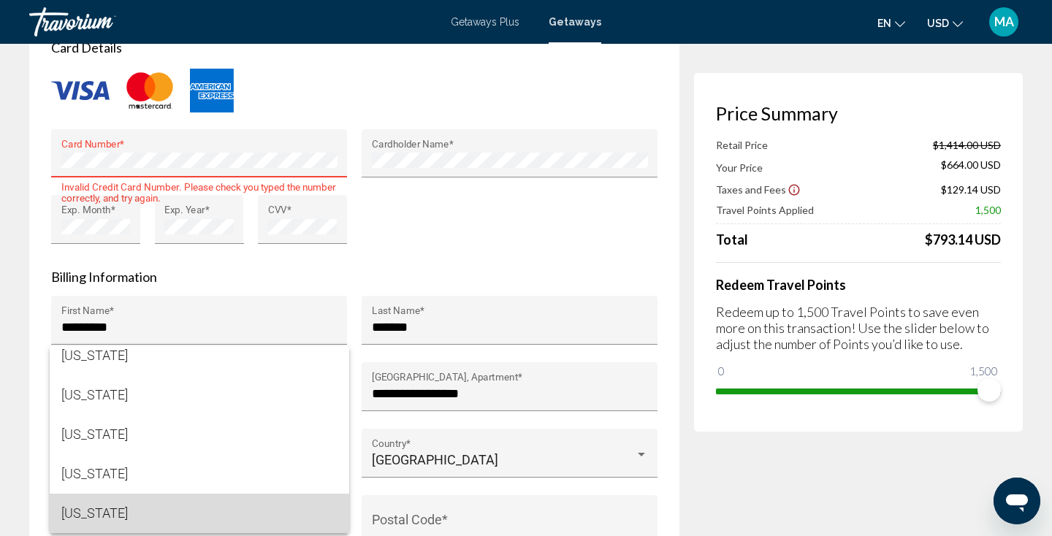
click at [181, 509] on span "New York" at bounding box center [199, 513] width 276 height 39
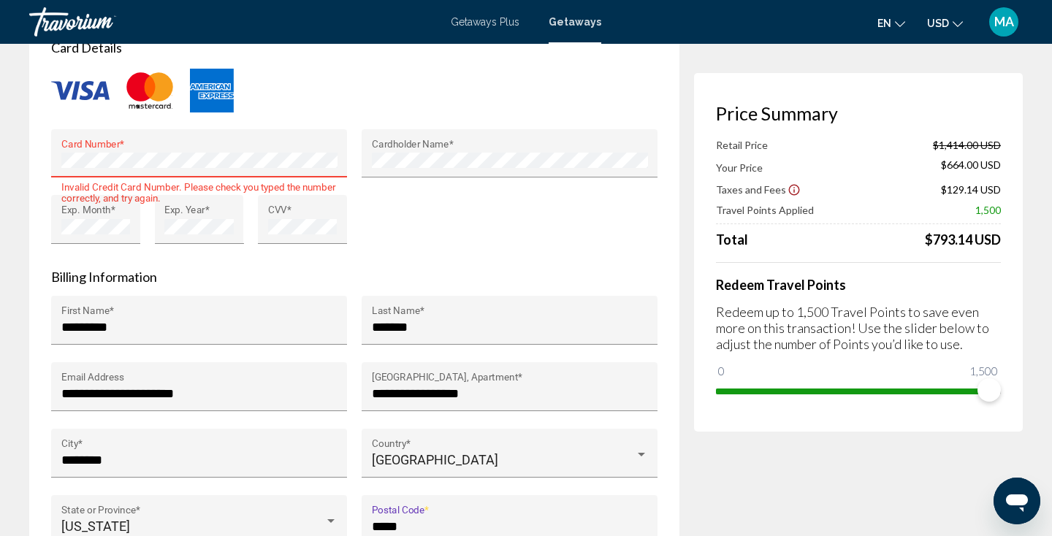
type input "*****"
click at [714, 467] on div "Price Summary Retail Price $1,414.00 USD Your Price $664.00 USD Taxes and Fees …" at bounding box center [858, 283] width 329 height 2941
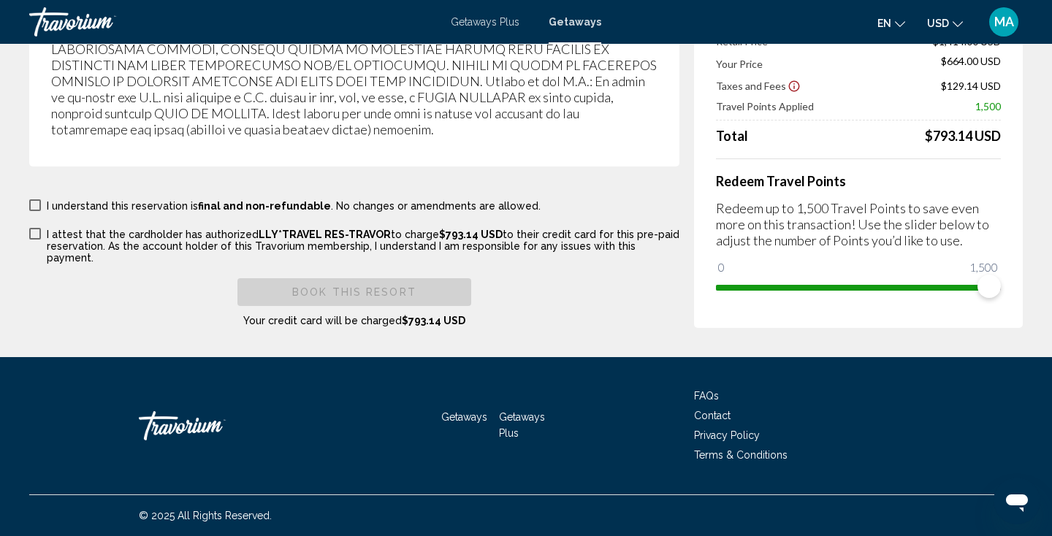
scroll to position [2702, 0]
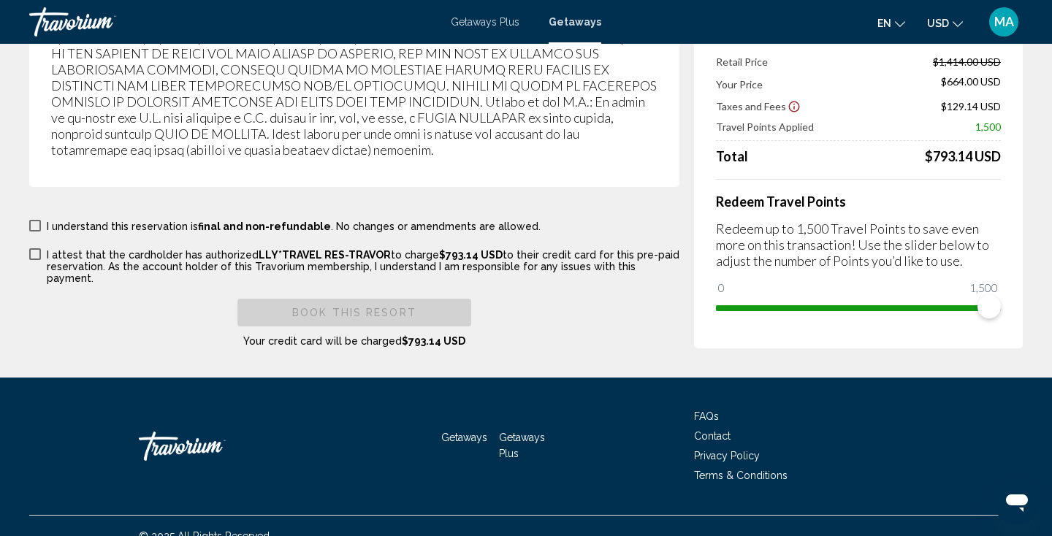
click at [36, 220] on span "Main content" at bounding box center [35, 226] width 12 height 12
click at [38, 248] on span "Main content" at bounding box center [35, 254] width 12 height 12
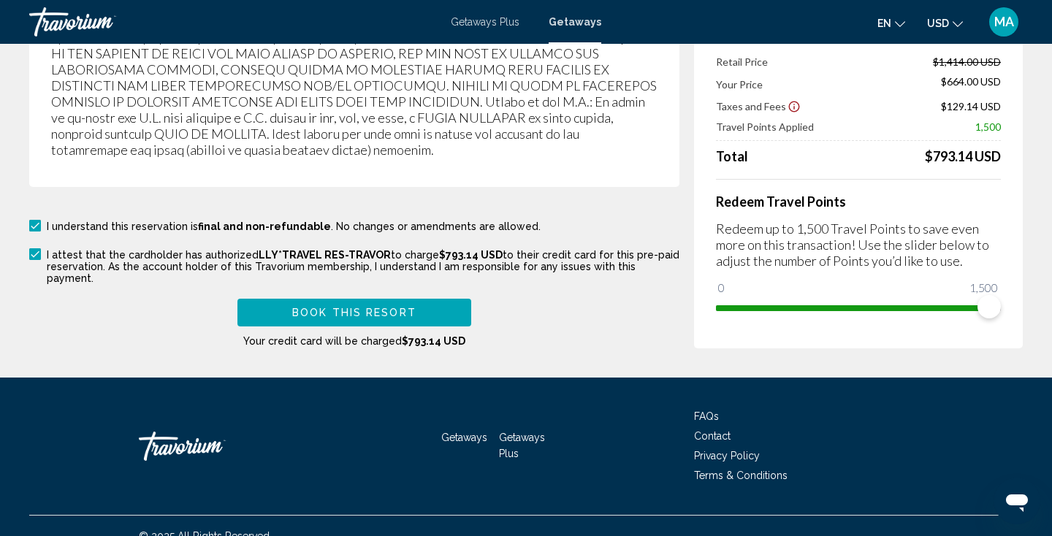
click at [322, 308] on span "Book this Resort" at bounding box center [354, 314] width 124 height 12
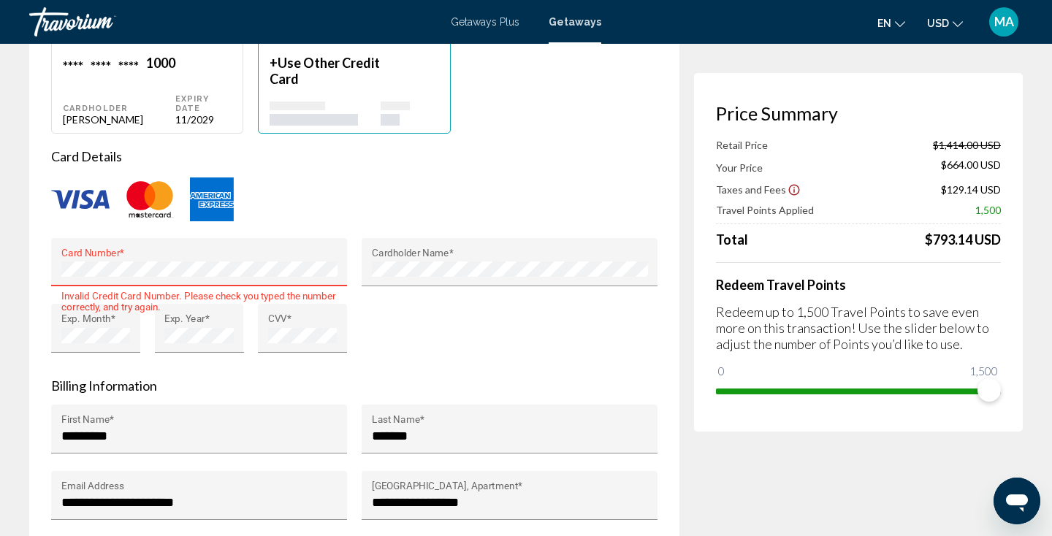
click at [445, 332] on div "Card Number * Invalid Credit Card Number. Please check you typed the number cor…" at bounding box center [354, 304] width 621 height 133
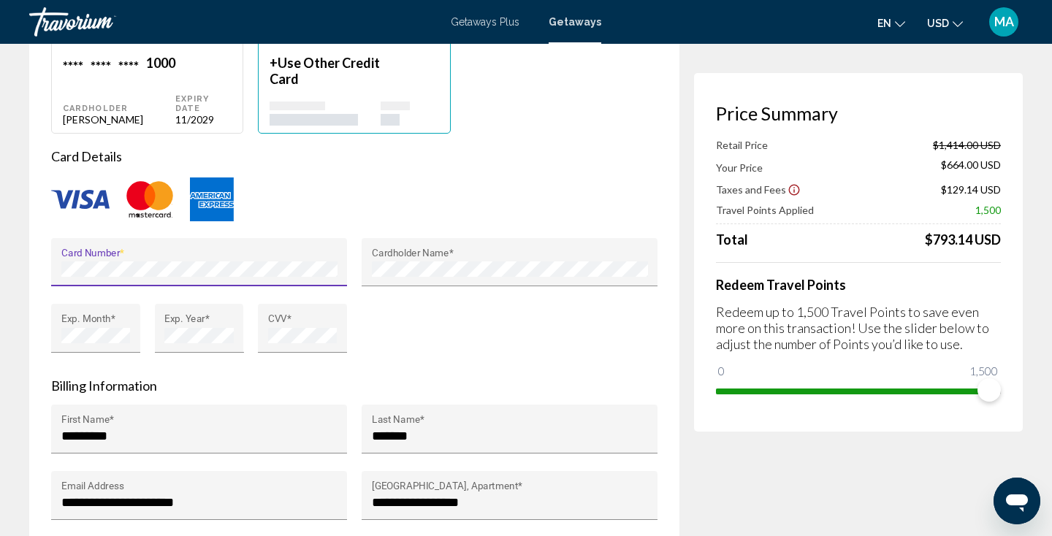
click at [462, 313] on div "Card Number * Cardholder Name * Exp. Month * Exp. Year * CVV *" at bounding box center [354, 304] width 621 height 133
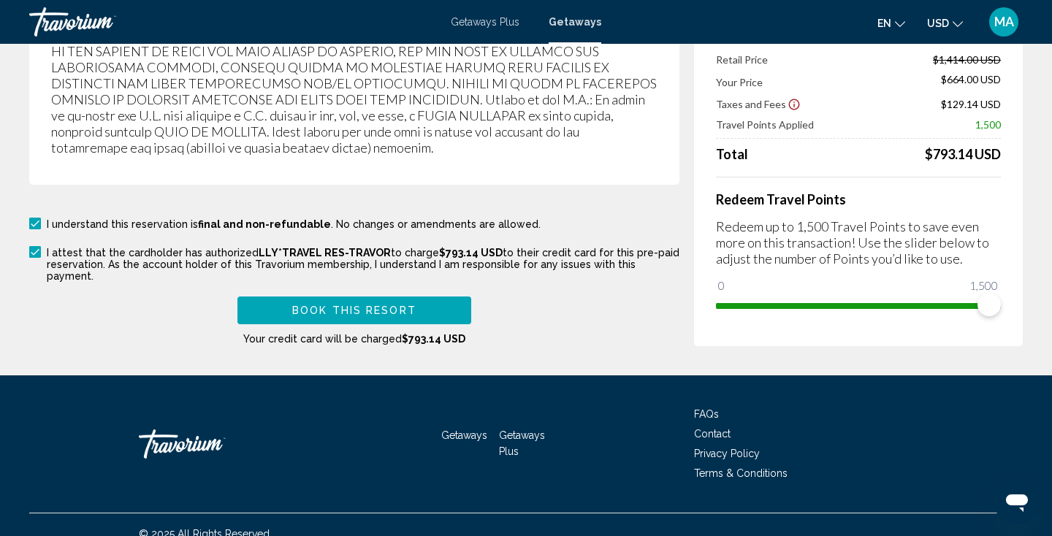
scroll to position [2702, 0]
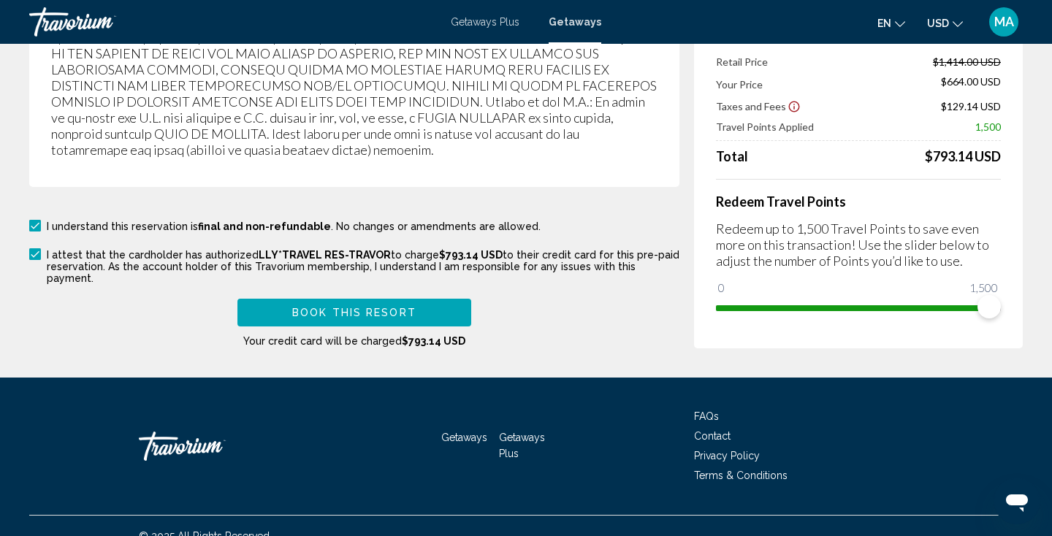
click at [313, 308] on span "Book this Resort" at bounding box center [354, 314] width 124 height 12
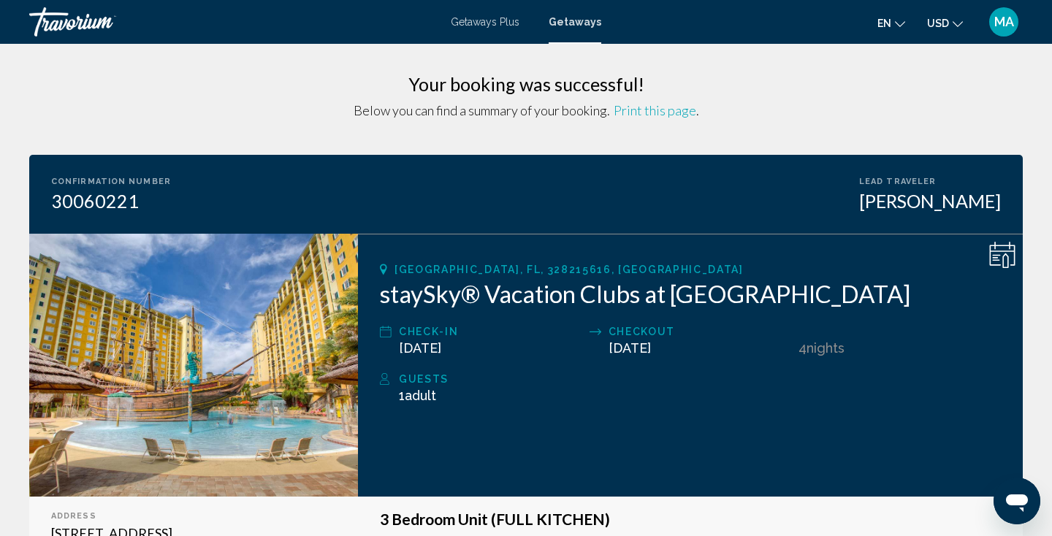
click at [720, 386] on div "Orlando, FL, 328215616, USA staySky® Vacation Clubs at Lake Buena Vista Resort …" at bounding box center [690, 365] width 665 height 263
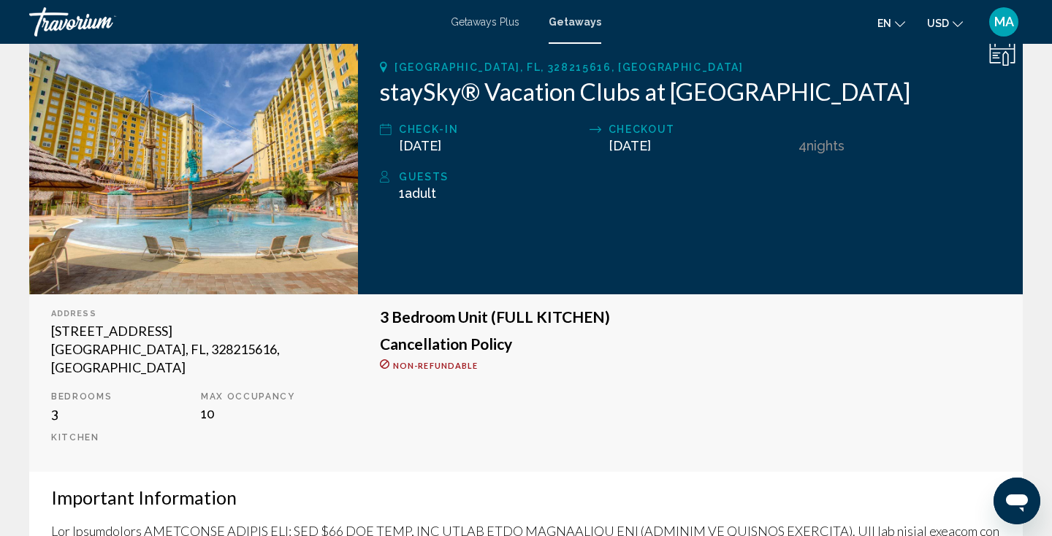
scroll to position [202, 0]
click at [829, 154] on span "Nights" at bounding box center [826, 146] width 38 height 15
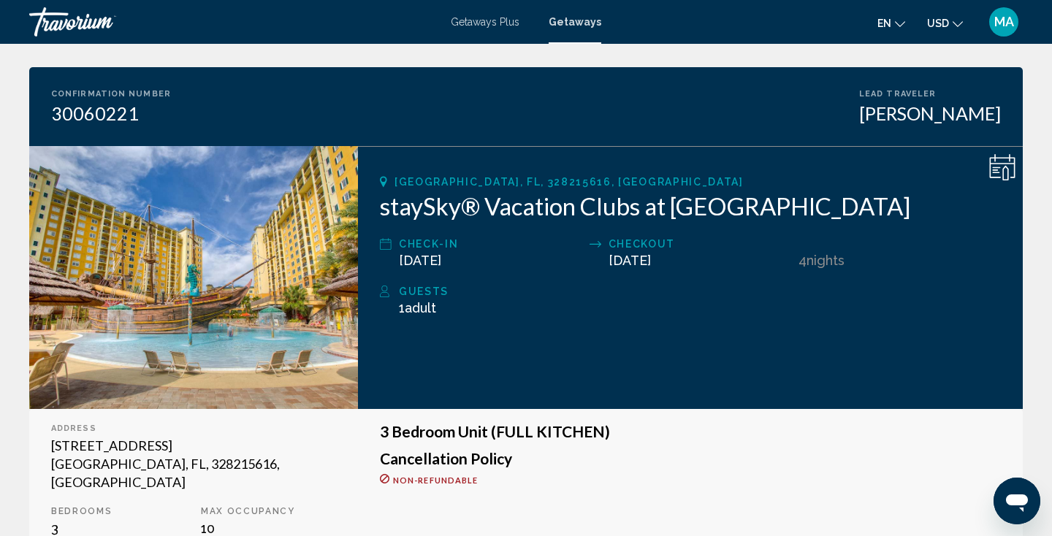
scroll to position [86, 0]
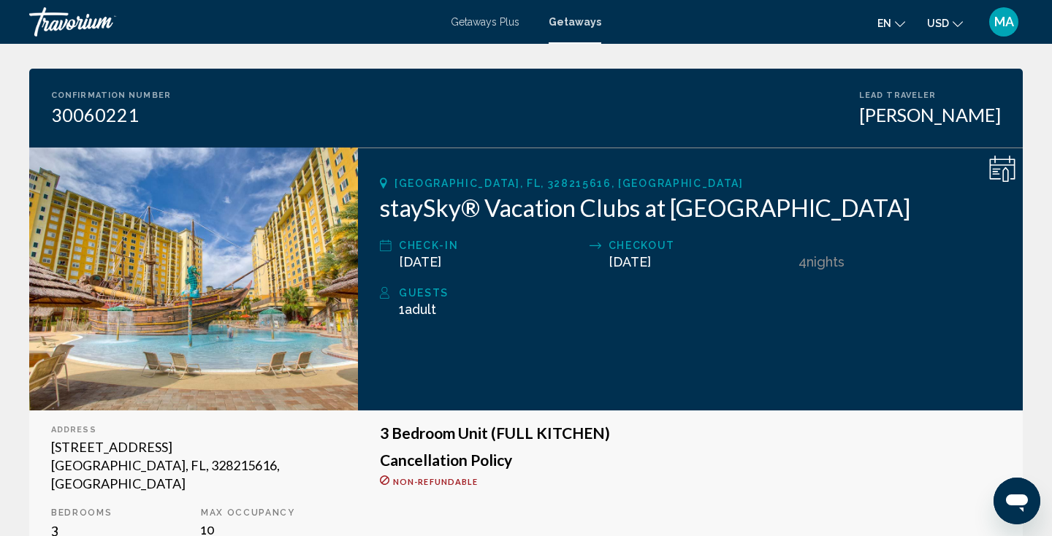
click at [91, 23] on div "Travorium" at bounding box center [102, 21] width 146 height 29
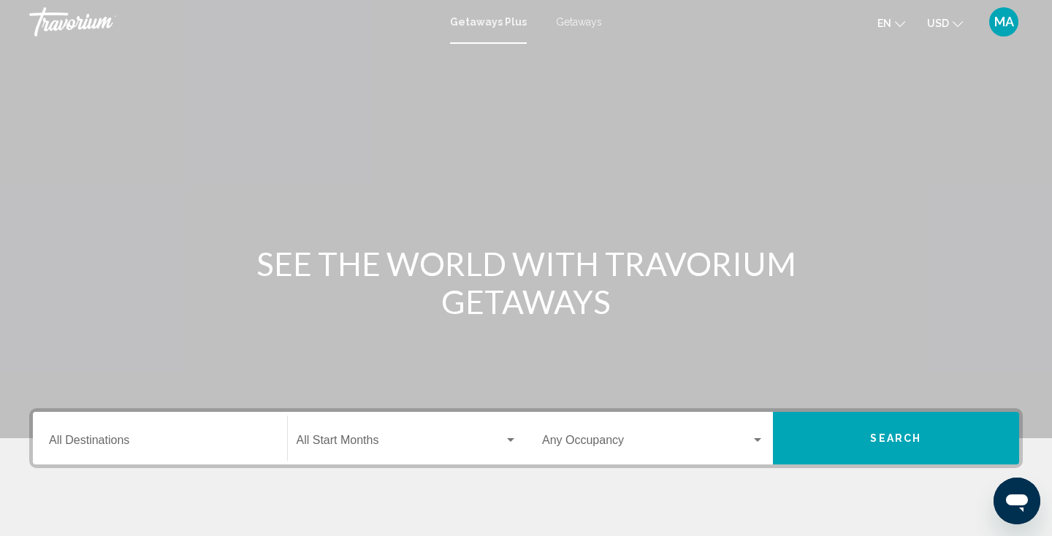
click at [638, 273] on h1 "SEE THE WORLD WITH TRAVORIUM GETAWAYS" at bounding box center [526, 283] width 548 height 76
click at [595, 28] on div "Getaways Plus Getaways en English Español Français Italiano Português русский U…" at bounding box center [526, 22] width 1052 height 31
click at [587, 23] on span "Getaways" at bounding box center [579, 22] width 46 height 12
click at [904, 22] on icon "Change language" at bounding box center [900, 24] width 10 height 10
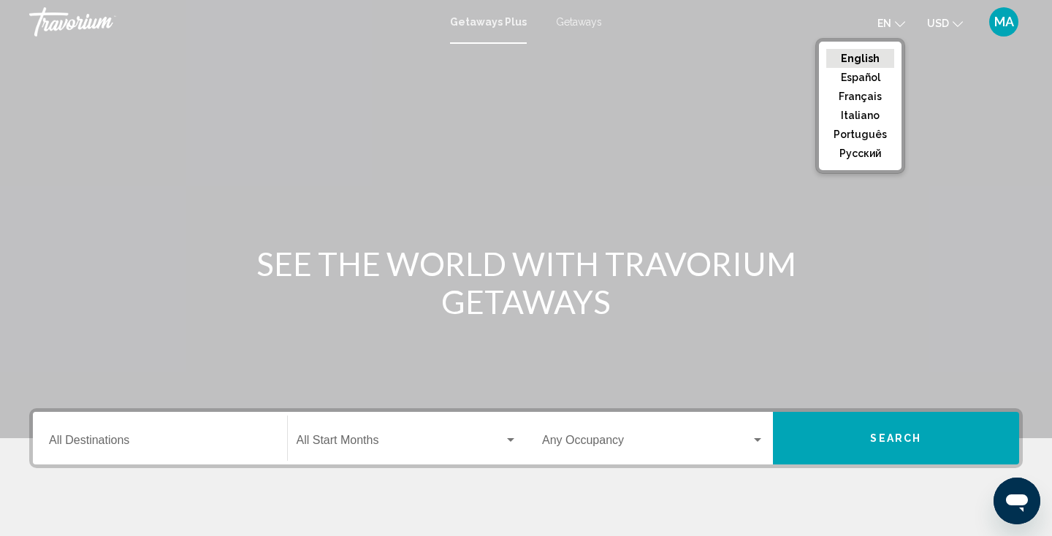
click at [961, 23] on icon "Change currency" at bounding box center [958, 24] width 10 height 10
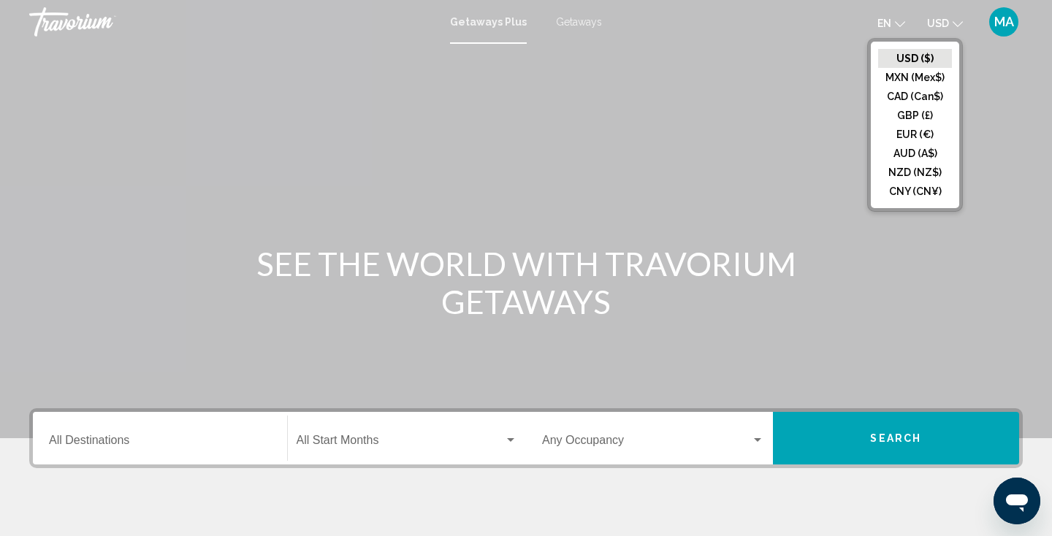
click at [1013, 22] on span "MA" at bounding box center [1004, 22] width 20 height 15
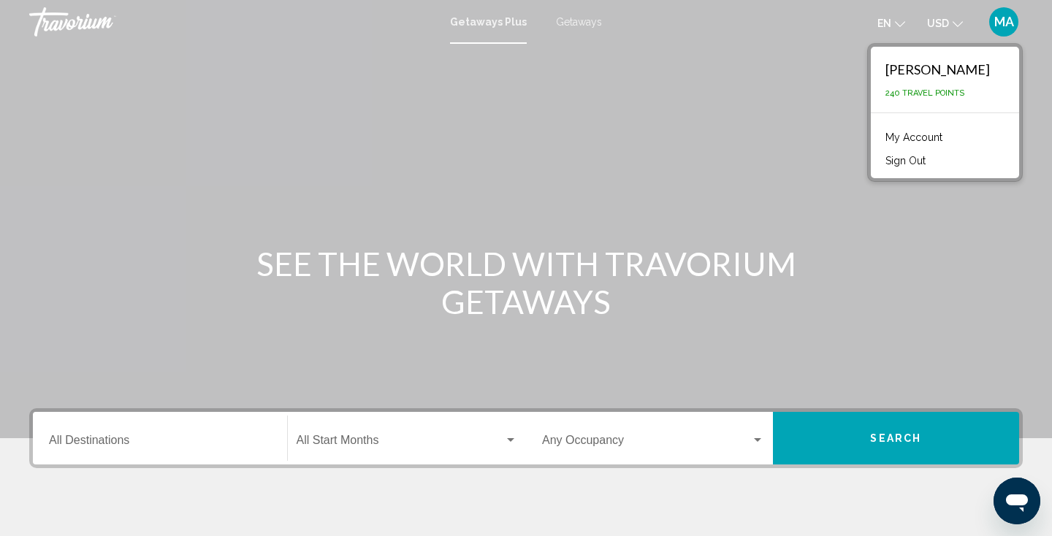
click at [913, 138] on link "My Account" at bounding box center [914, 137] width 72 height 19
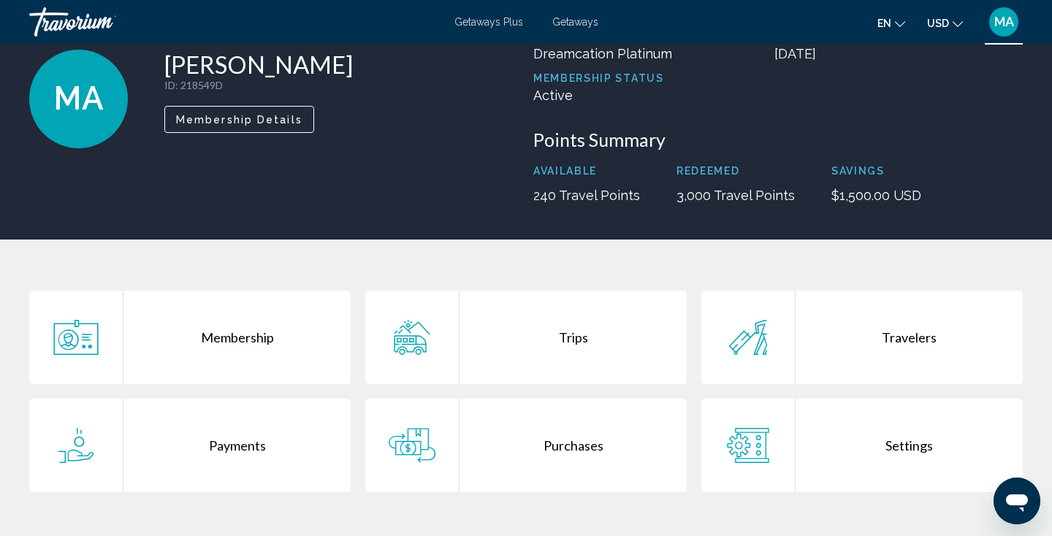
scroll to position [88, 0]
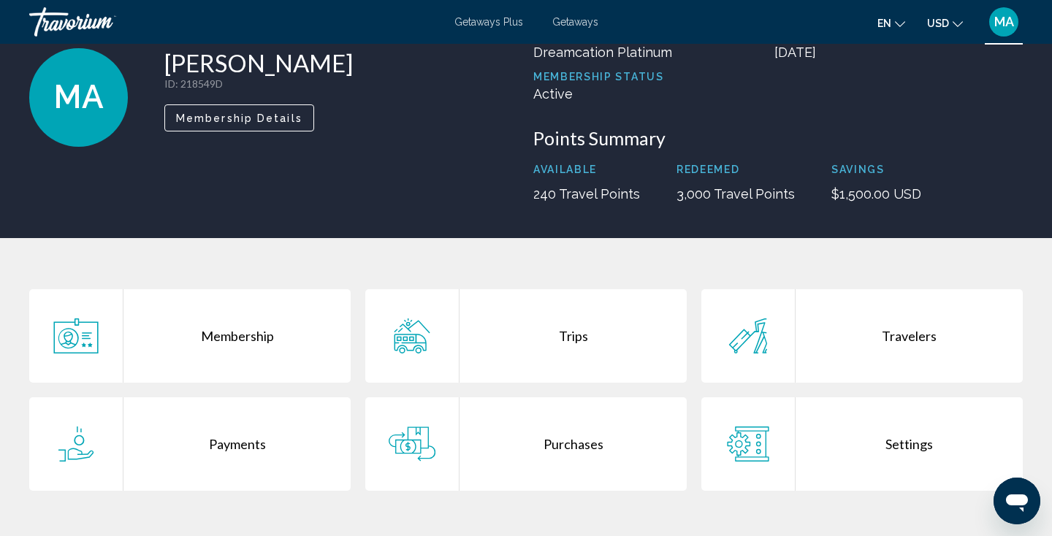
click at [569, 344] on div "Trips" at bounding box center [573, 336] width 227 height 94
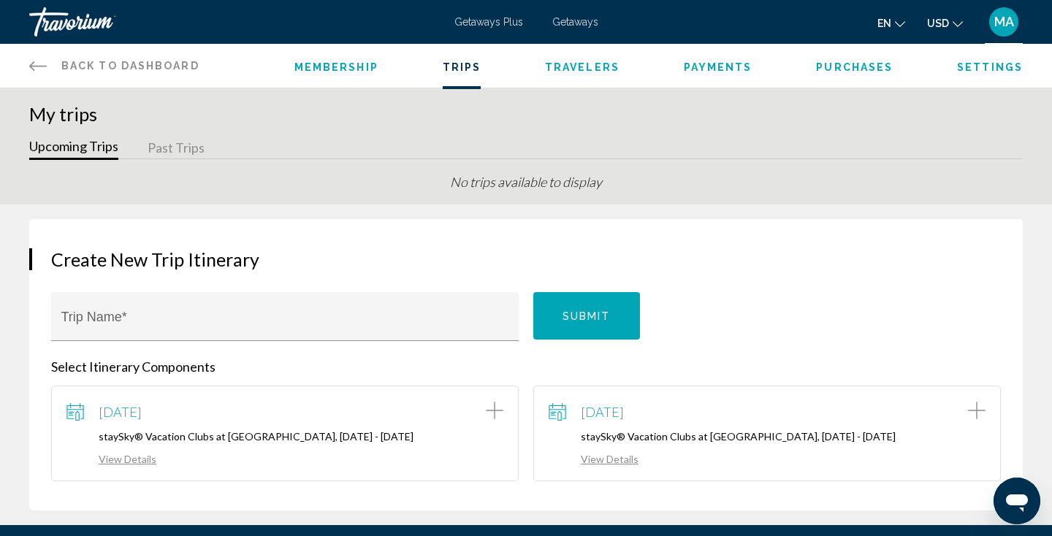
click at [669, 362] on p "Select Itinerary Components" at bounding box center [526, 367] width 950 height 16
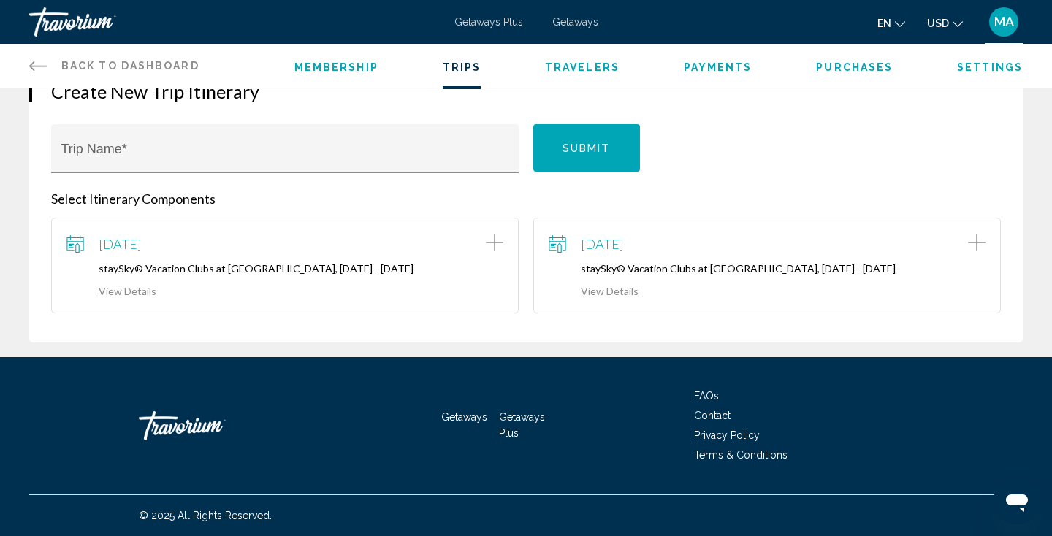
scroll to position [184, 0]
click at [500, 234] on icon "Add item to trip" at bounding box center [495, 243] width 18 height 18
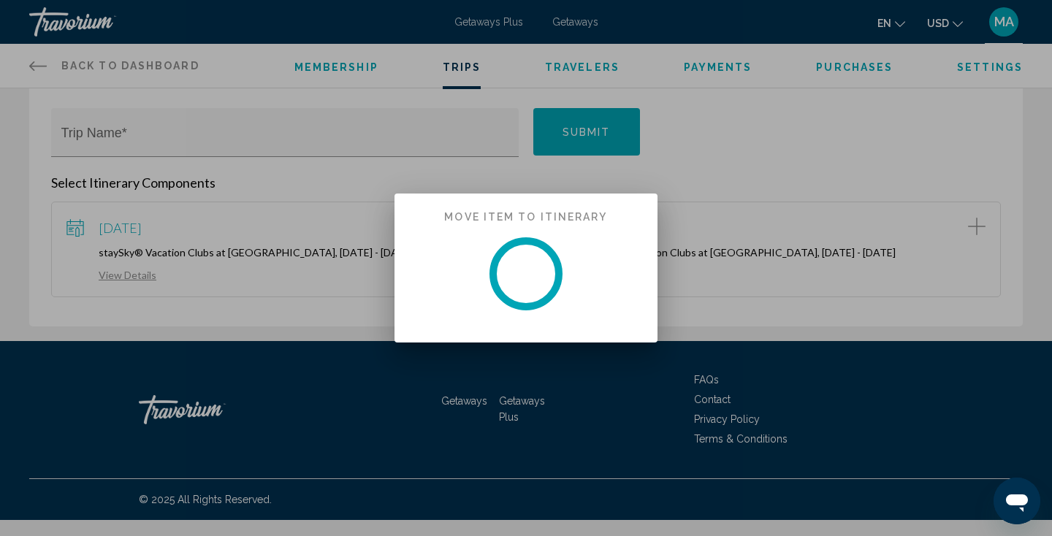
scroll to position [0, 0]
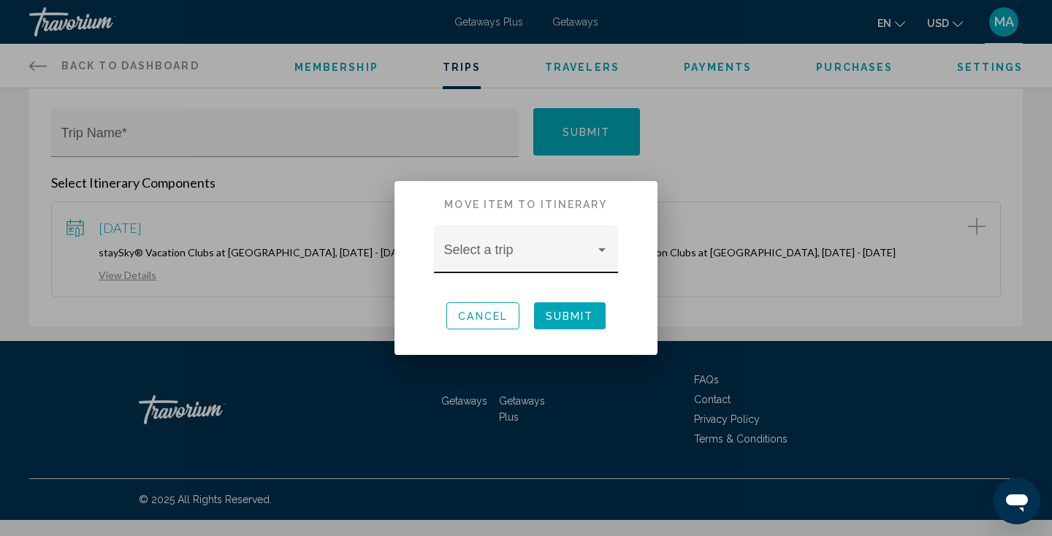
click at [541, 252] on span at bounding box center [519, 256] width 151 height 15
click at [607, 251] on div at bounding box center [601, 251] width 13 height 12
click at [598, 250] on div at bounding box center [601, 250] width 7 height 4
click at [709, 152] on div at bounding box center [526, 268] width 1052 height 536
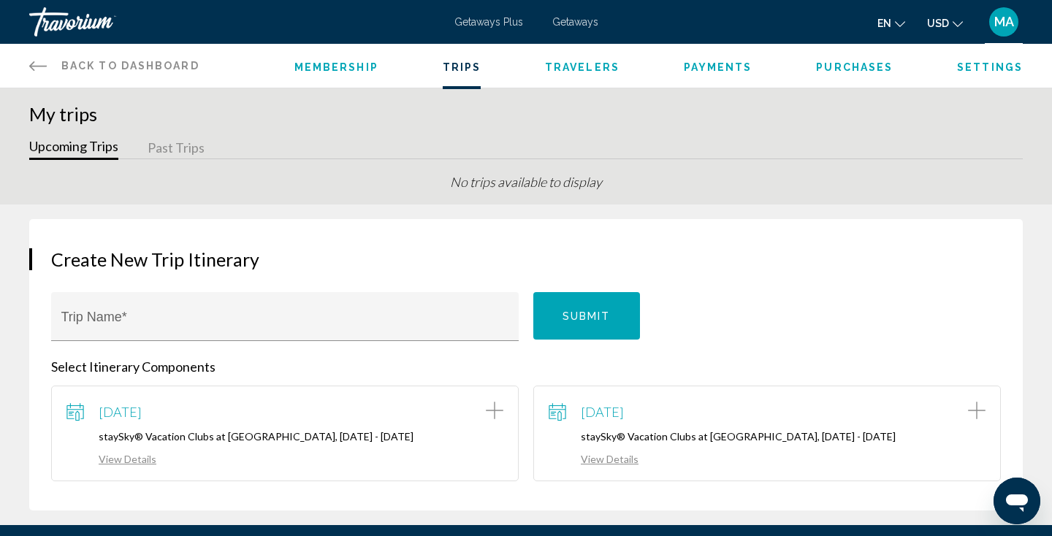
scroll to position [184, 0]
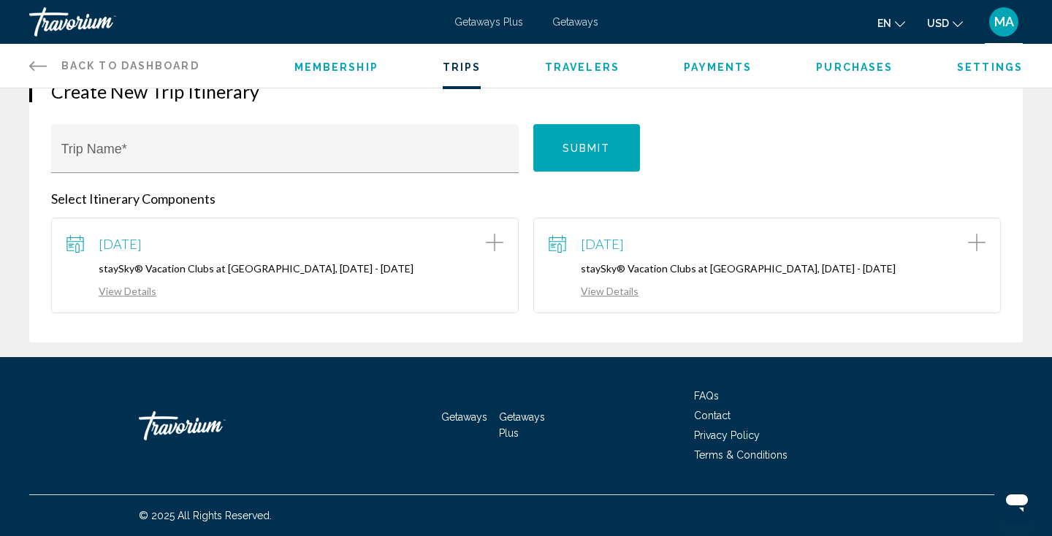
click at [127, 293] on link "View Details" at bounding box center [111, 291] width 90 height 12
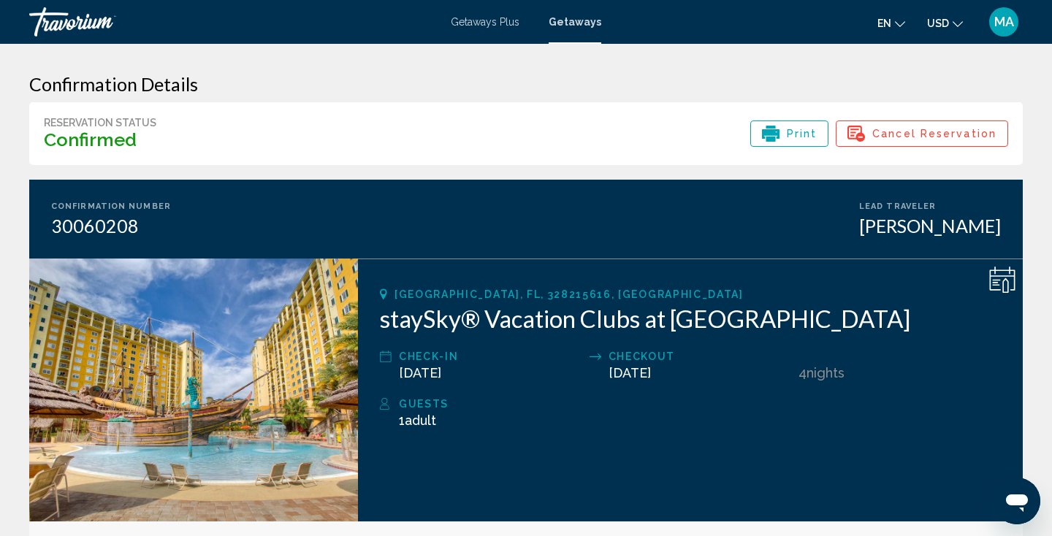
click at [1006, 15] on span "MA" at bounding box center [1004, 22] width 20 height 15
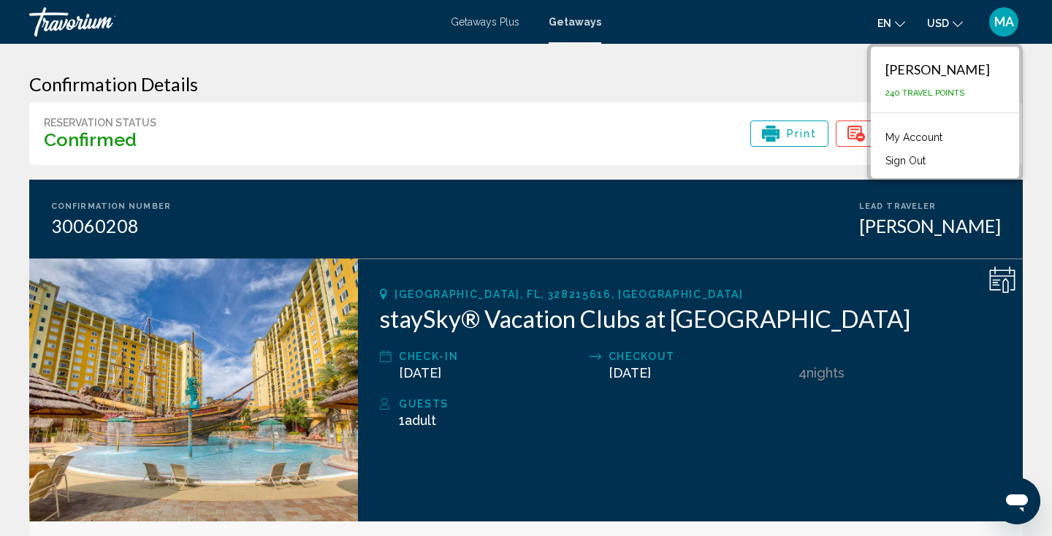
click at [934, 135] on link "My Account" at bounding box center [914, 137] width 72 height 19
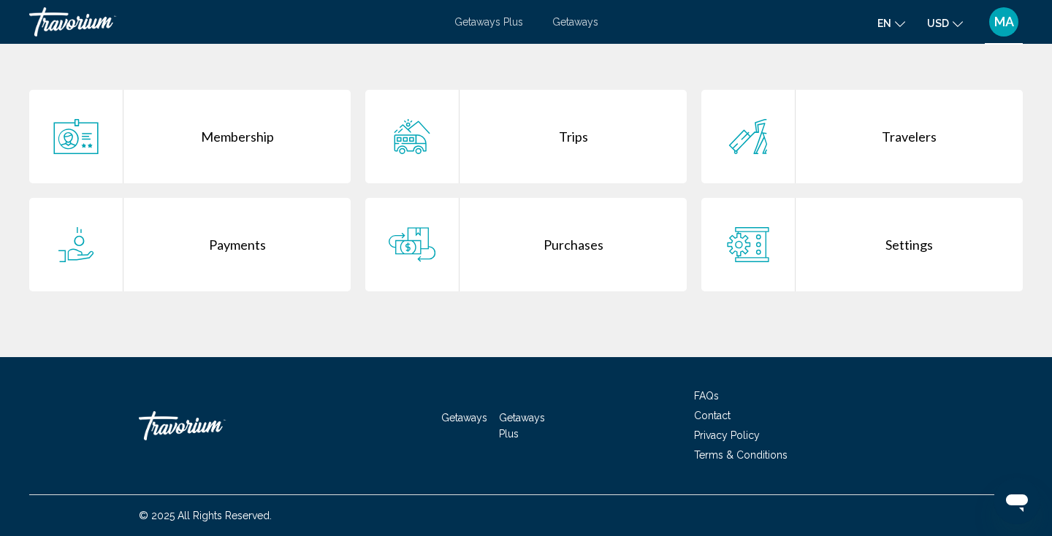
scroll to position [287, 0]
click at [723, 419] on span "Contact" at bounding box center [712, 416] width 37 height 12
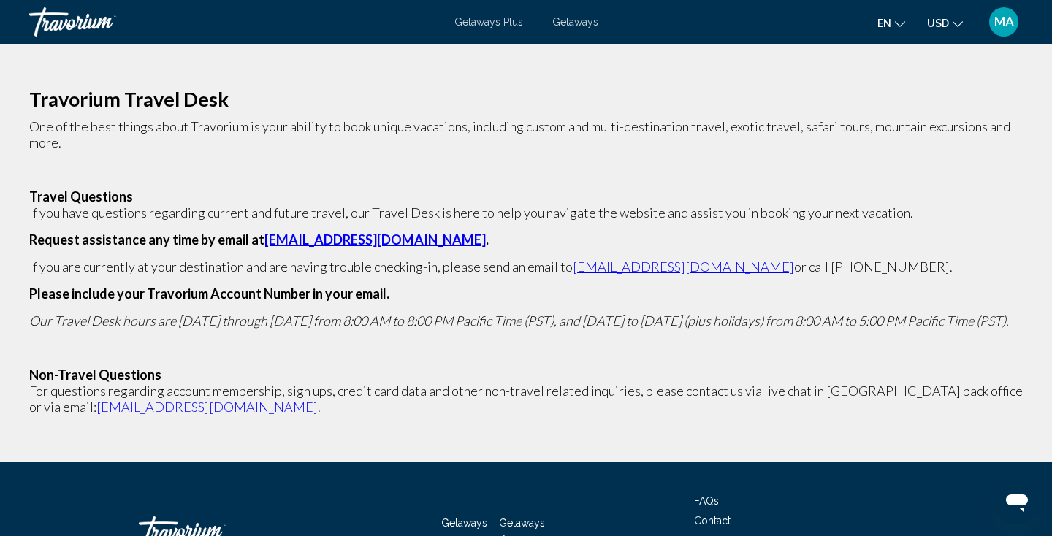
click at [370, 240] on link "[EMAIL_ADDRESS][DOMAIN_NAME]" at bounding box center [374, 240] width 221 height 16
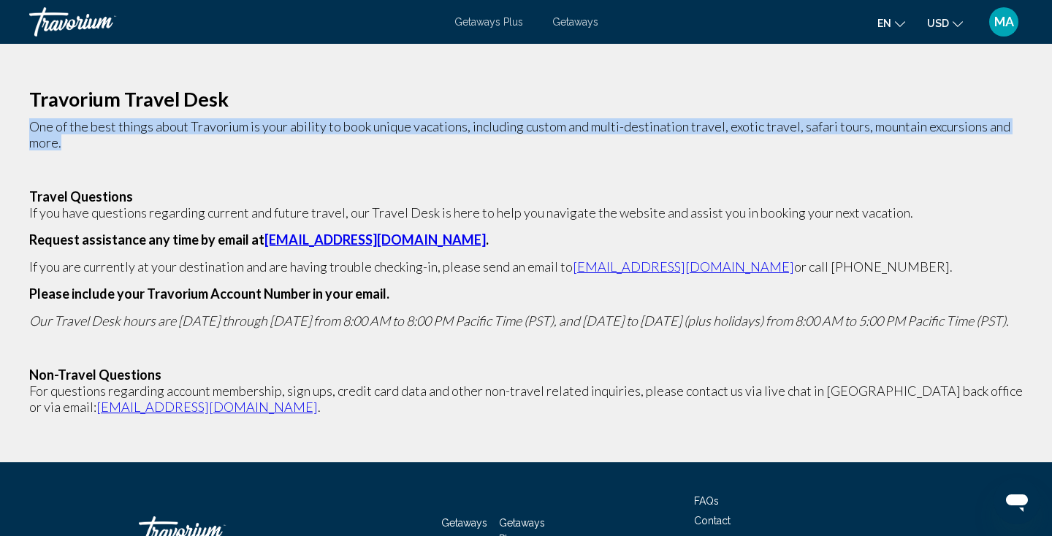
drag, startPoint x: 439, startPoint y: 145, endPoint x: 467, endPoint y: 98, distance: 55.0
click at [467, 98] on p "Travorium Travel Desk One of the best things about Travorium is your ability to…" at bounding box center [526, 253] width 994 height 324
click at [467, 98] on h2 "Travorium Travel Desk" at bounding box center [526, 99] width 994 height 16
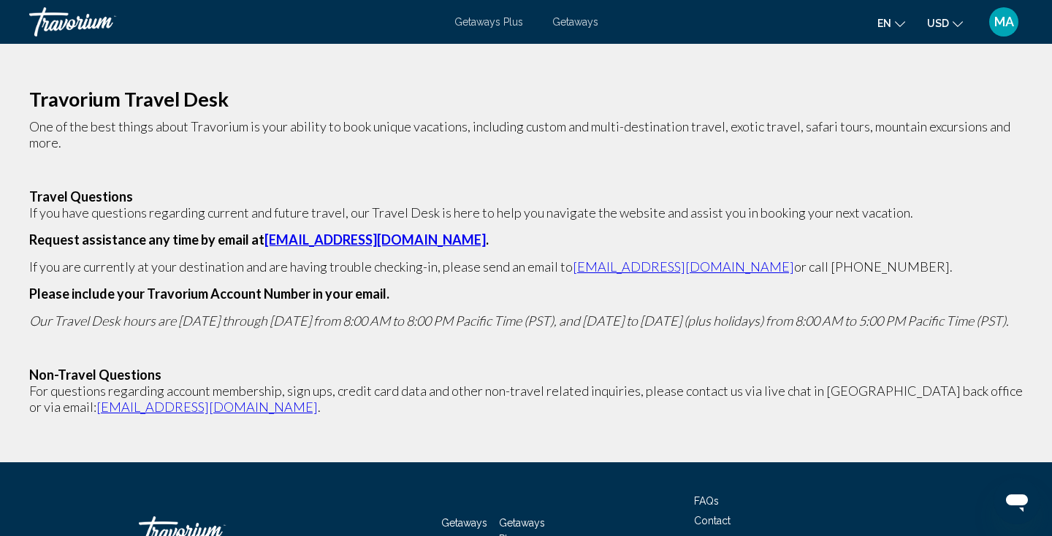
click at [998, 27] on span "MA" at bounding box center [1004, 22] width 20 height 15
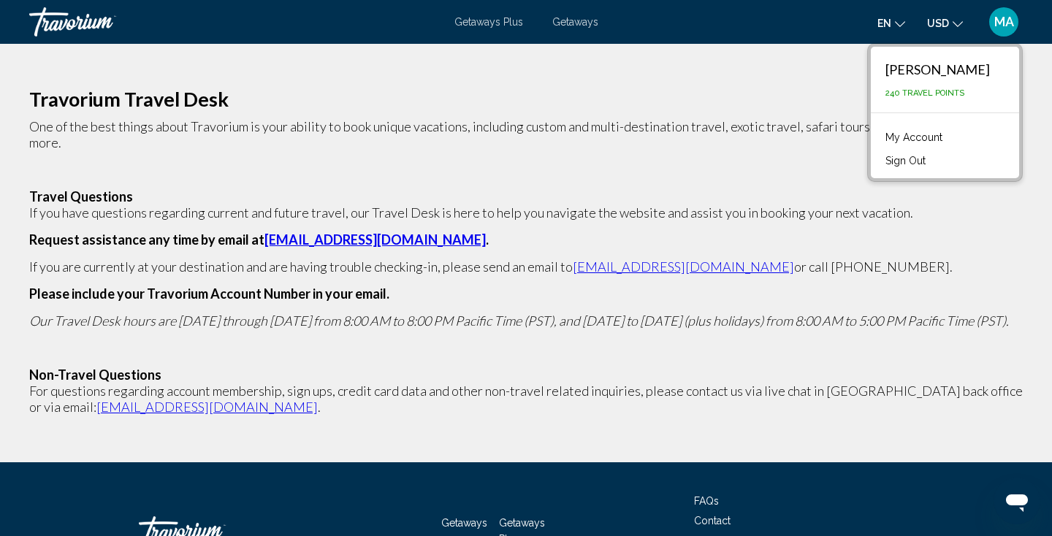
click at [917, 132] on link "My Account" at bounding box center [914, 137] width 72 height 19
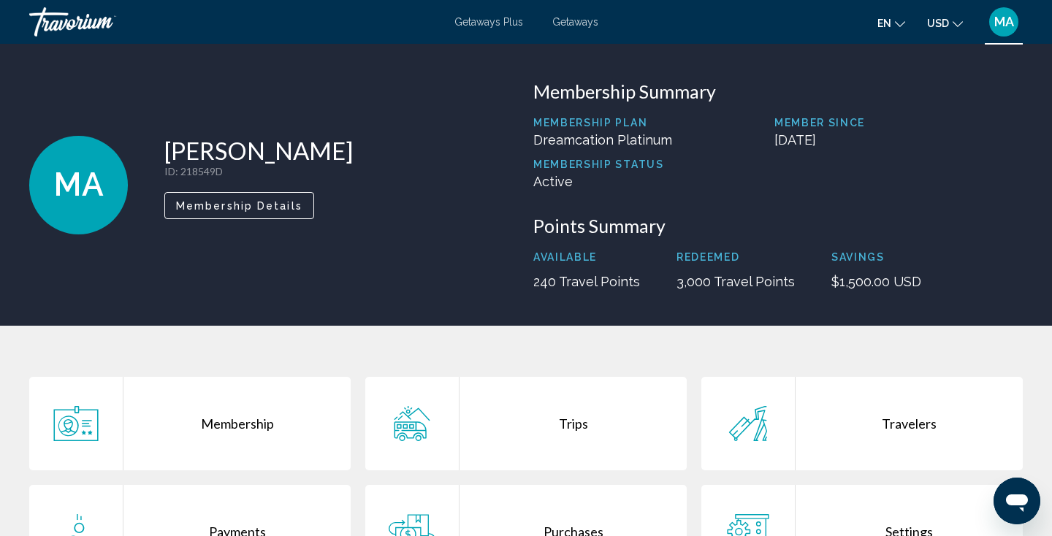
click at [535, 423] on div "Trips" at bounding box center [573, 424] width 227 height 94
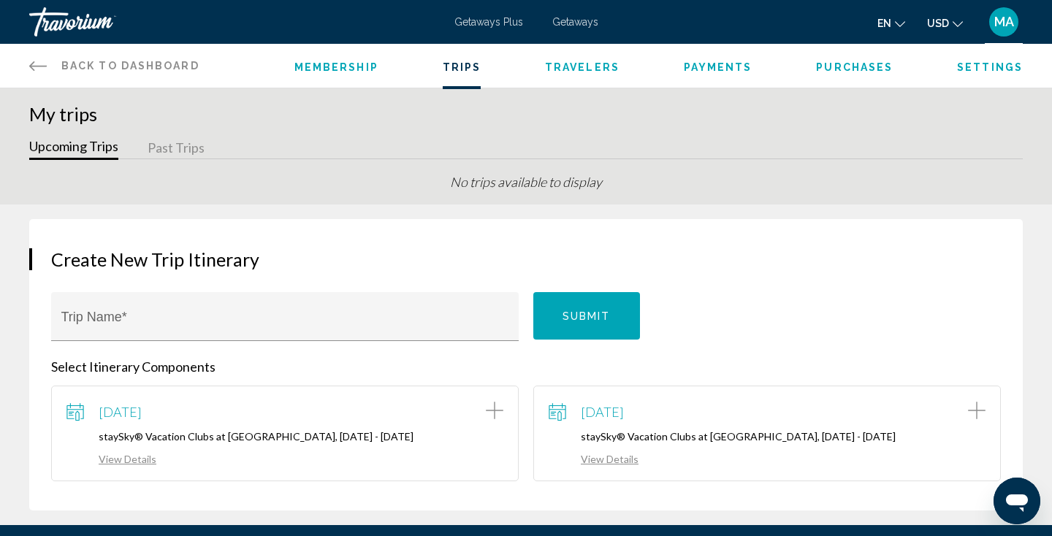
click at [727, 232] on div "Create New Trip Itinerary Trip Name * Submit Select Itinerary Components [DATE]…" at bounding box center [526, 365] width 994 height 292
click at [888, 309] on div "Trip Name * Submit" at bounding box center [526, 325] width 950 height 66
click at [316, 237] on div "Create New Trip Itinerary Trip Name * Submit Select Itinerary Components [DATE]…" at bounding box center [526, 365] width 994 height 292
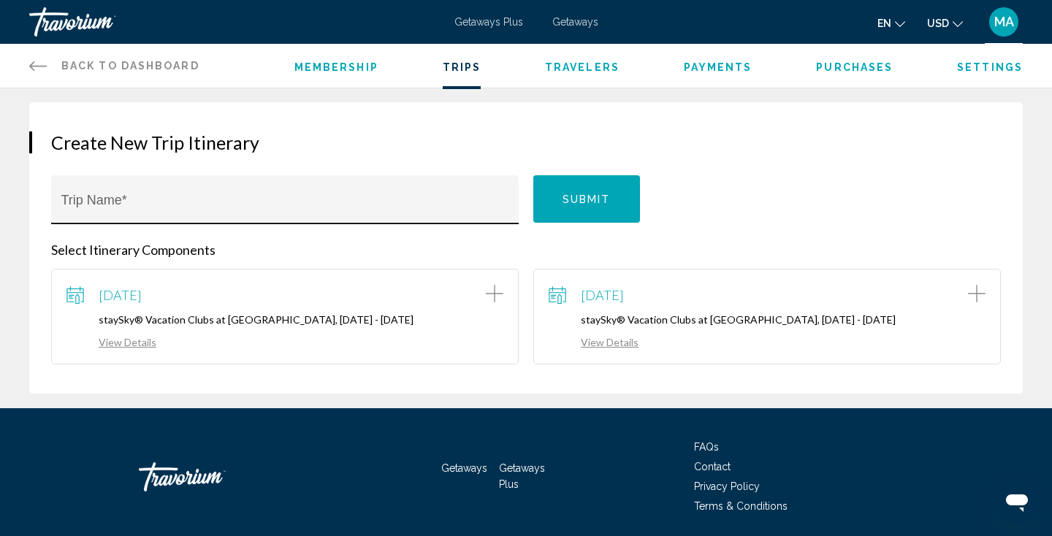
scroll to position [136, 0]
